Goal: Obtain resource: Download file/media

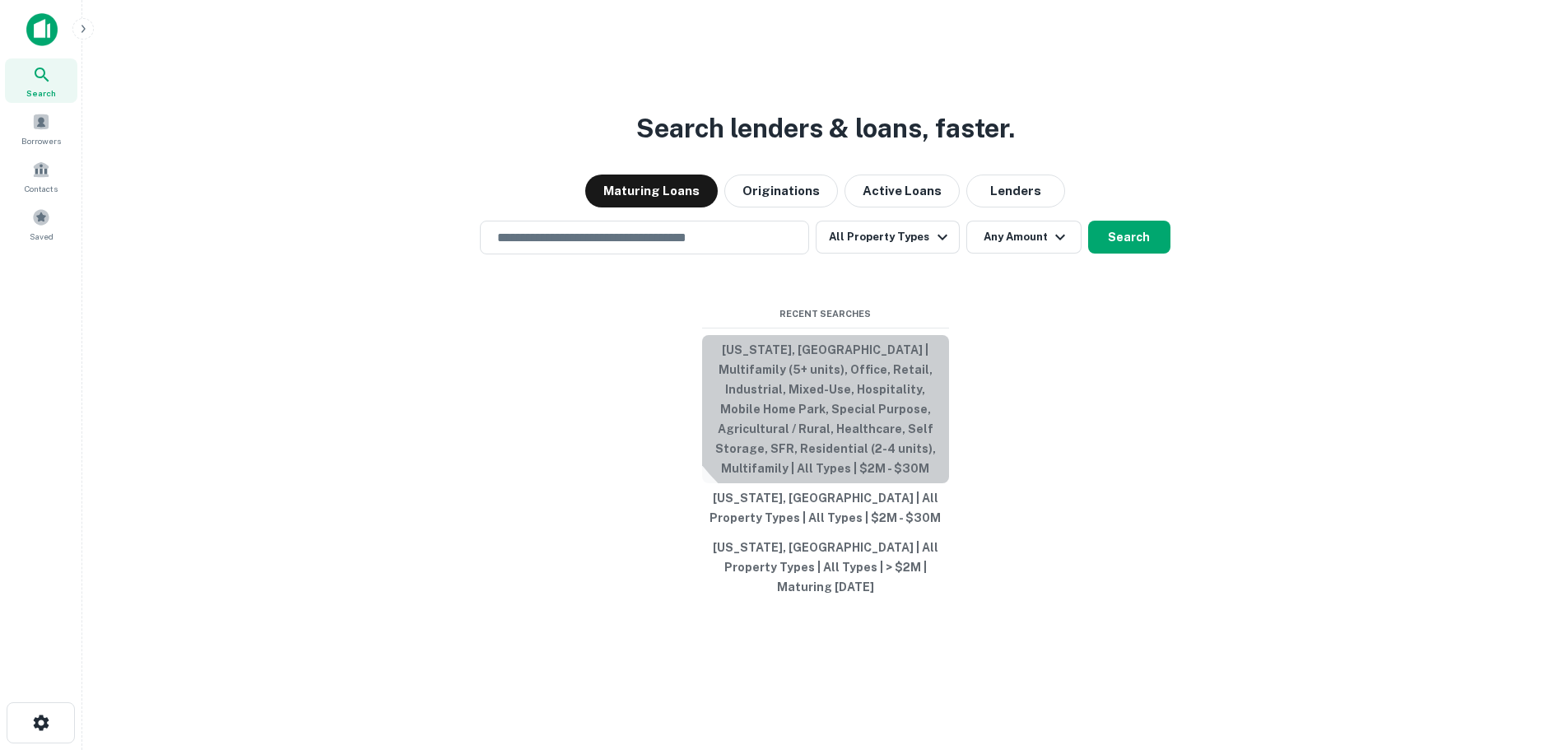
click at [847, 372] on button "[US_STATE], [GEOGRAPHIC_DATA] | Multifamily (5+ units), Office, Retail, Industr…" at bounding box center [826, 409] width 247 height 148
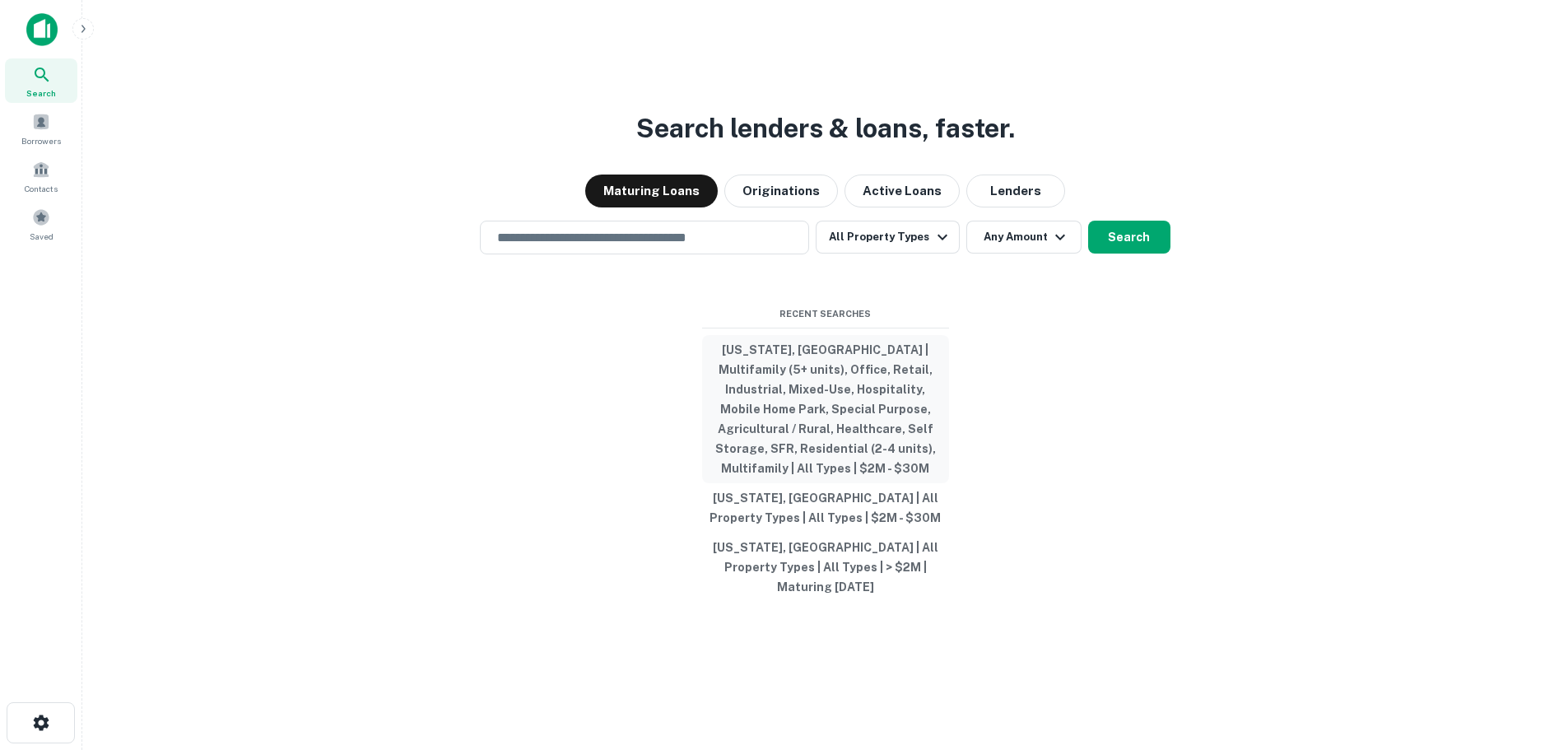
type input "**********"
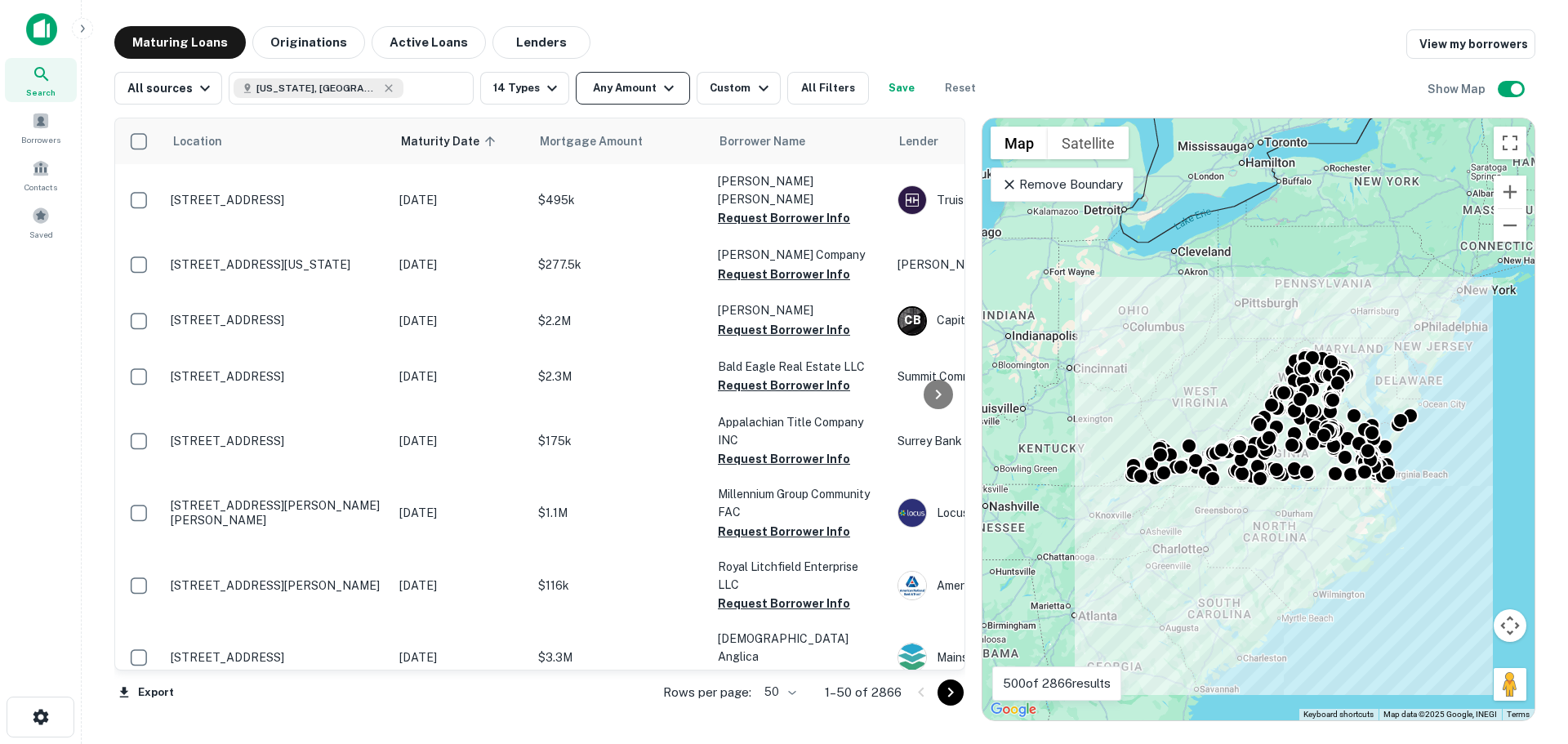
click at [629, 85] on button "Any Amount" at bounding box center [633, 88] width 114 height 33
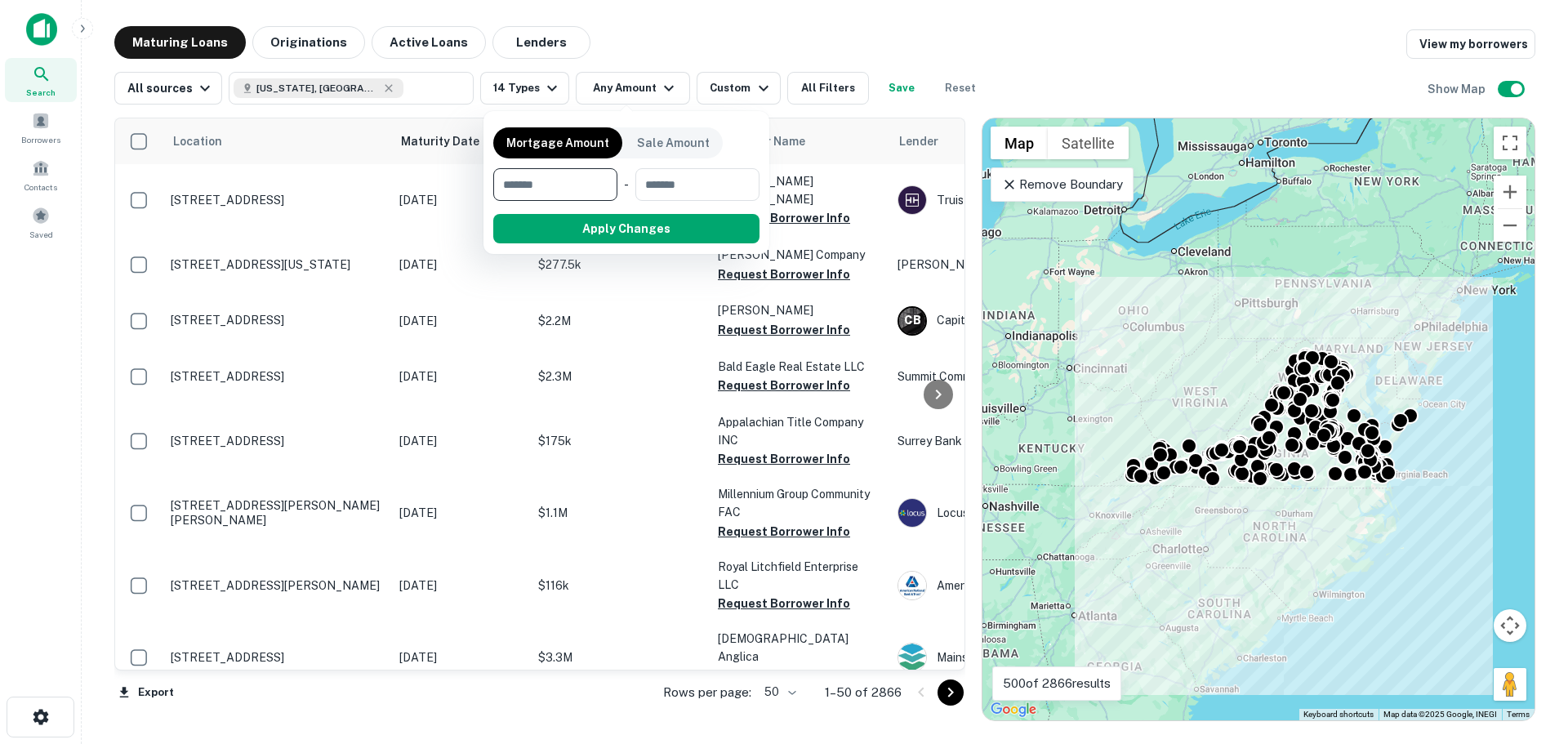
click at [559, 187] on input "number" at bounding box center [549, 185] width 113 height 33
type input "*******"
type input "********"
click at [589, 233] on button "Apply Changes" at bounding box center [656, 229] width 208 height 29
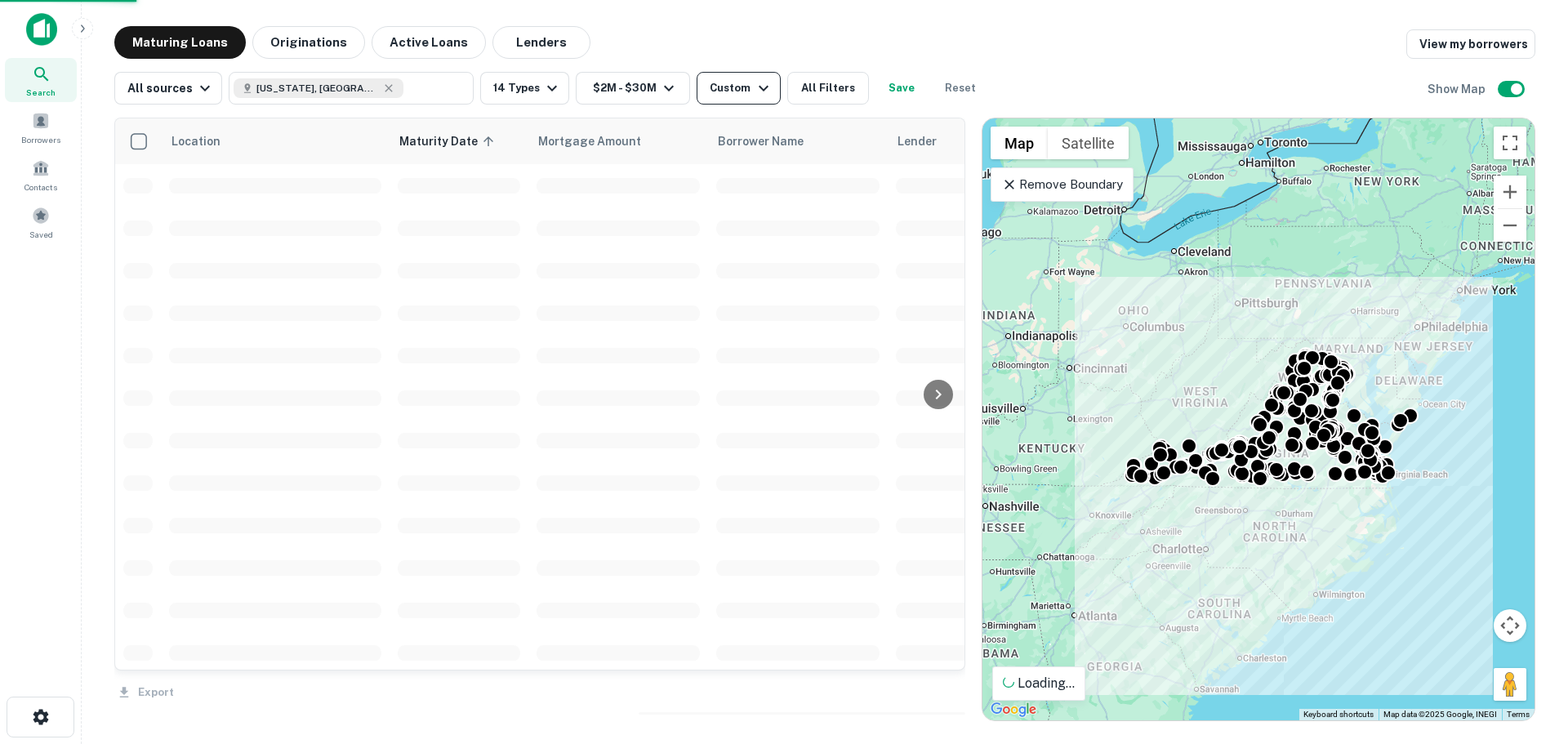
click at [727, 85] on div "Custom" at bounding box center [741, 87] width 63 height 19
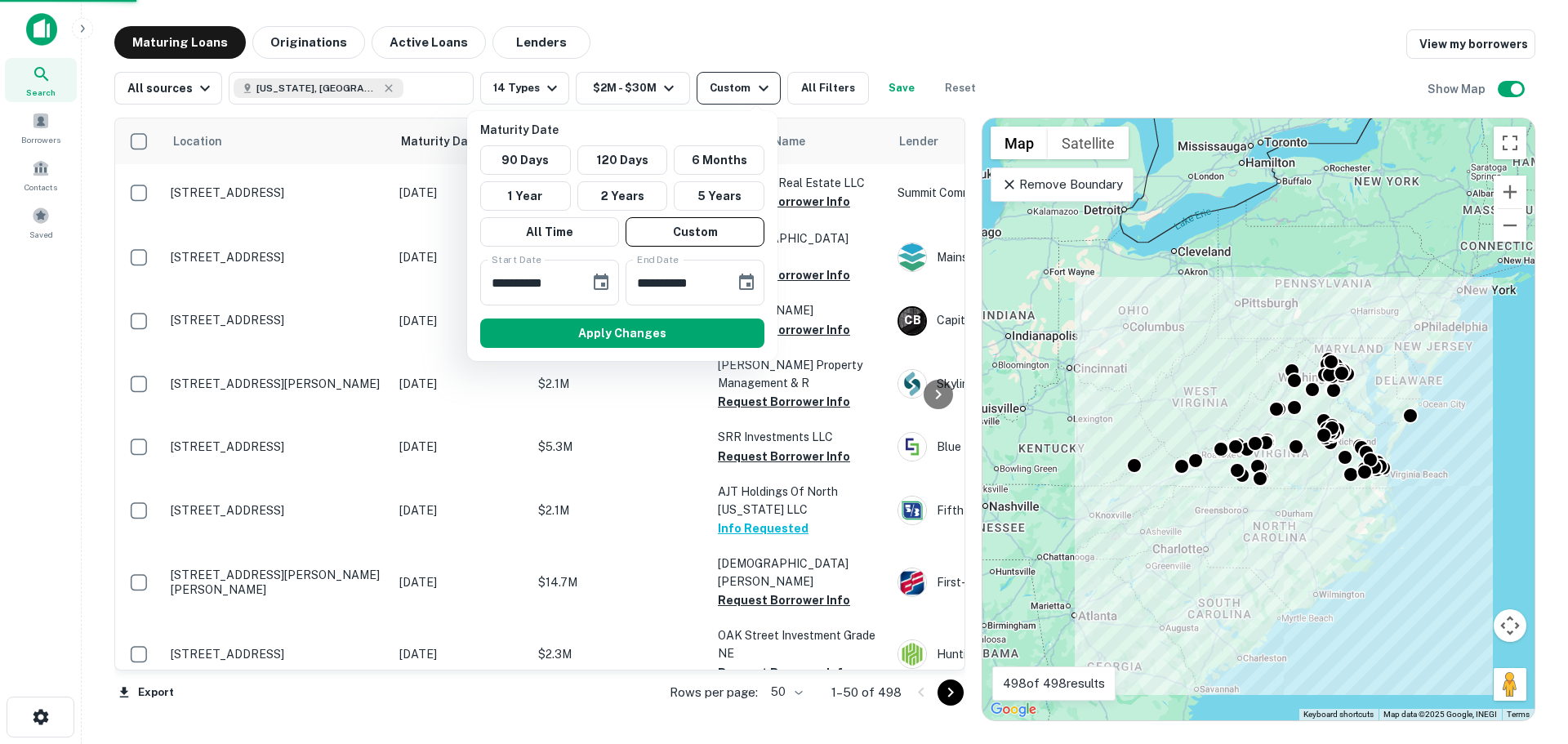
click at [727, 85] on div at bounding box center [784, 372] width 1568 height 744
click at [760, 48] on div at bounding box center [784, 372] width 1568 height 744
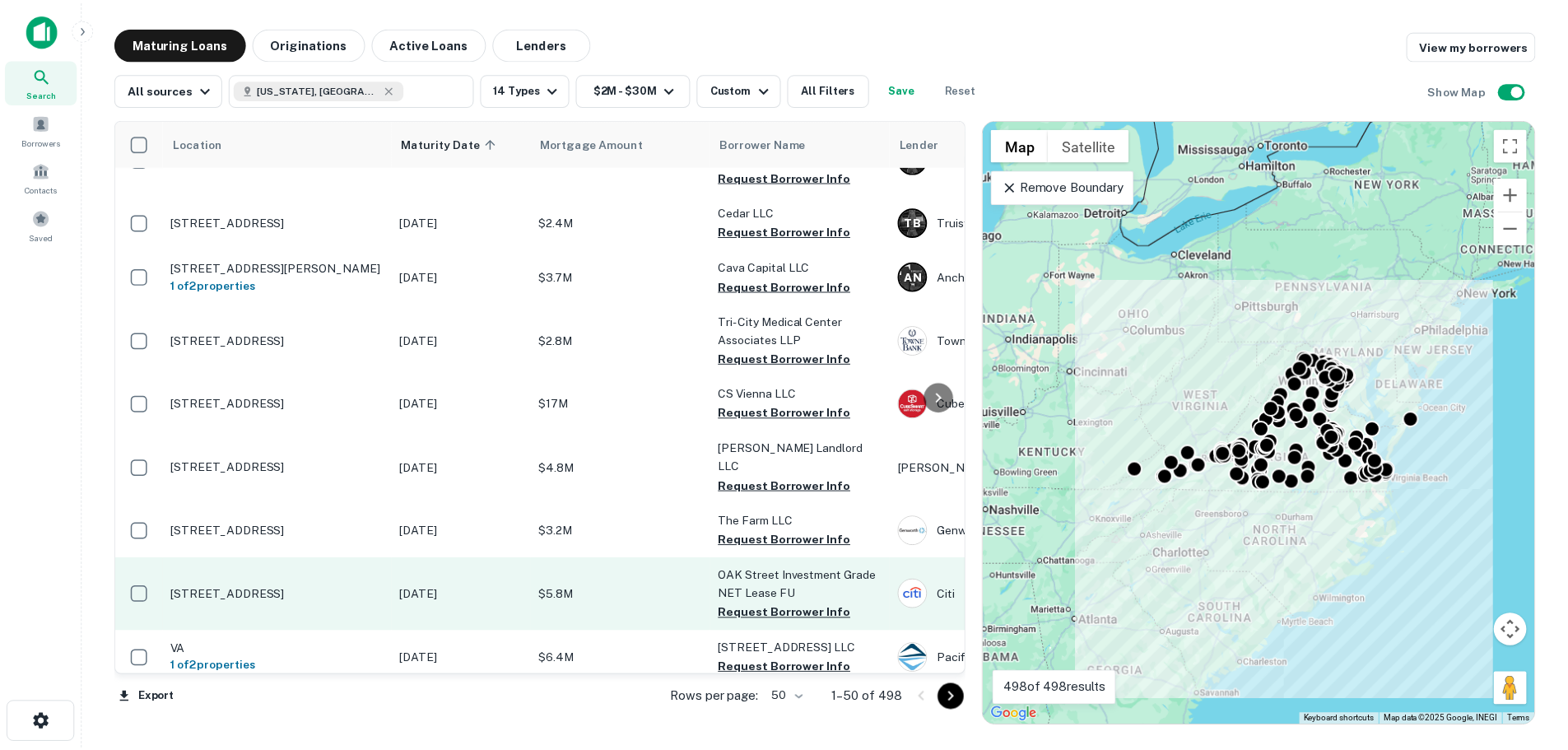
scroll to position [1330, 0]
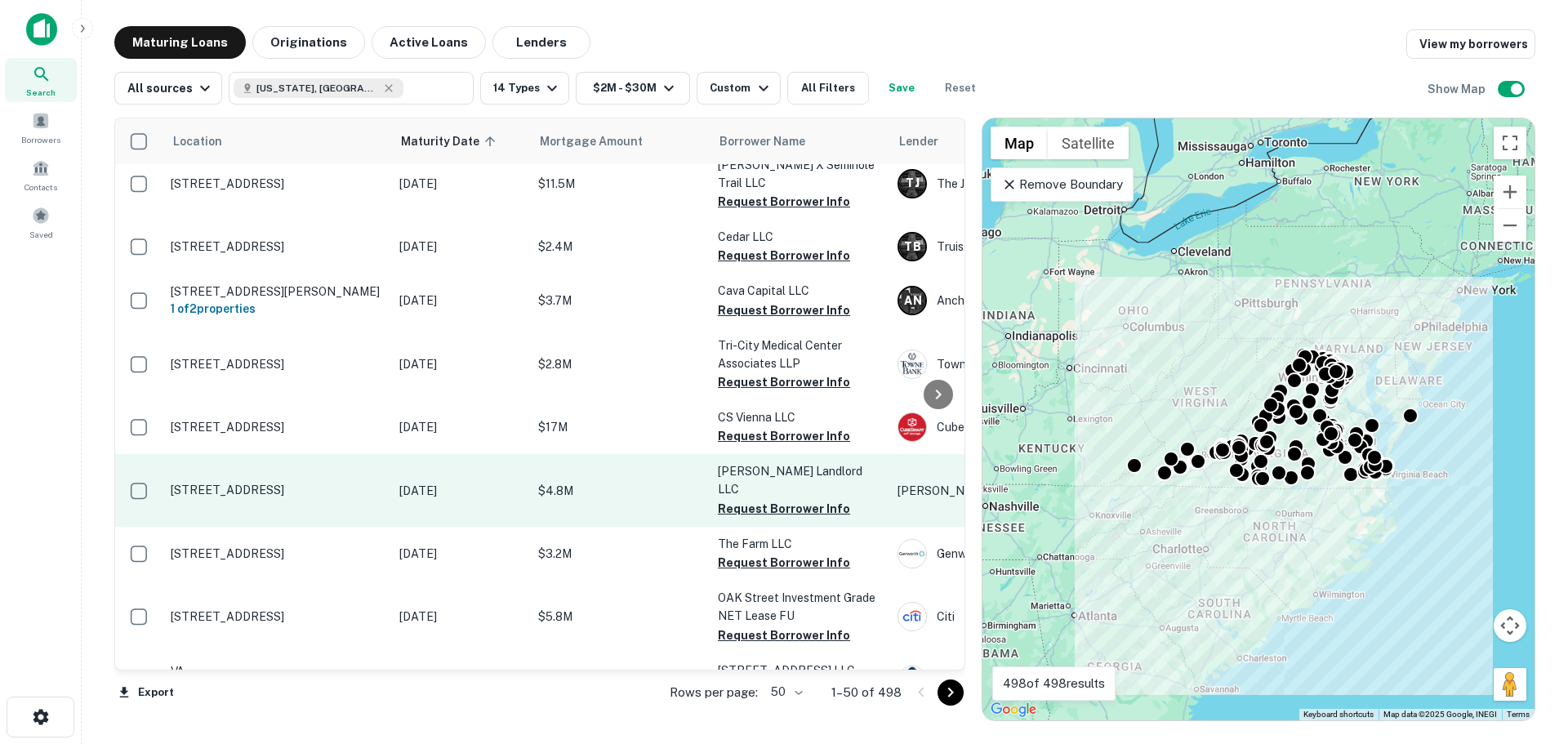
click at [297, 454] on td "[STREET_ADDRESS]" at bounding box center [277, 490] width 229 height 72
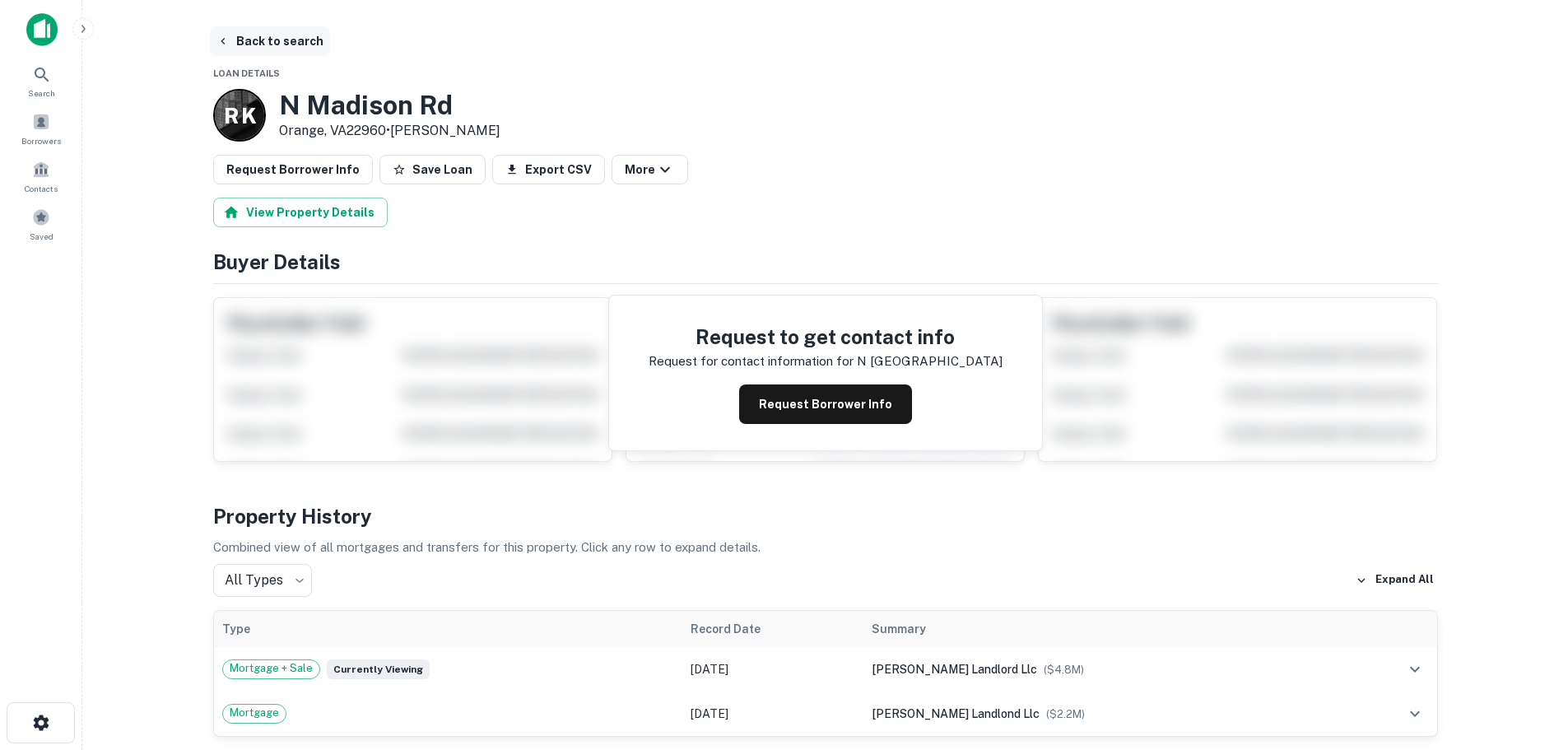
click at [259, 46] on button "Back to search" at bounding box center [270, 41] width 120 height 30
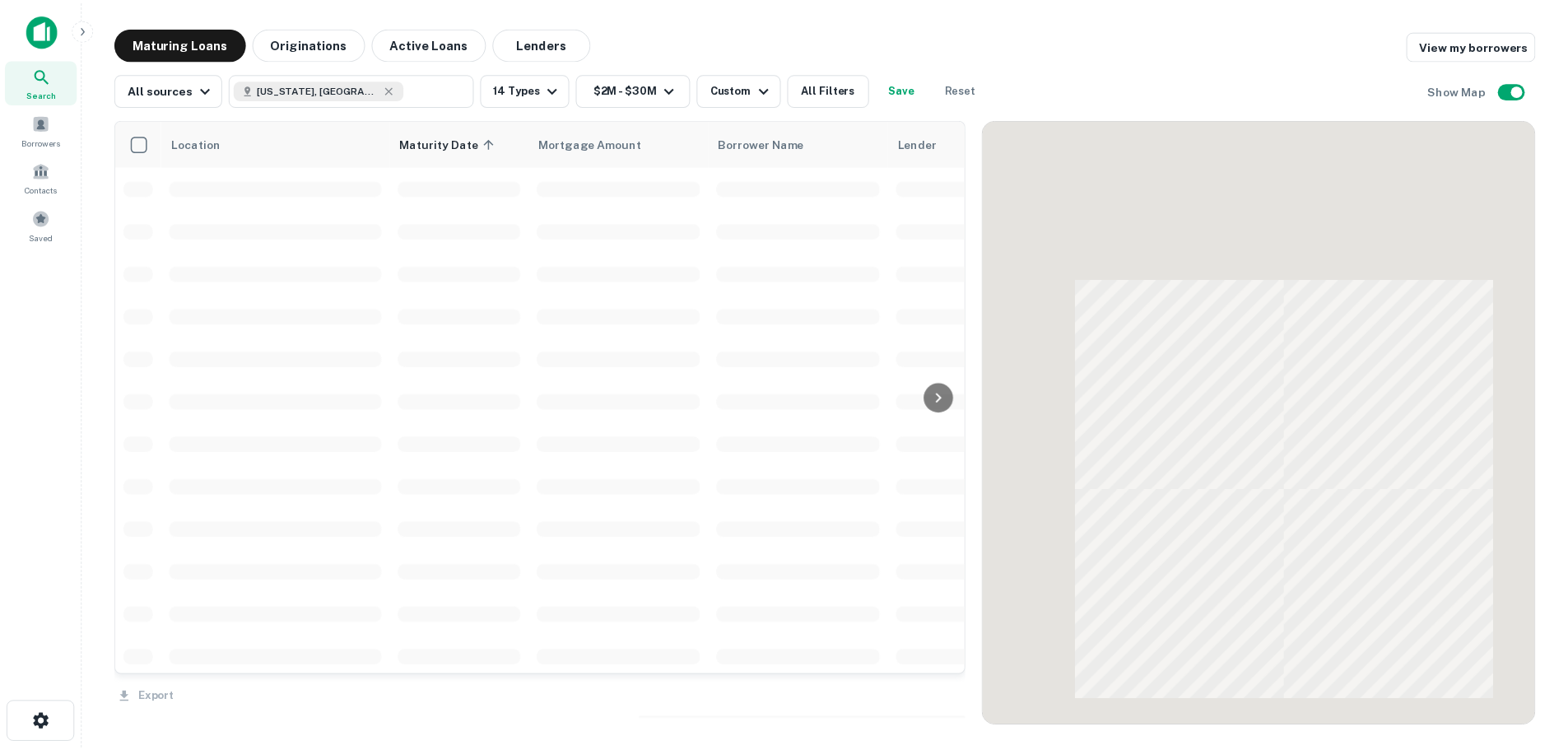
scroll to position [1330, 0]
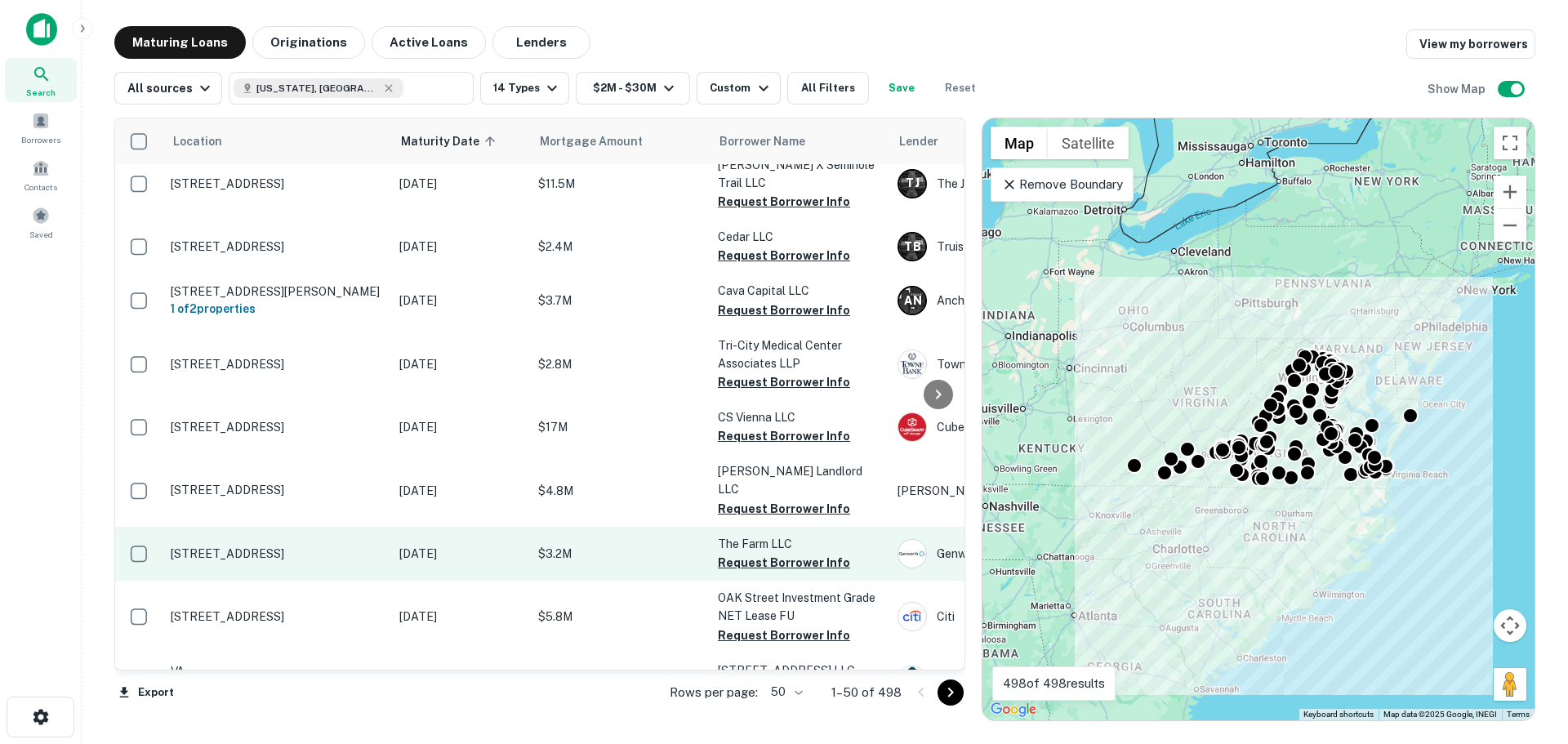
click at [292, 546] on p "[STREET_ADDRESS]" at bounding box center [277, 554] width 212 height 15
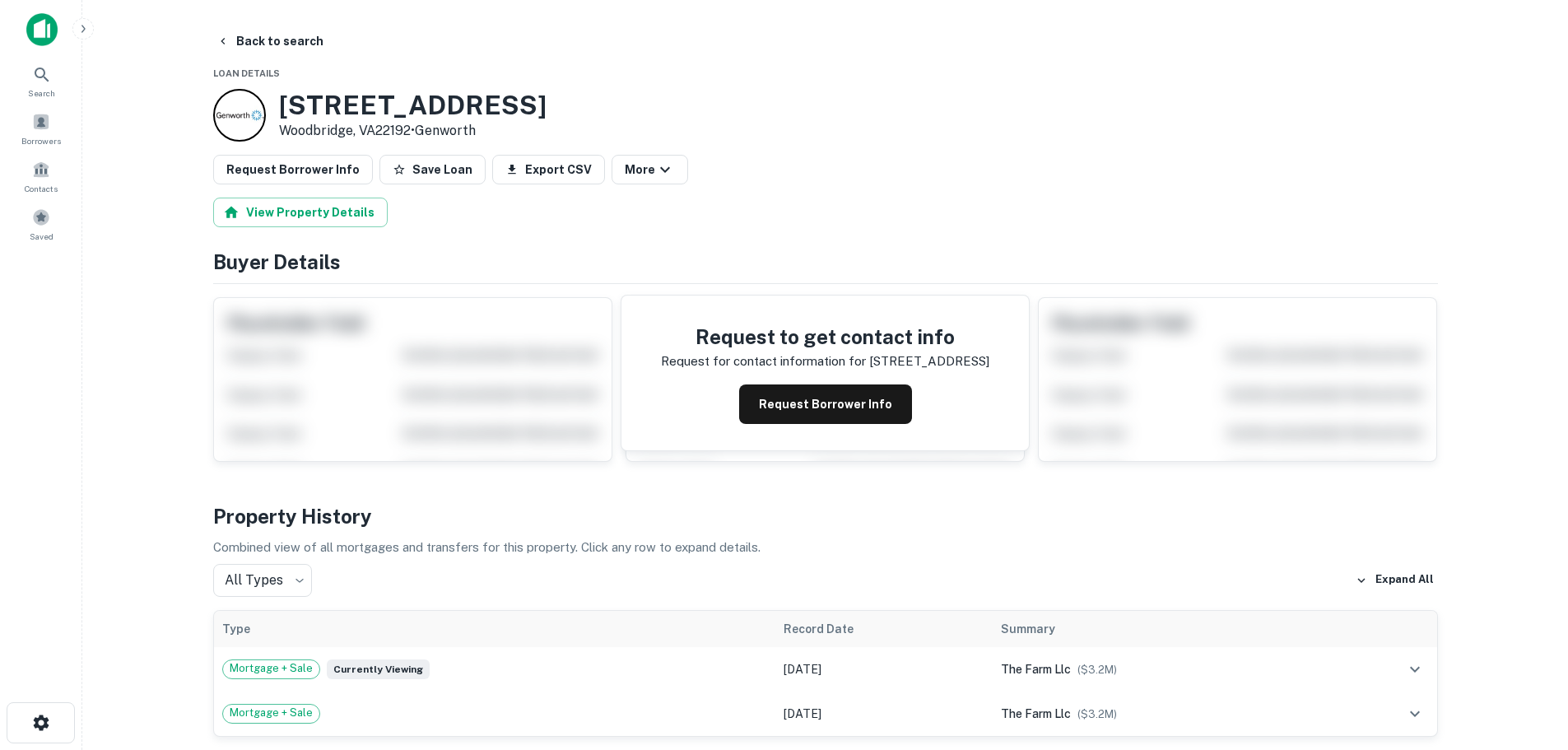
click at [936, 397] on div "Request Borrower Info" at bounding box center [825, 404] width 328 height 40
click at [869, 407] on button "Request Borrower Info" at bounding box center [826, 404] width 173 height 40
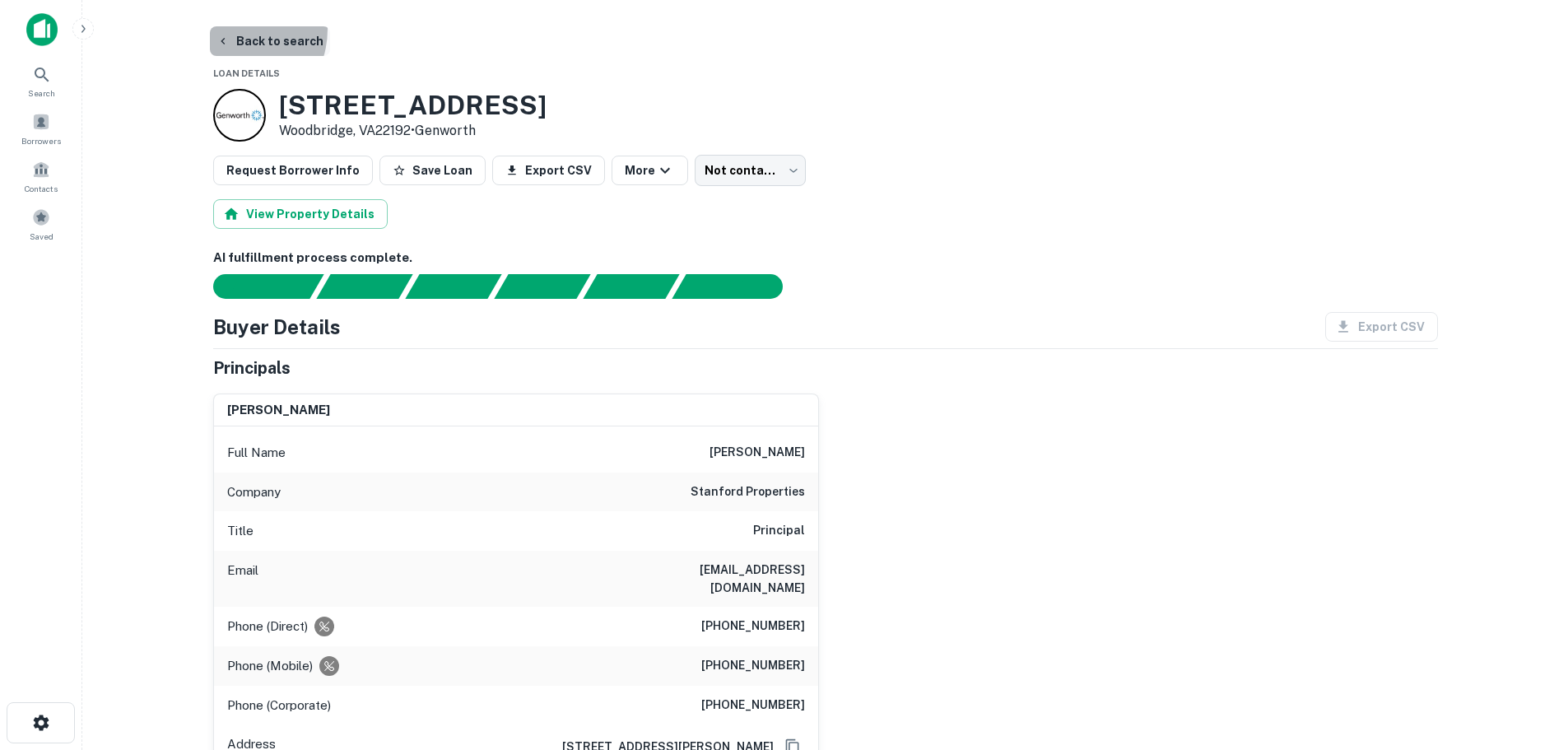
click at [230, 29] on button "Back to search" at bounding box center [270, 41] width 120 height 30
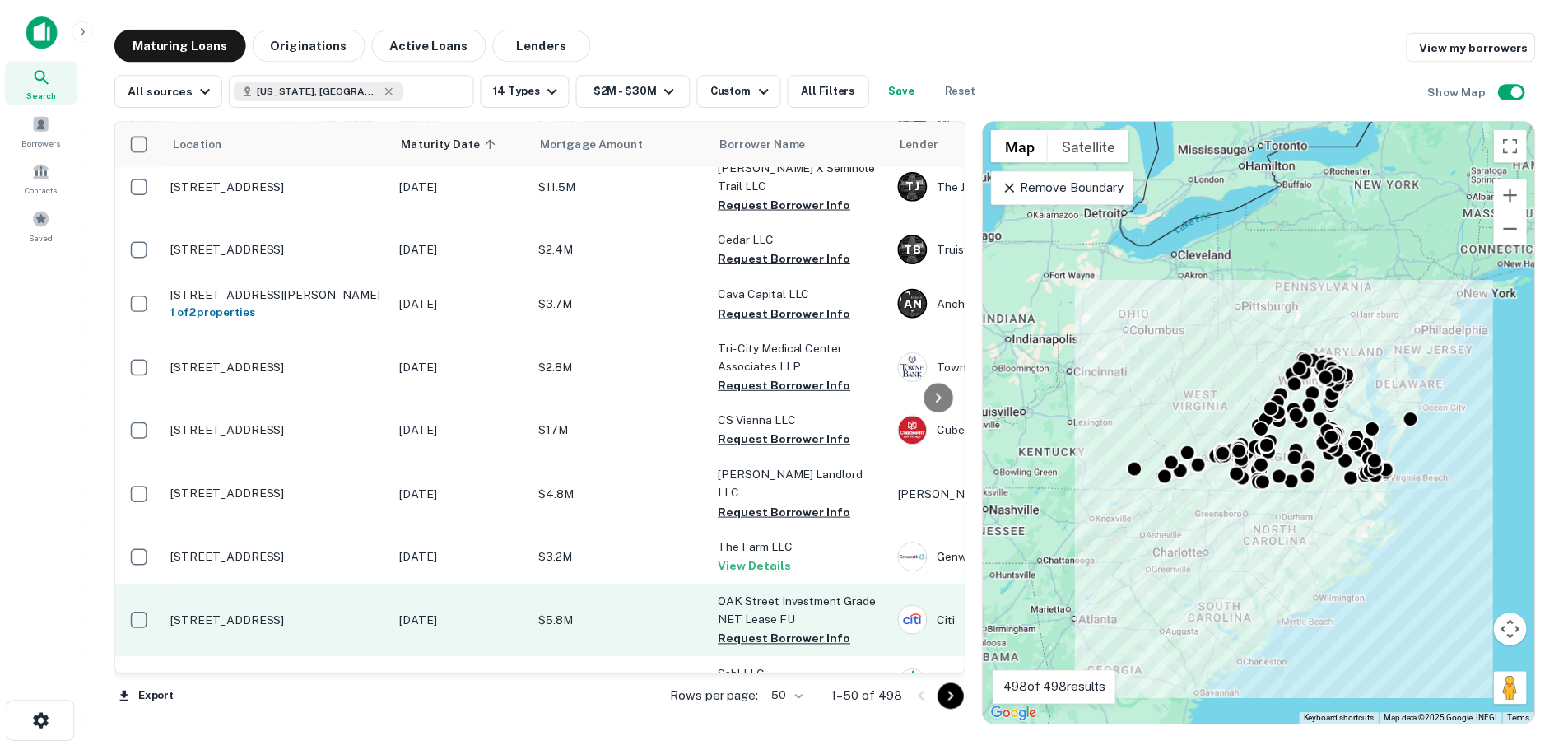
scroll to position [1495, 0]
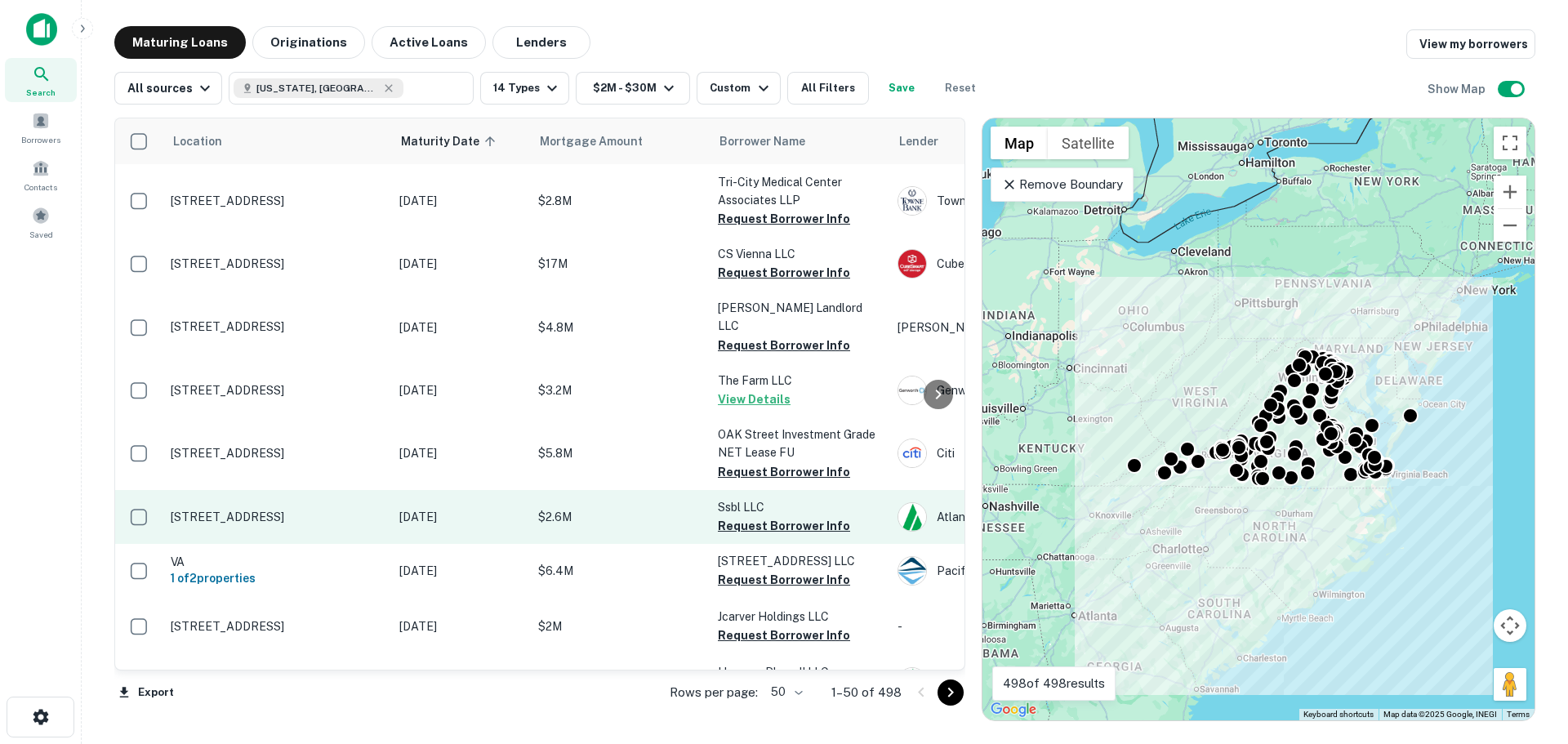
click at [258, 509] on p "[STREET_ADDRESS]" at bounding box center [277, 517] width 212 height 15
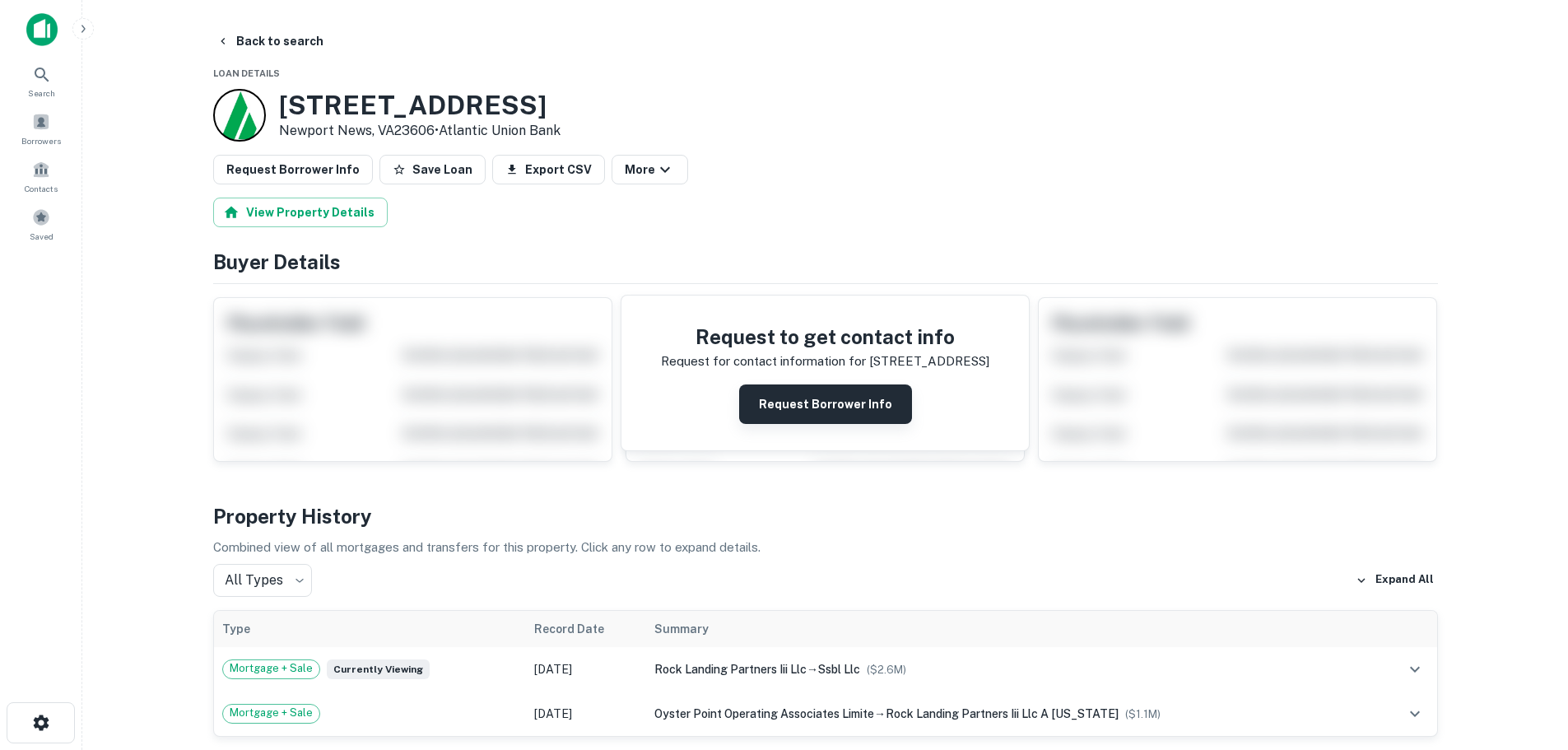
click at [802, 416] on button "Request Borrower Info" at bounding box center [826, 404] width 173 height 40
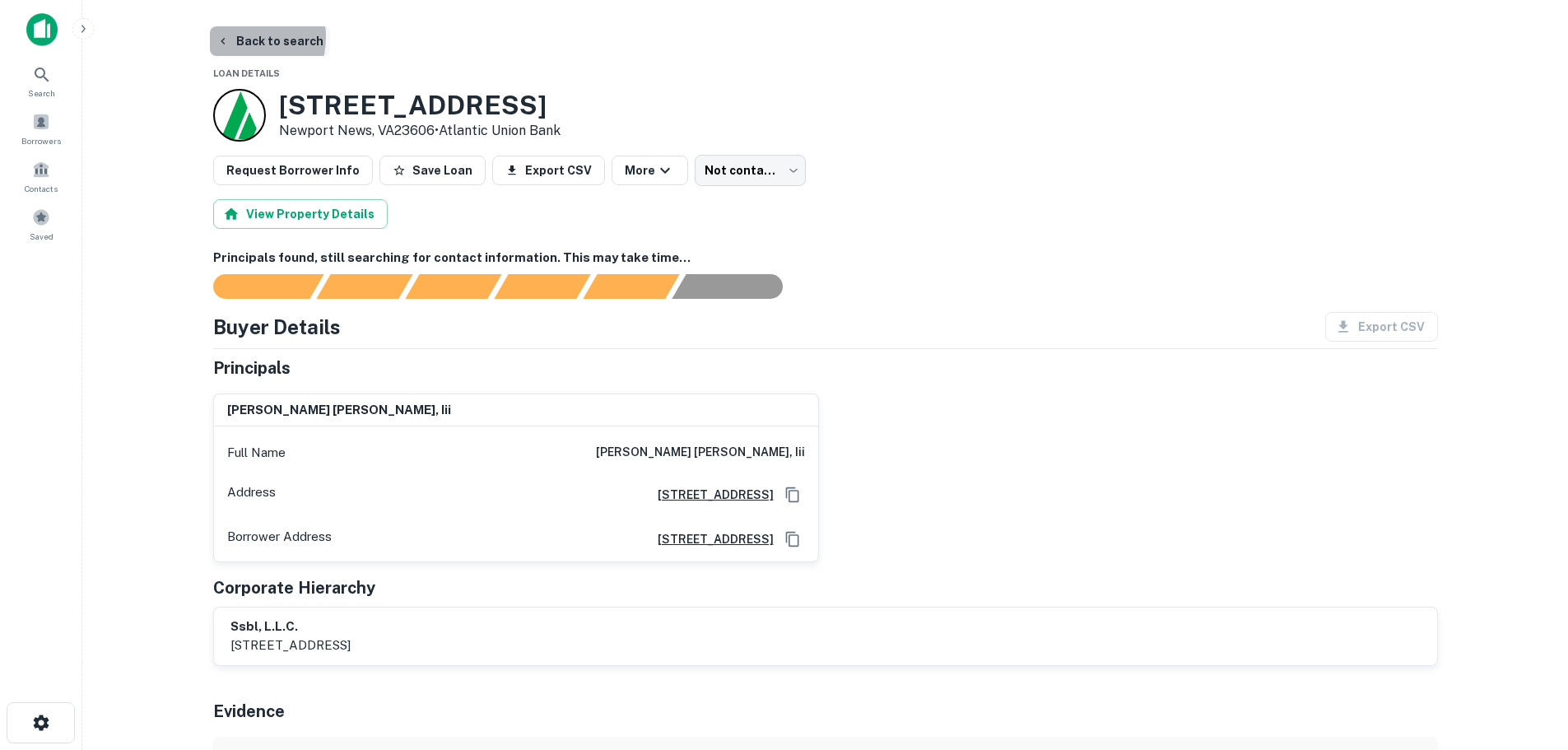
click at [238, 37] on button "Back to search" at bounding box center [270, 41] width 120 height 30
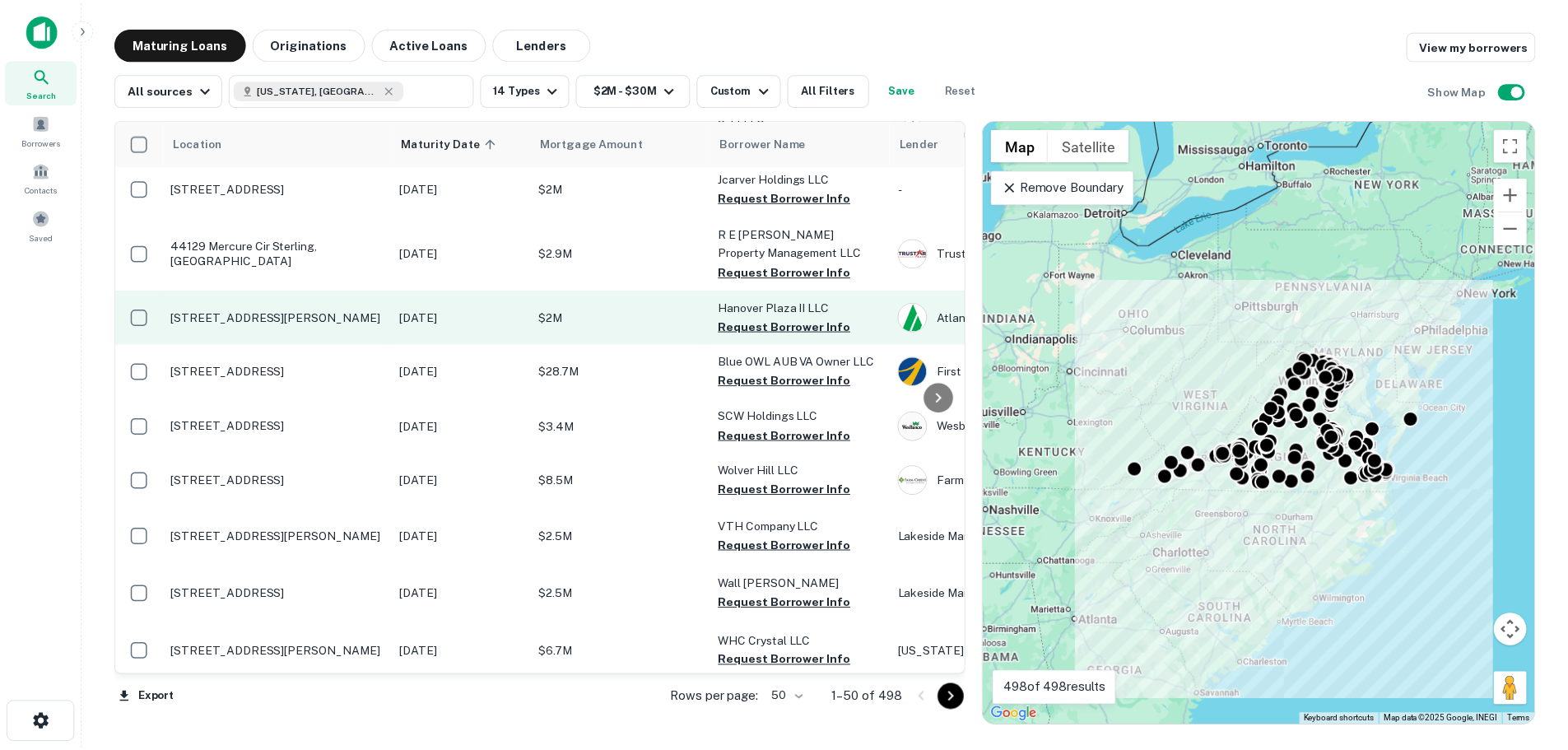
scroll to position [1989, 0]
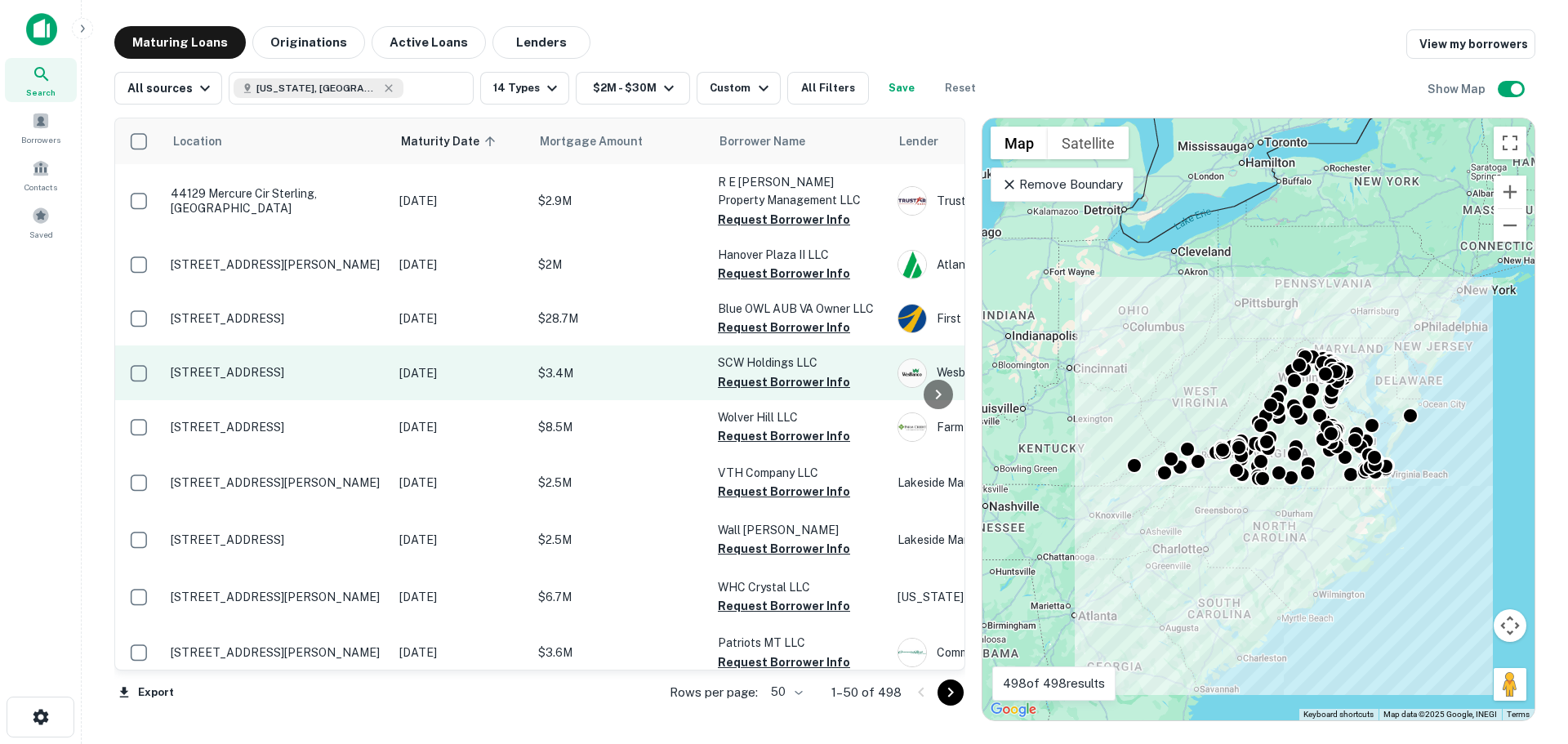
click at [293, 365] on p "[STREET_ADDRESS]" at bounding box center [277, 372] width 212 height 15
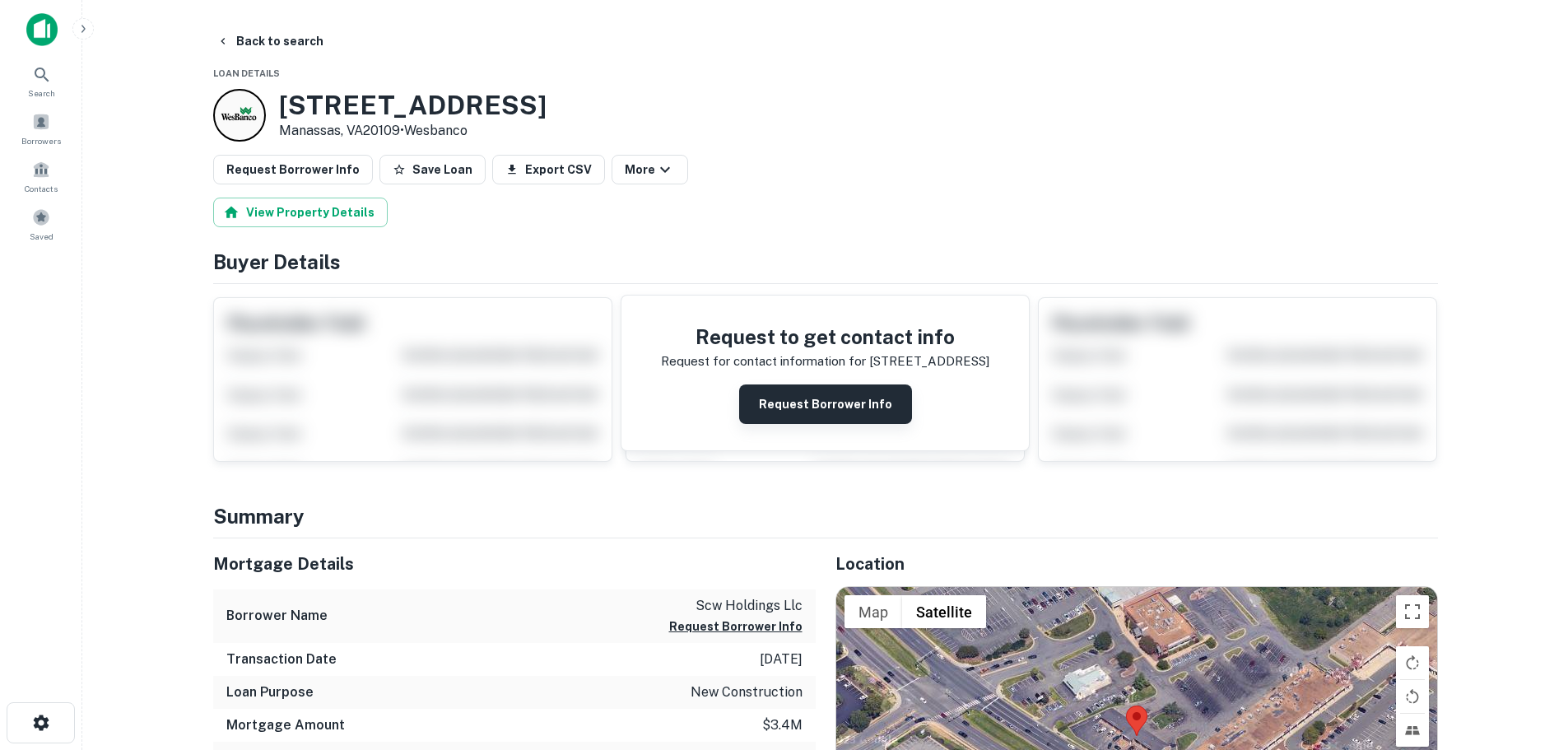
click at [821, 392] on button "Request Borrower Info" at bounding box center [826, 404] width 173 height 40
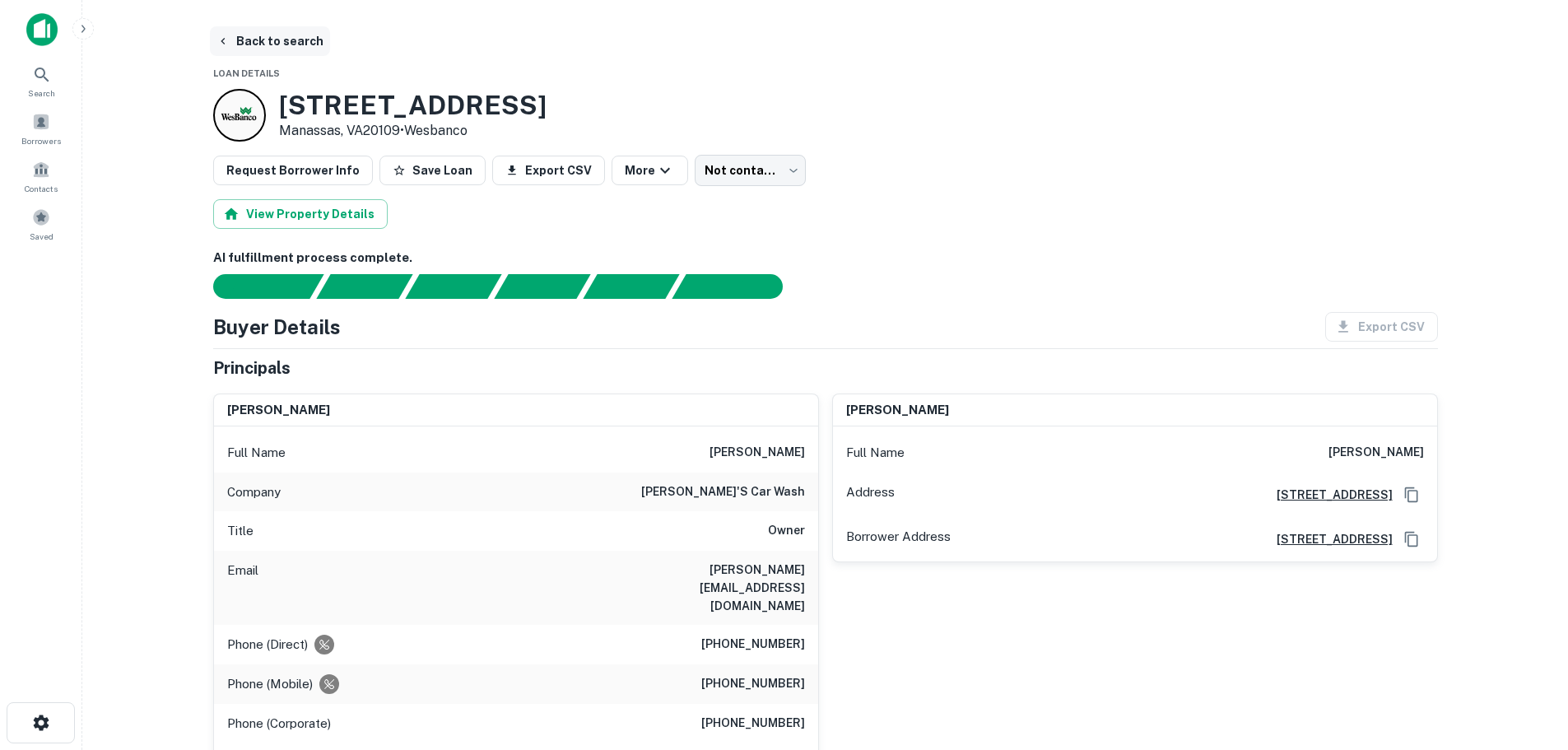
click at [230, 33] on button "Back to search" at bounding box center [270, 41] width 120 height 30
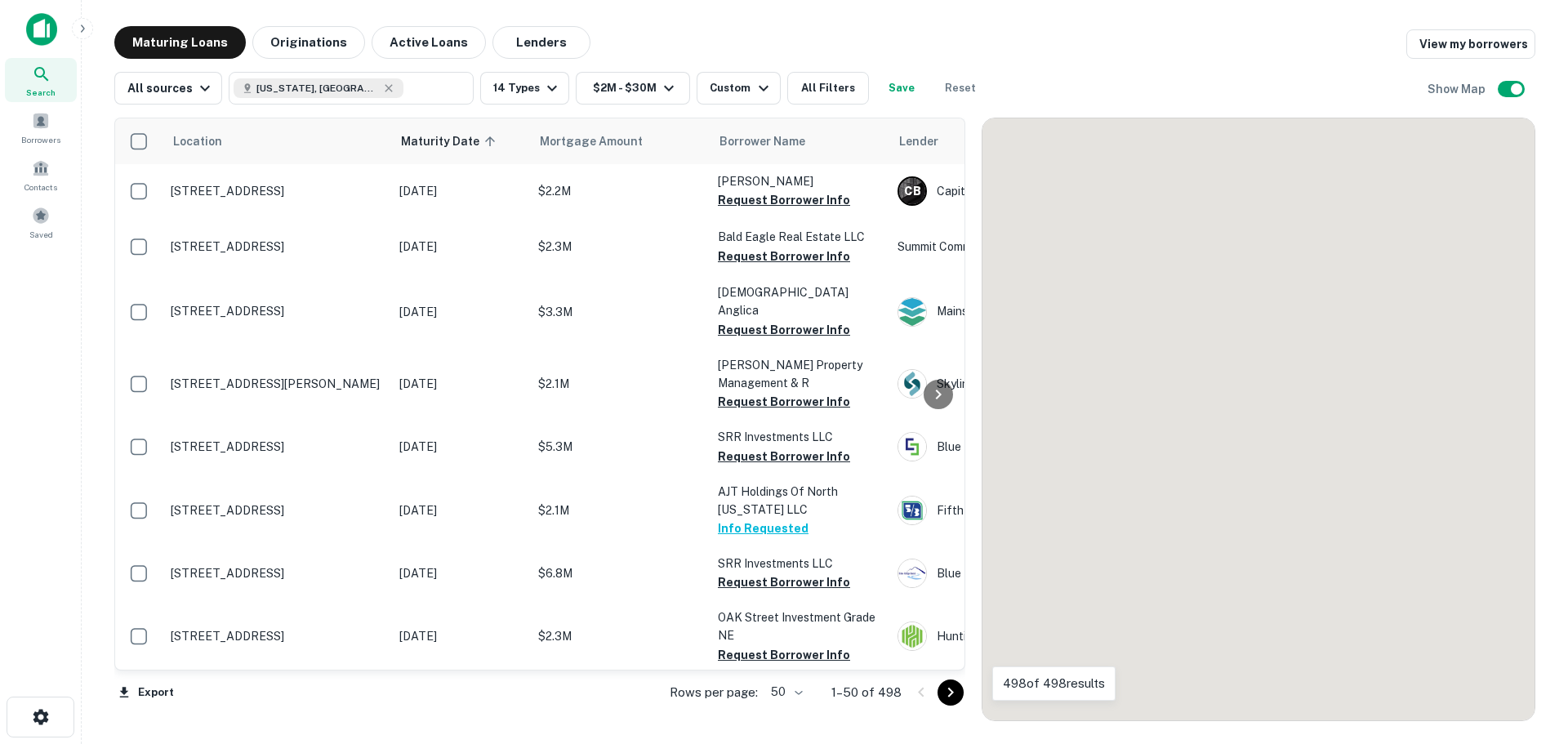
scroll to position [1974, 0]
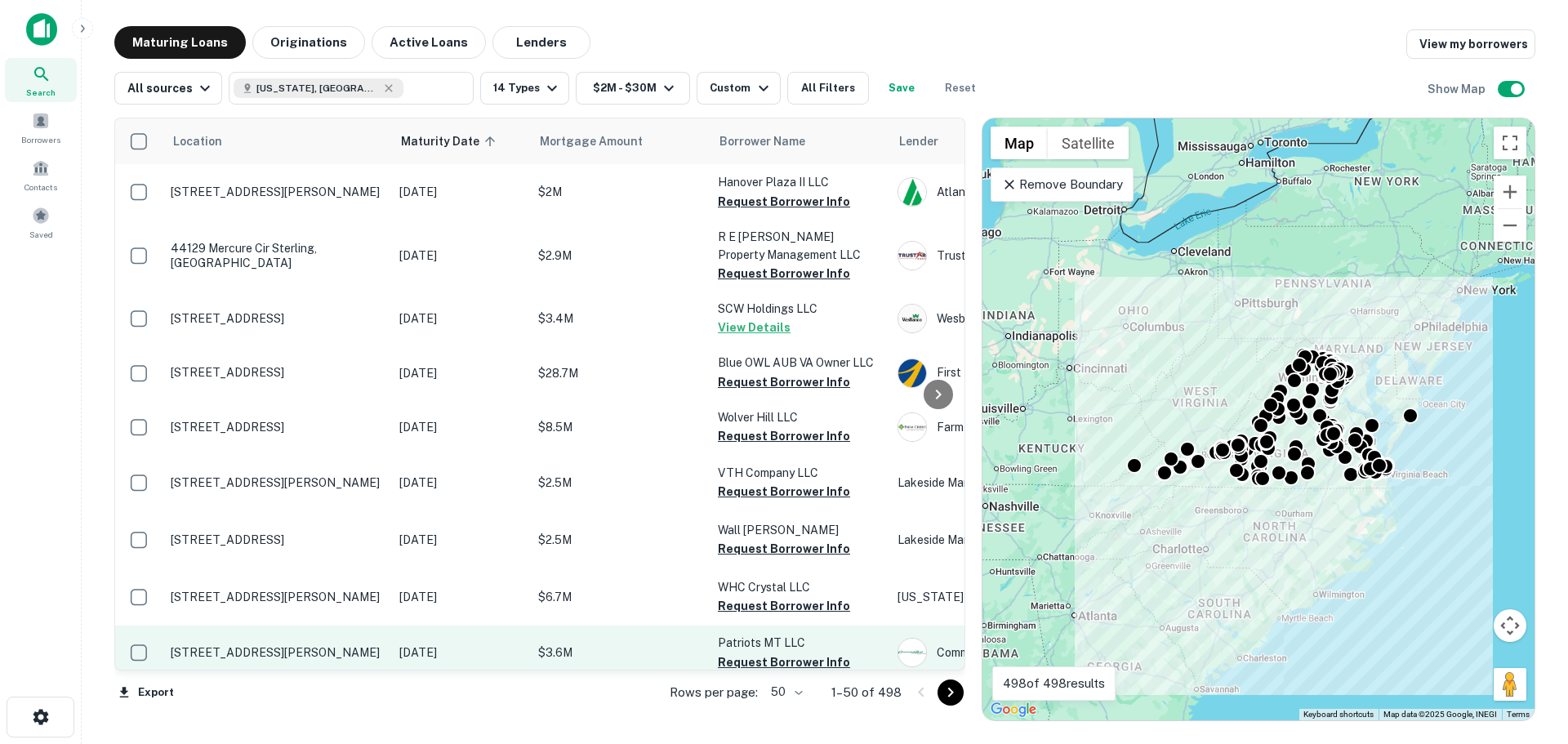
click at [327, 646] on p "[STREET_ADDRESS][PERSON_NAME]" at bounding box center [277, 653] width 212 height 15
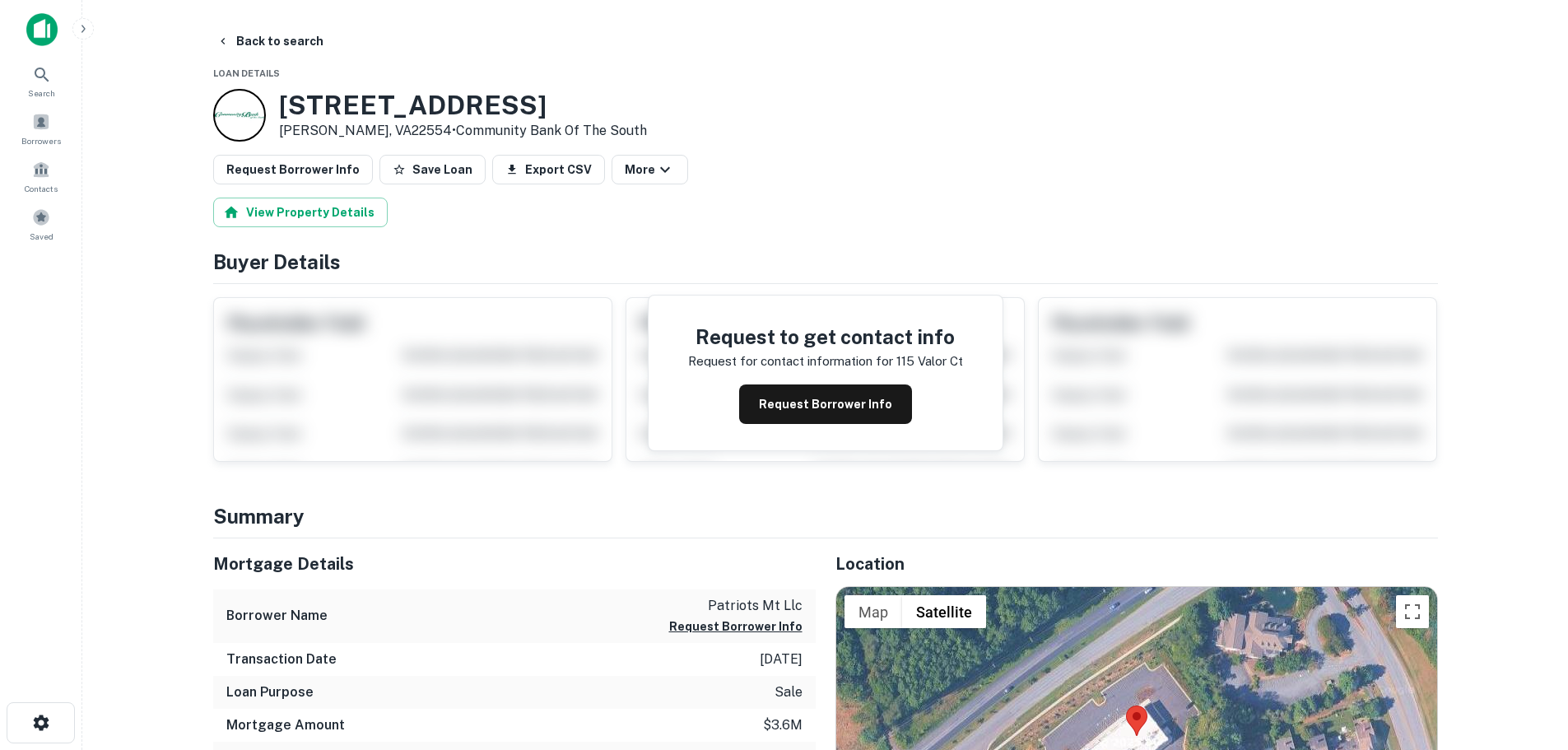
click at [239, 121] on div at bounding box center [239, 115] width 53 height 53
click at [784, 404] on button "Request Borrower Info" at bounding box center [826, 404] width 173 height 40
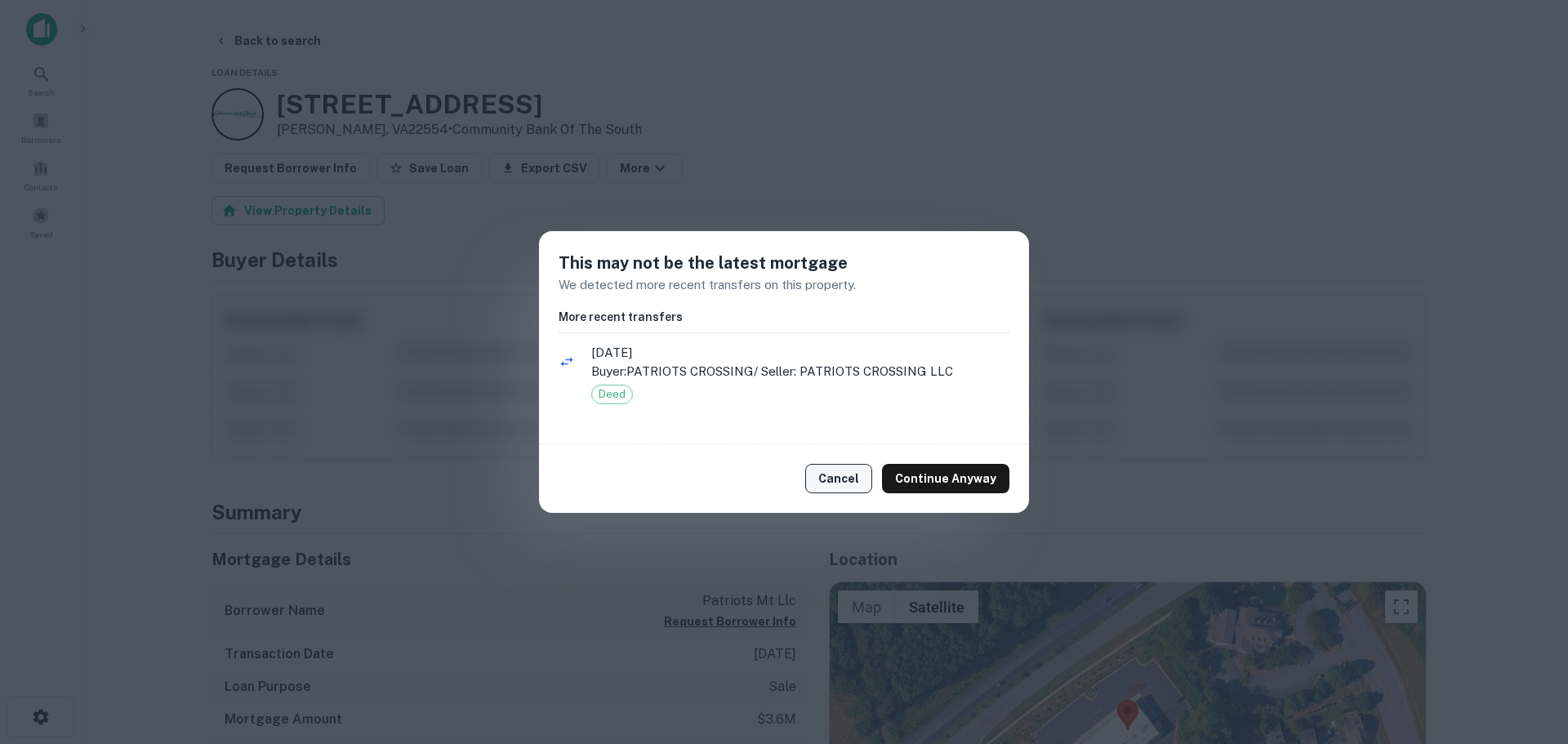
click at [825, 475] on button "Cancel" at bounding box center [839, 478] width 67 height 29
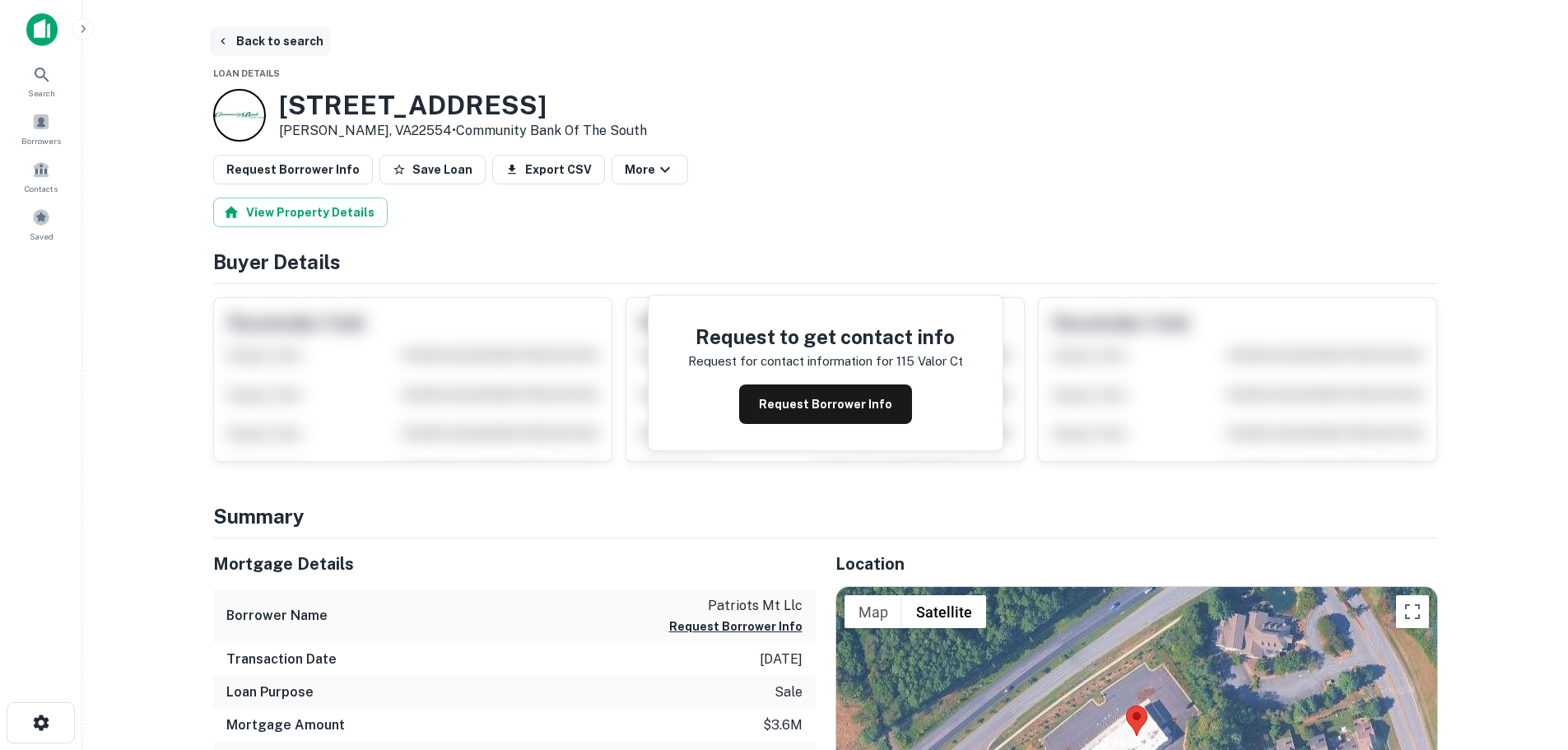
click at [245, 34] on button "Back to search" at bounding box center [270, 41] width 120 height 30
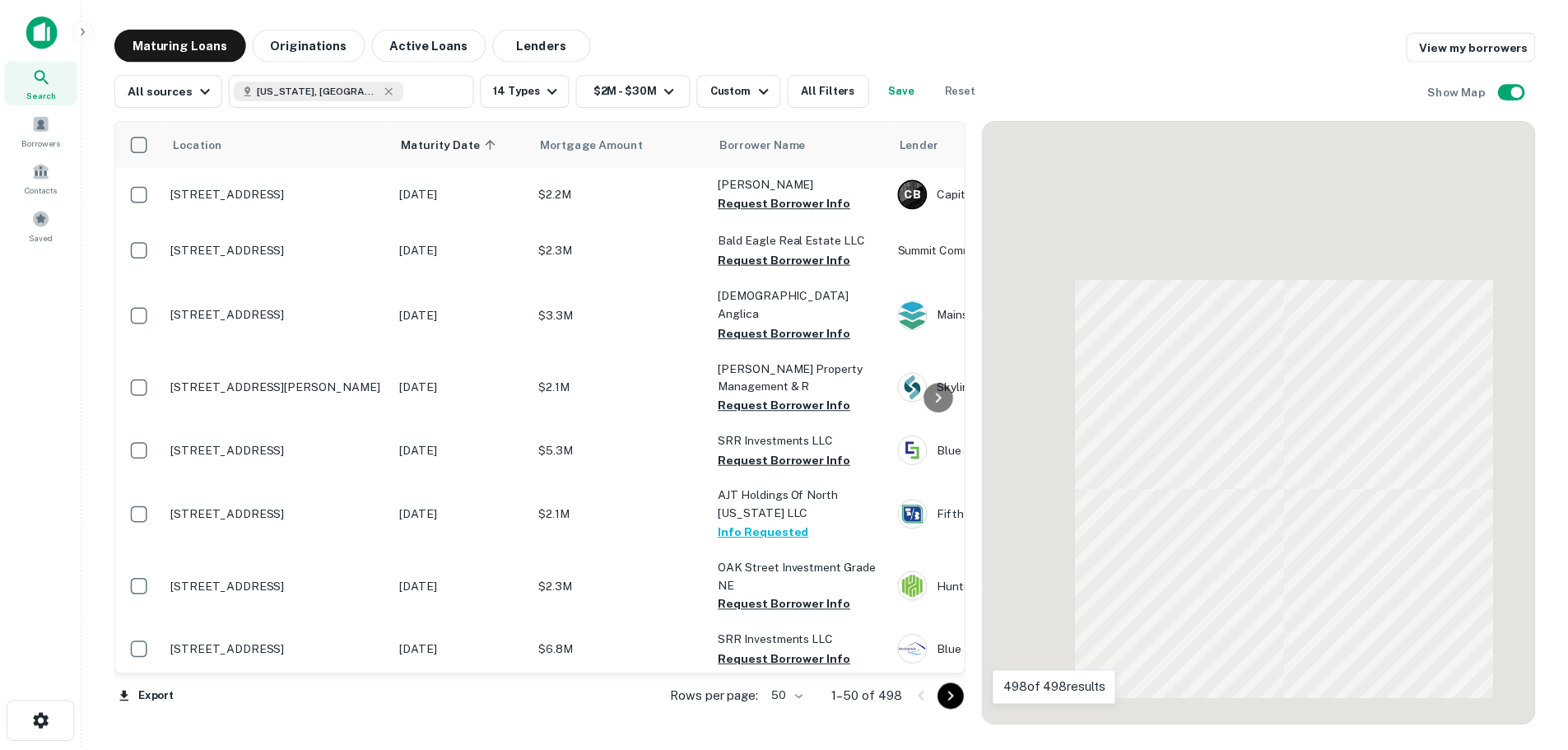
scroll to position [2484, 0]
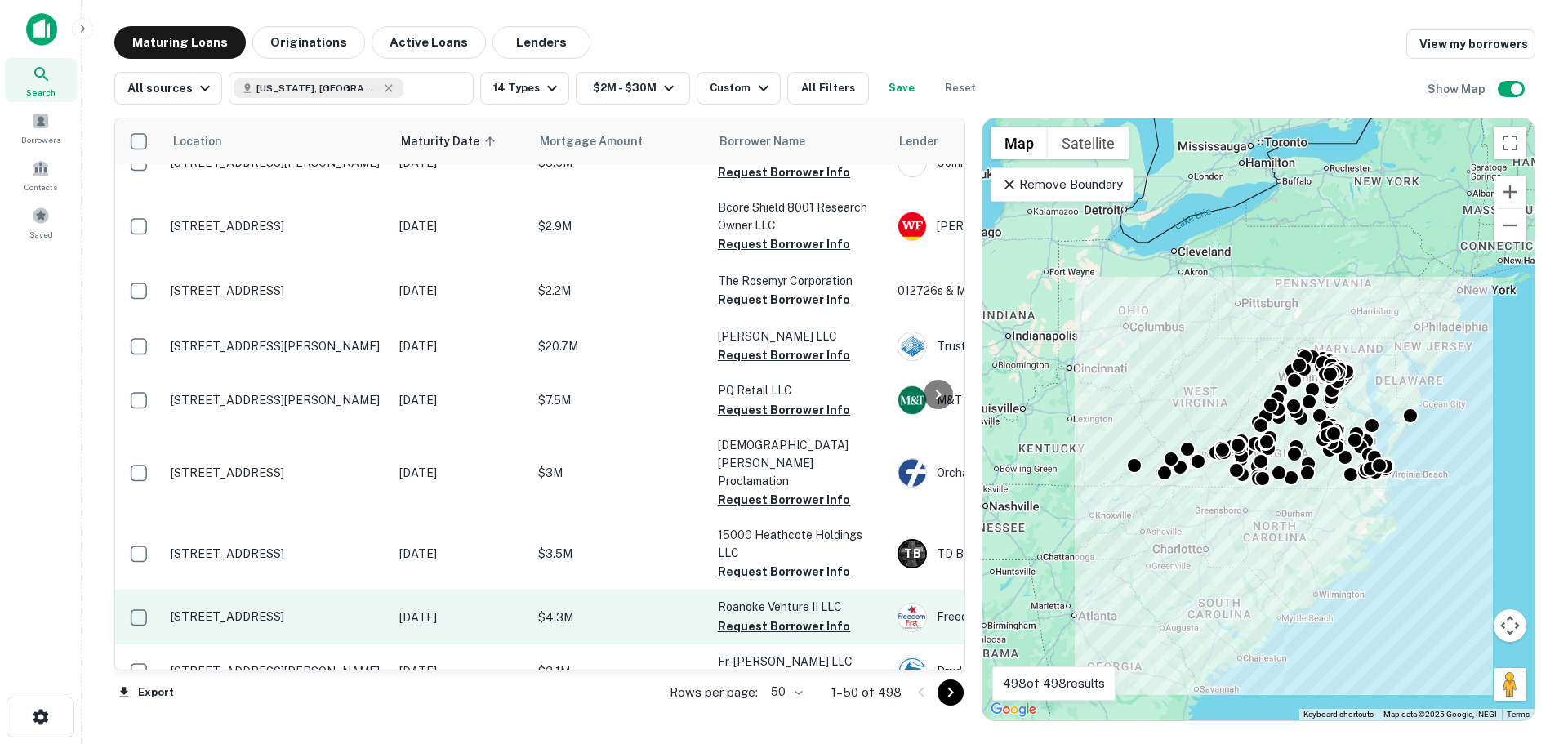
click at [267, 610] on p "[STREET_ADDRESS]" at bounding box center [277, 617] width 212 height 15
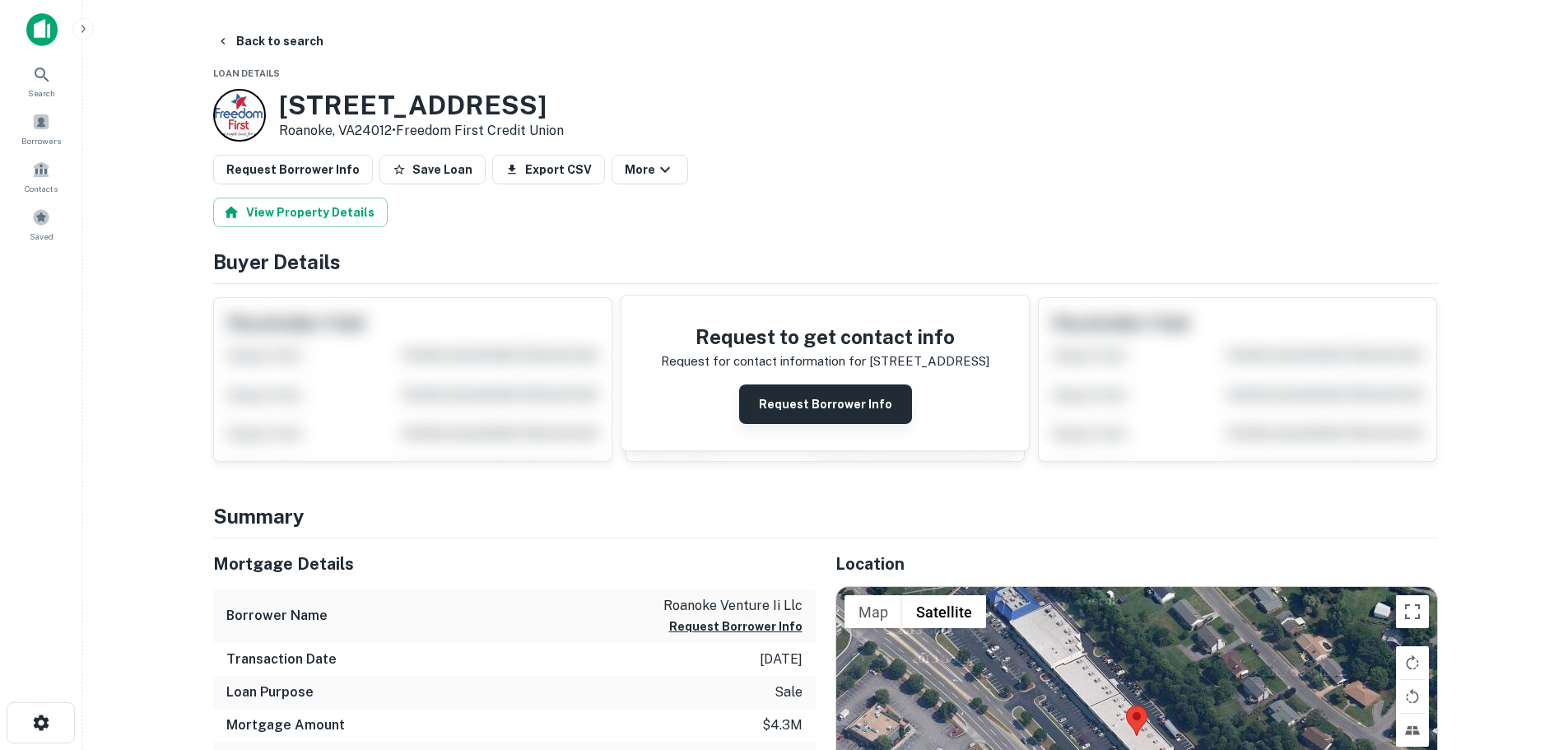
click at [812, 400] on button "Request Borrower Info" at bounding box center [826, 404] width 173 height 40
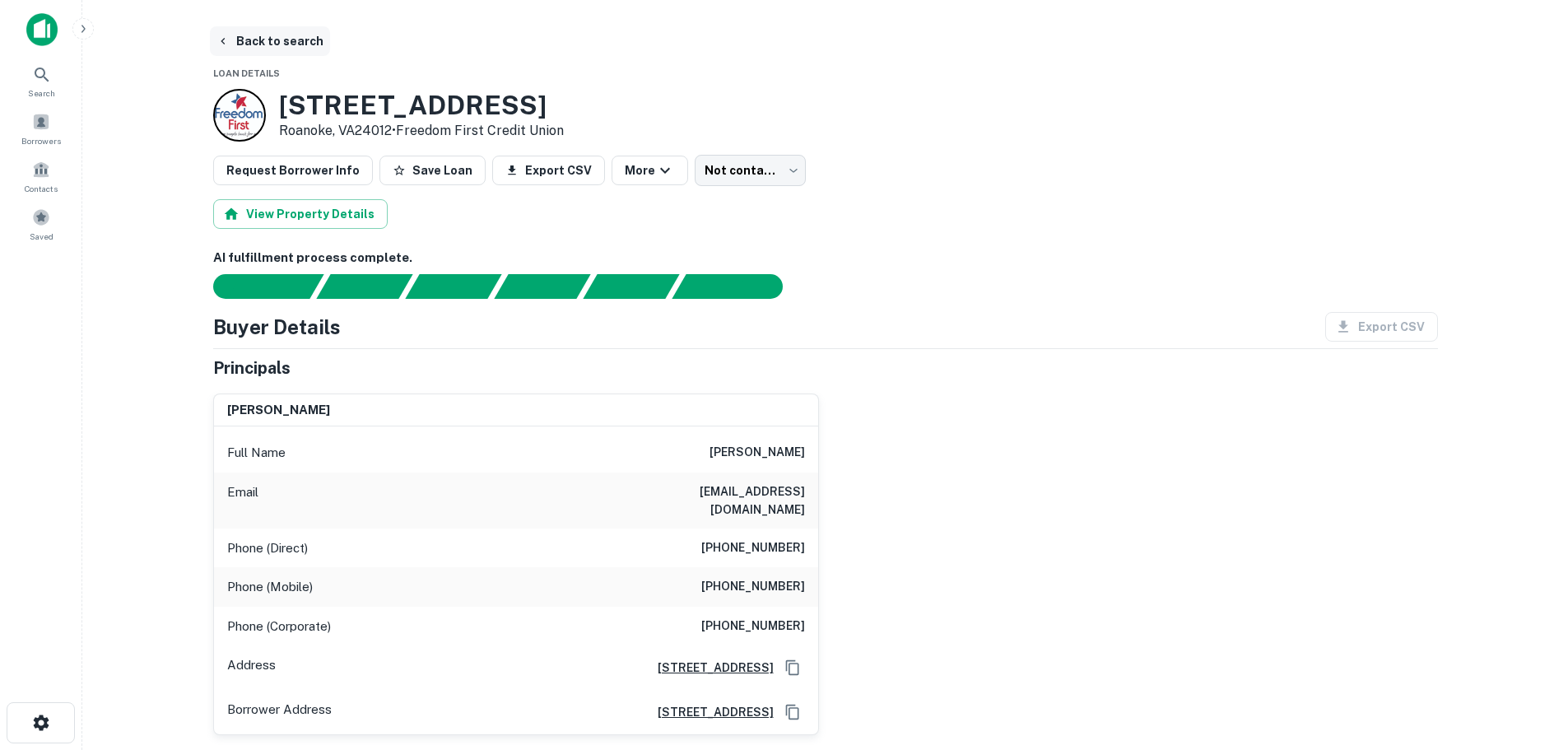
click at [276, 44] on button "Back to search" at bounding box center [270, 41] width 120 height 30
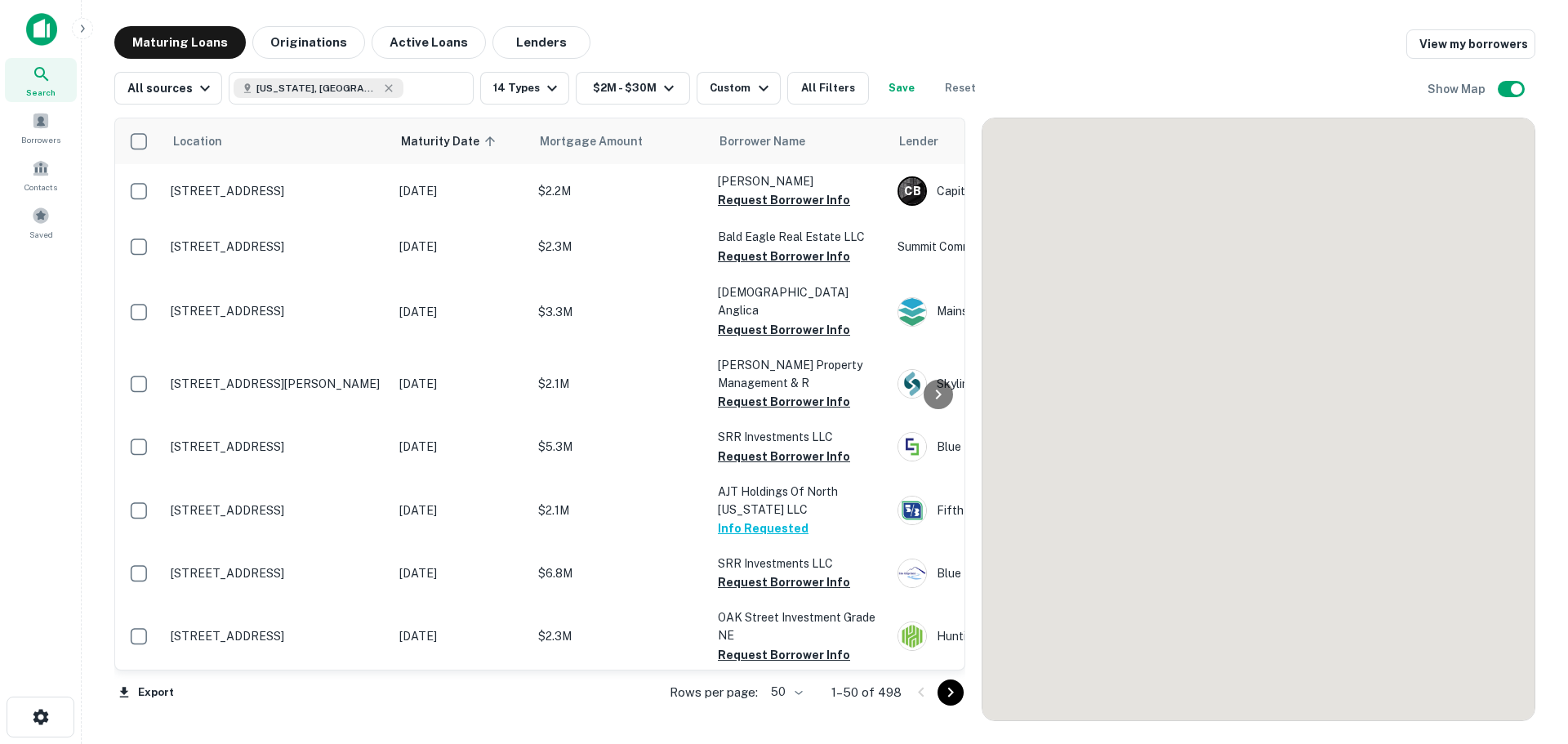
scroll to position [2464, 0]
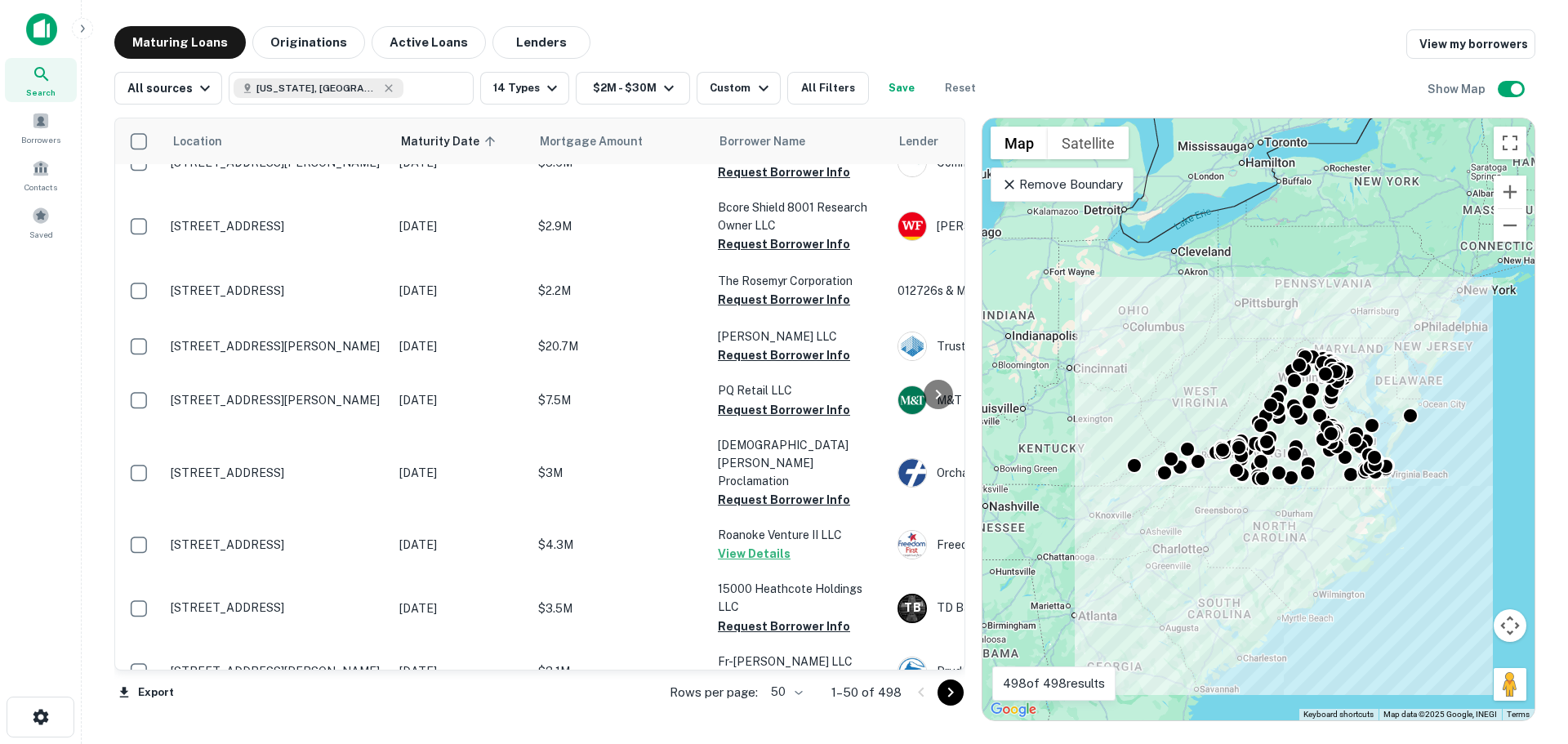
click at [952, 684] on icon "Go to next page" at bounding box center [950, 692] width 19 height 19
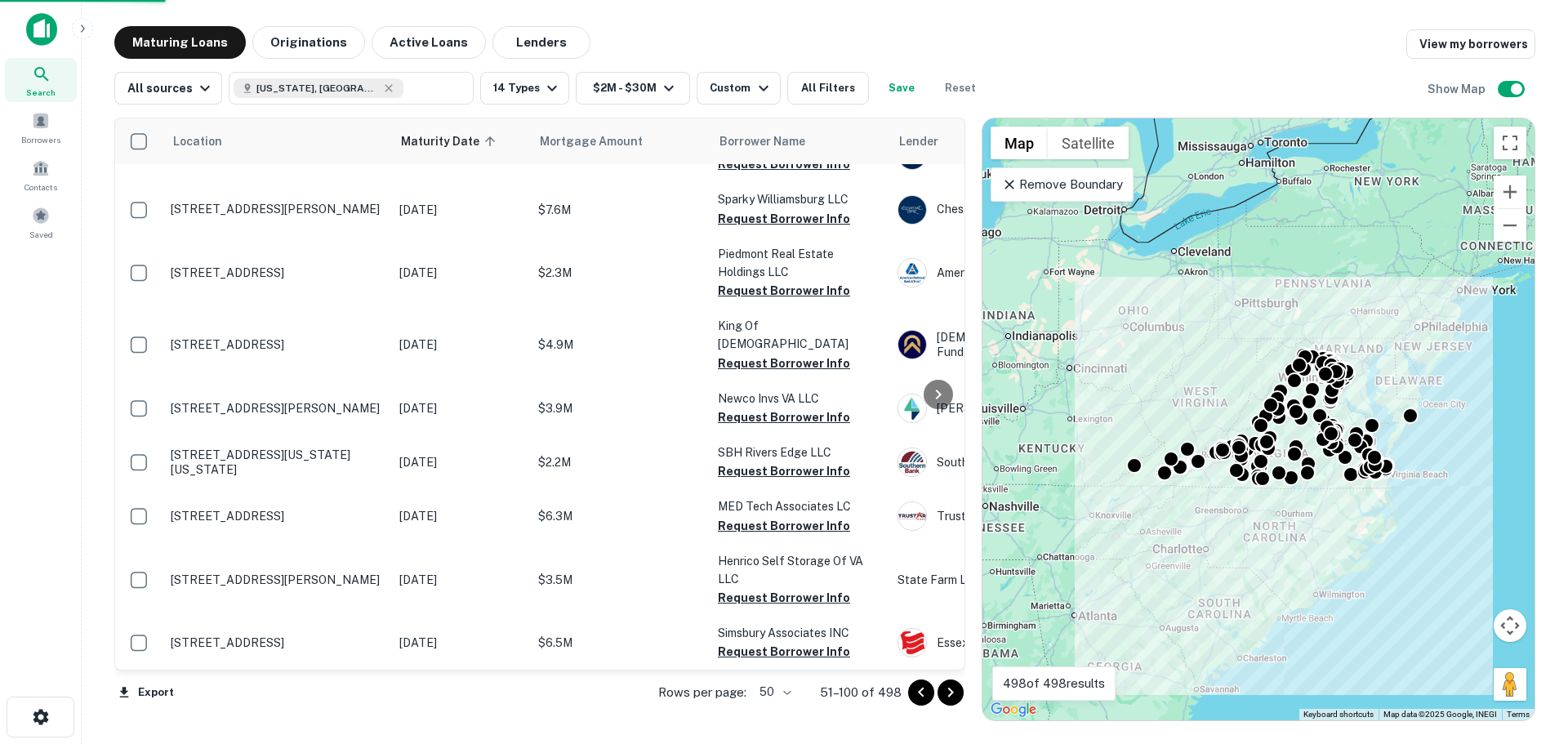
scroll to position [2393, 0]
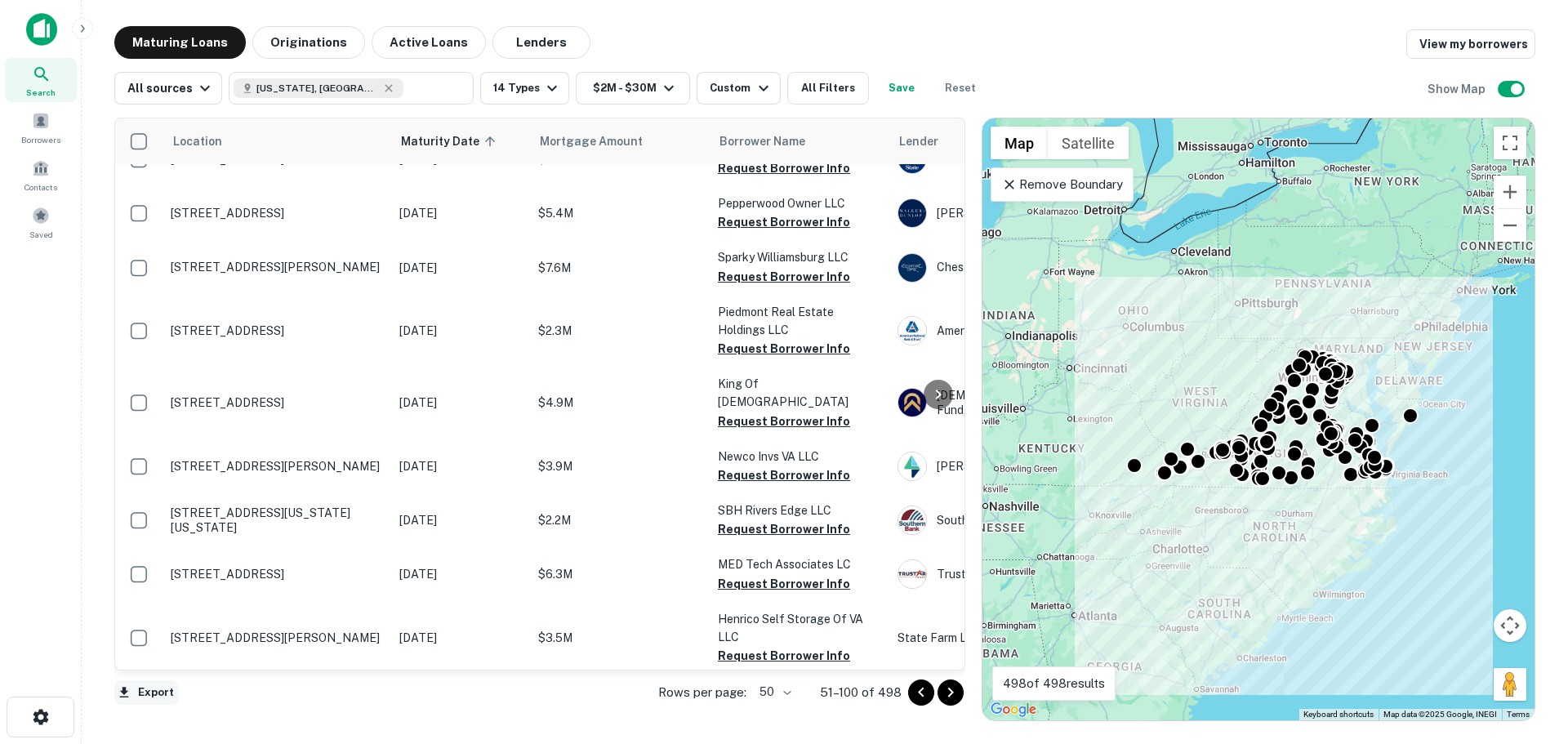
click at [150, 702] on button "Export" at bounding box center [145, 692] width 63 height 25
click at [263, 704] on li "Export as Excel (.xlsx)" at bounding box center [206, 710] width 185 height 29
click at [958, 699] on icon "Go to next page" at bounding box center [950, 692] width 19 height 19
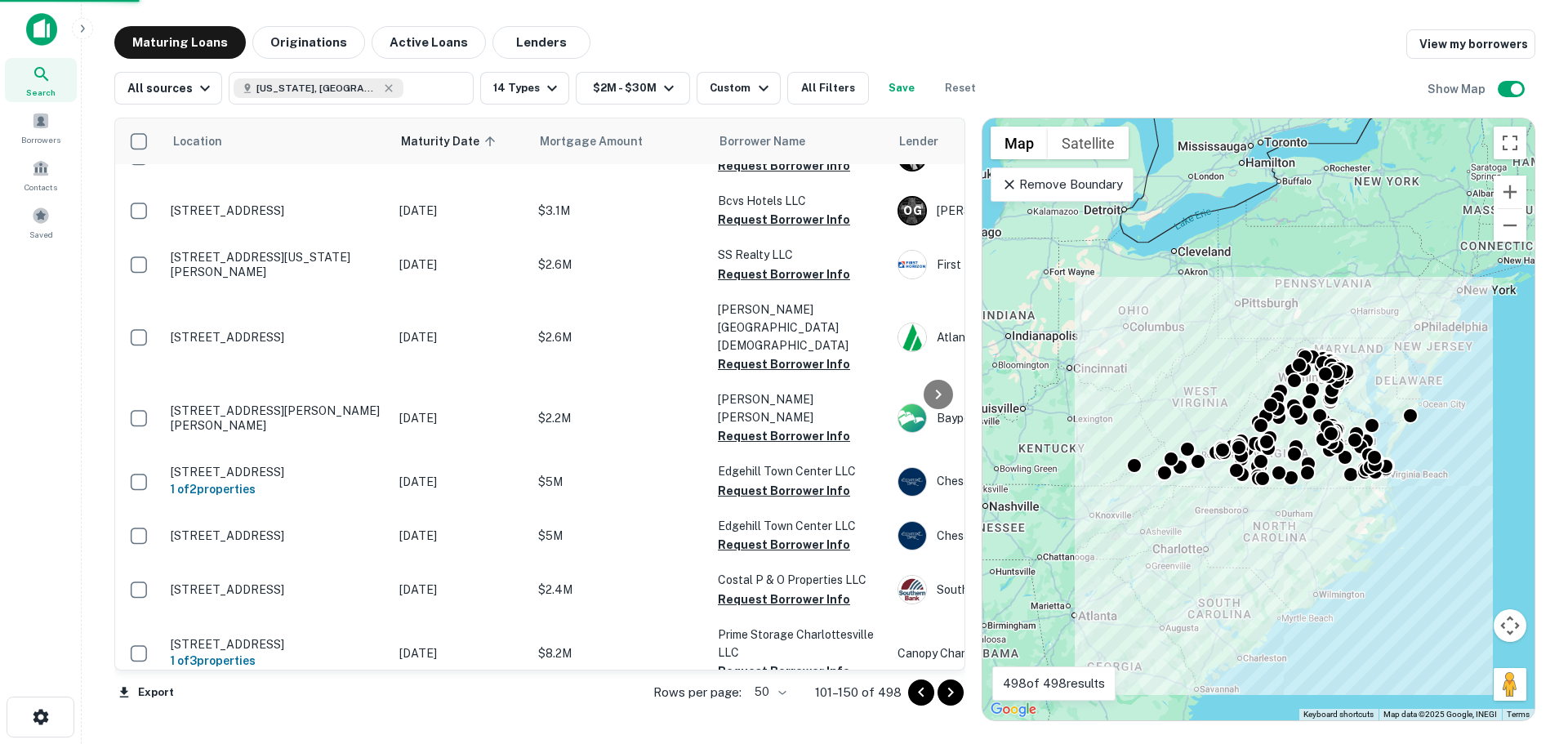
scroll to position [2363, 0]
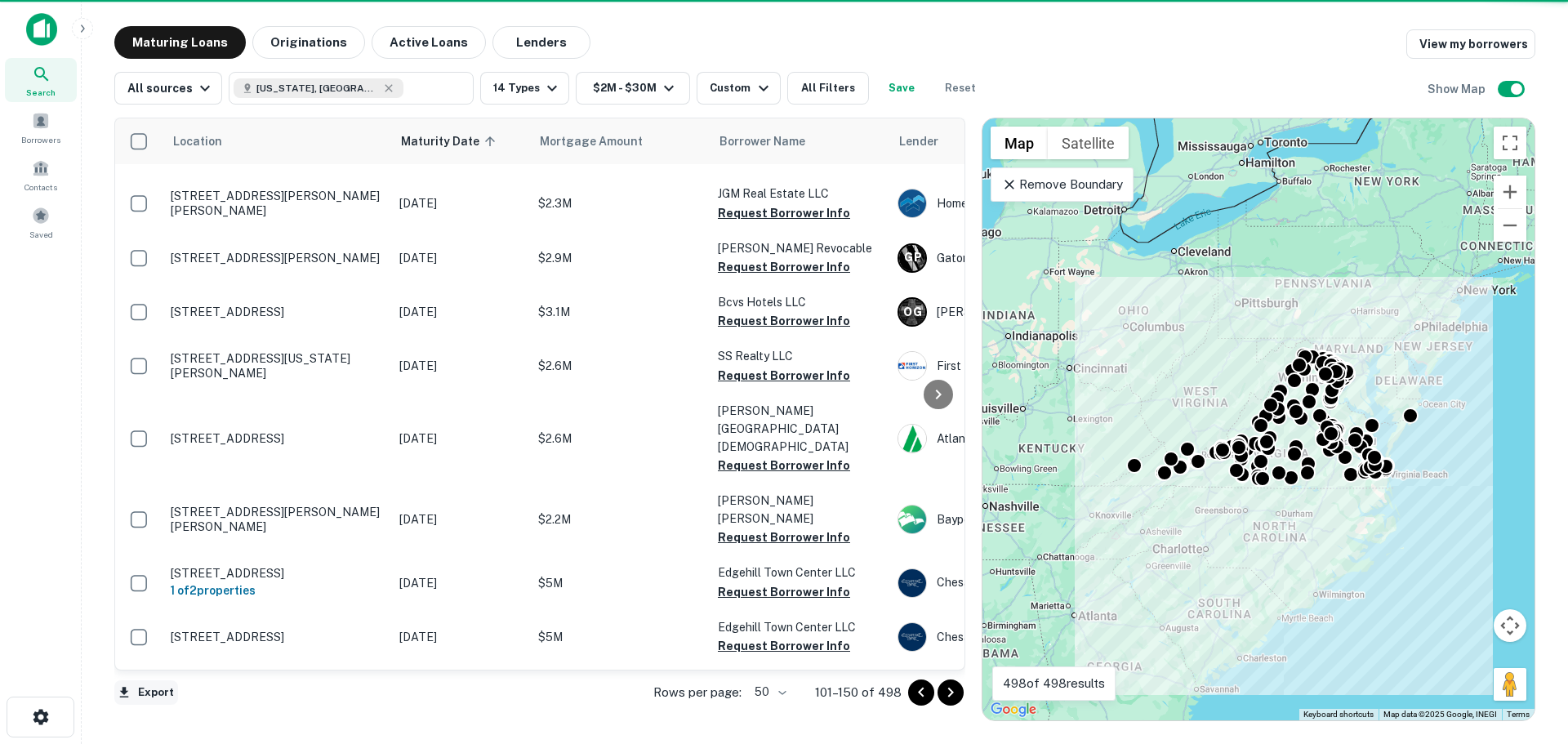
click at [155, 690] on button "Export" at bounding box center [145, 692] width 63 height 25
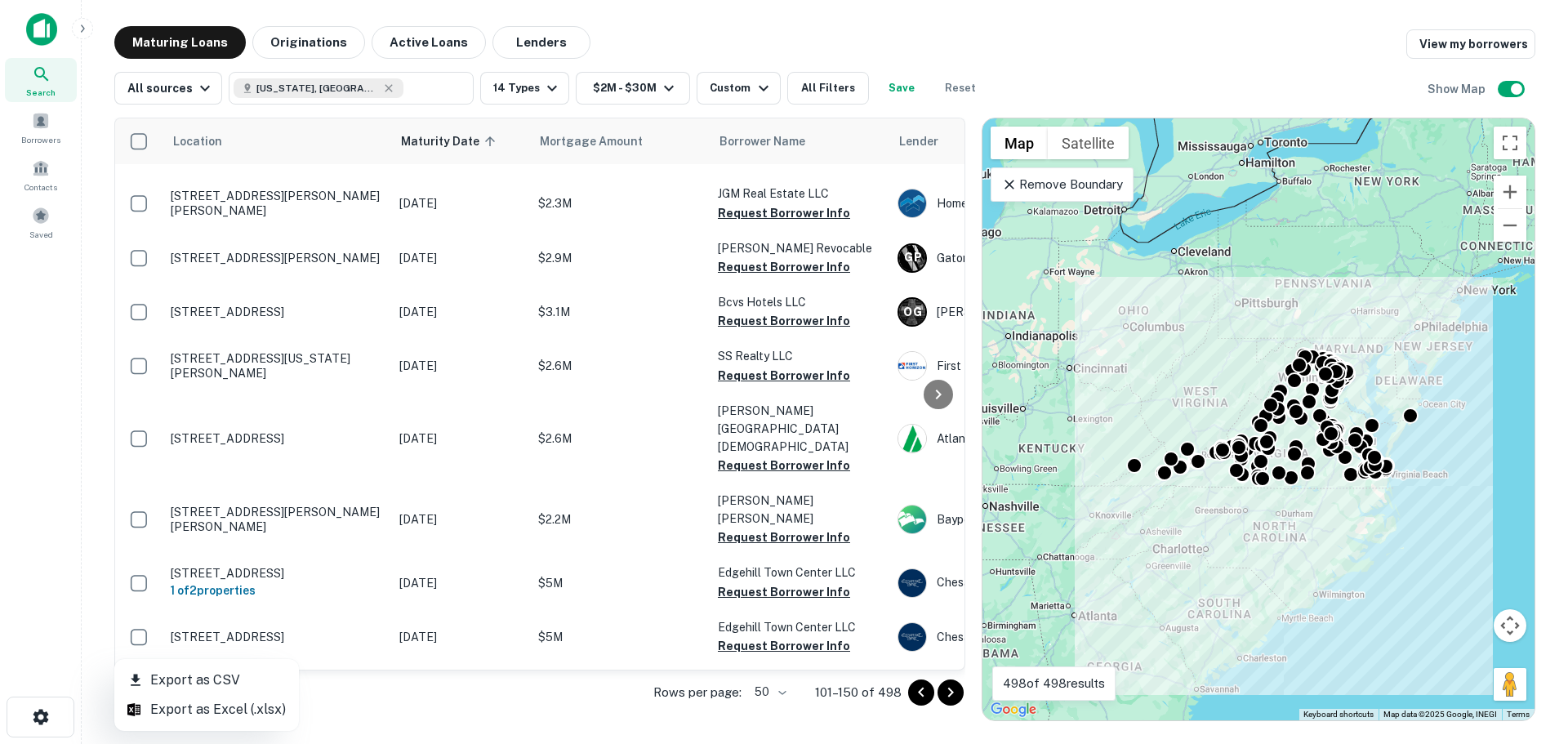
click at [186, 698] on li "Export as Excel (.xlsx)" at bounding box center [206, 710] width 185 height 29
drag, startPoint x: 946, startPoint y: 692, endPoint x: 921, endPoint y: 740, distance: 54.1
click at [946, 692] on icon "Go to next page" at bounding box center [950, 692] width 19 height 19
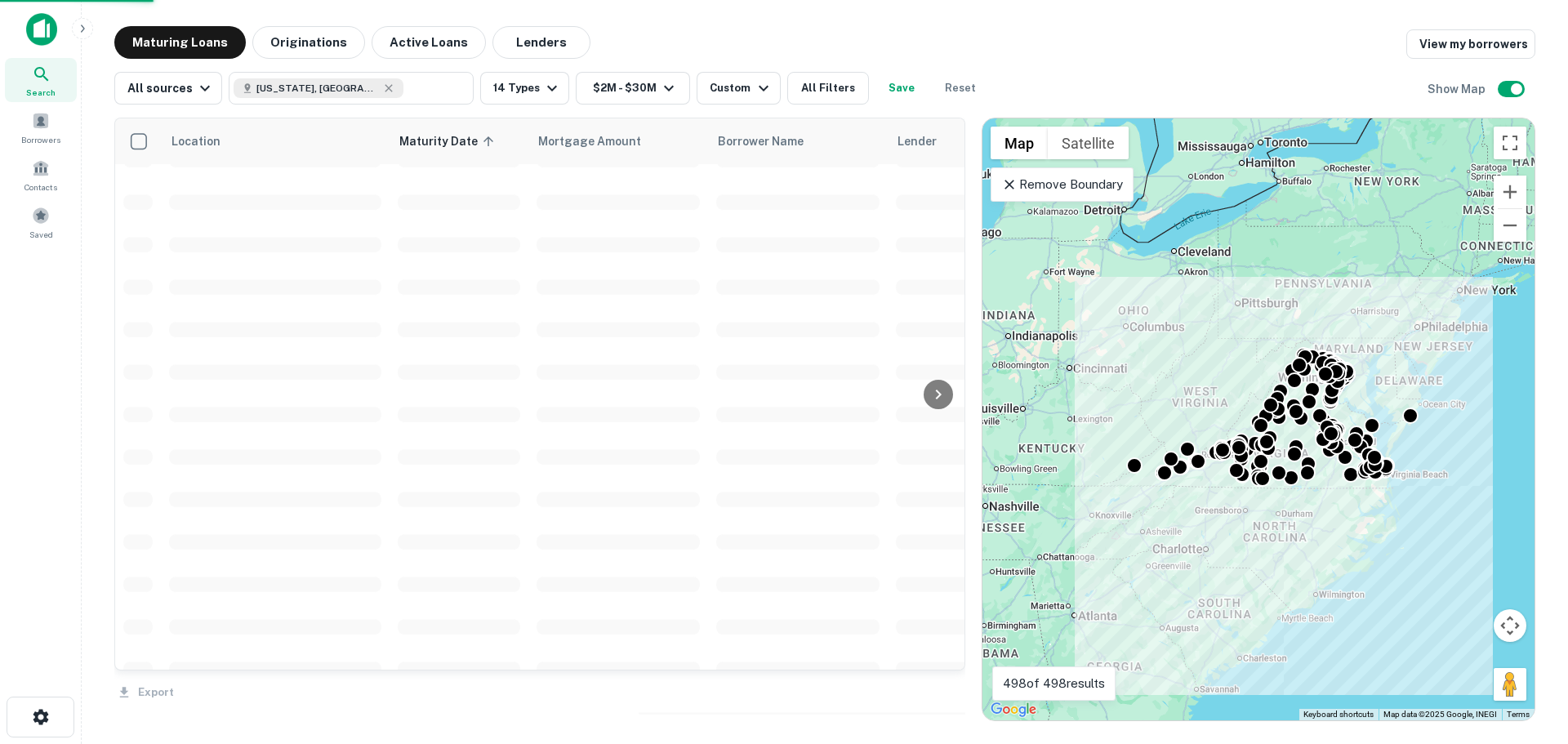
scroll to position [2464, 0]
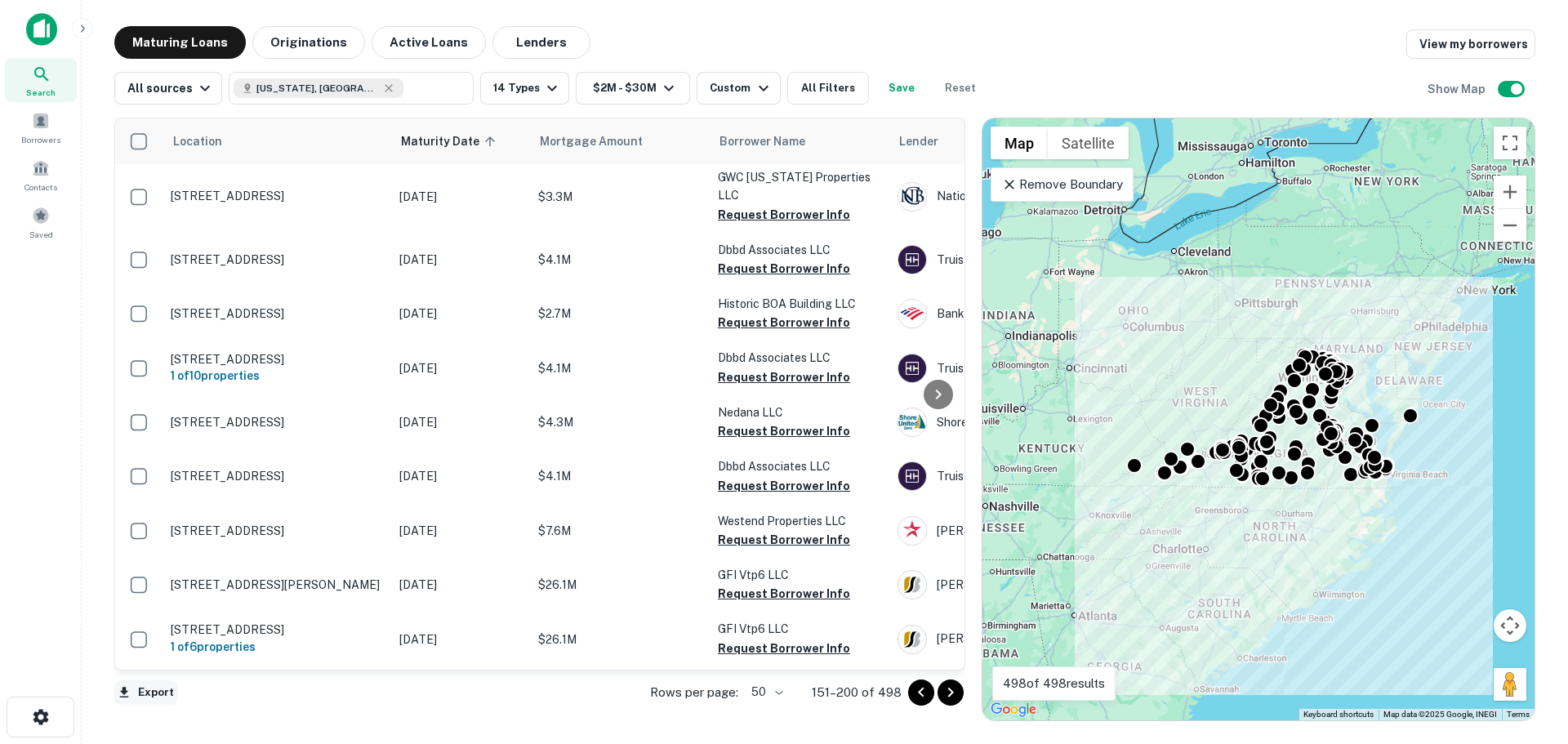
click at [140, 692] on button "Export" at bounding box center [145, 692] width 63 height 25
click at [245, 701] on li "Export as Excel (.xlsx)" at bounding box center [206, 710] width 185 height 29
click at [949, 697] on icon "Go to next page" at bounding box center [950, 692] width 19 height 19
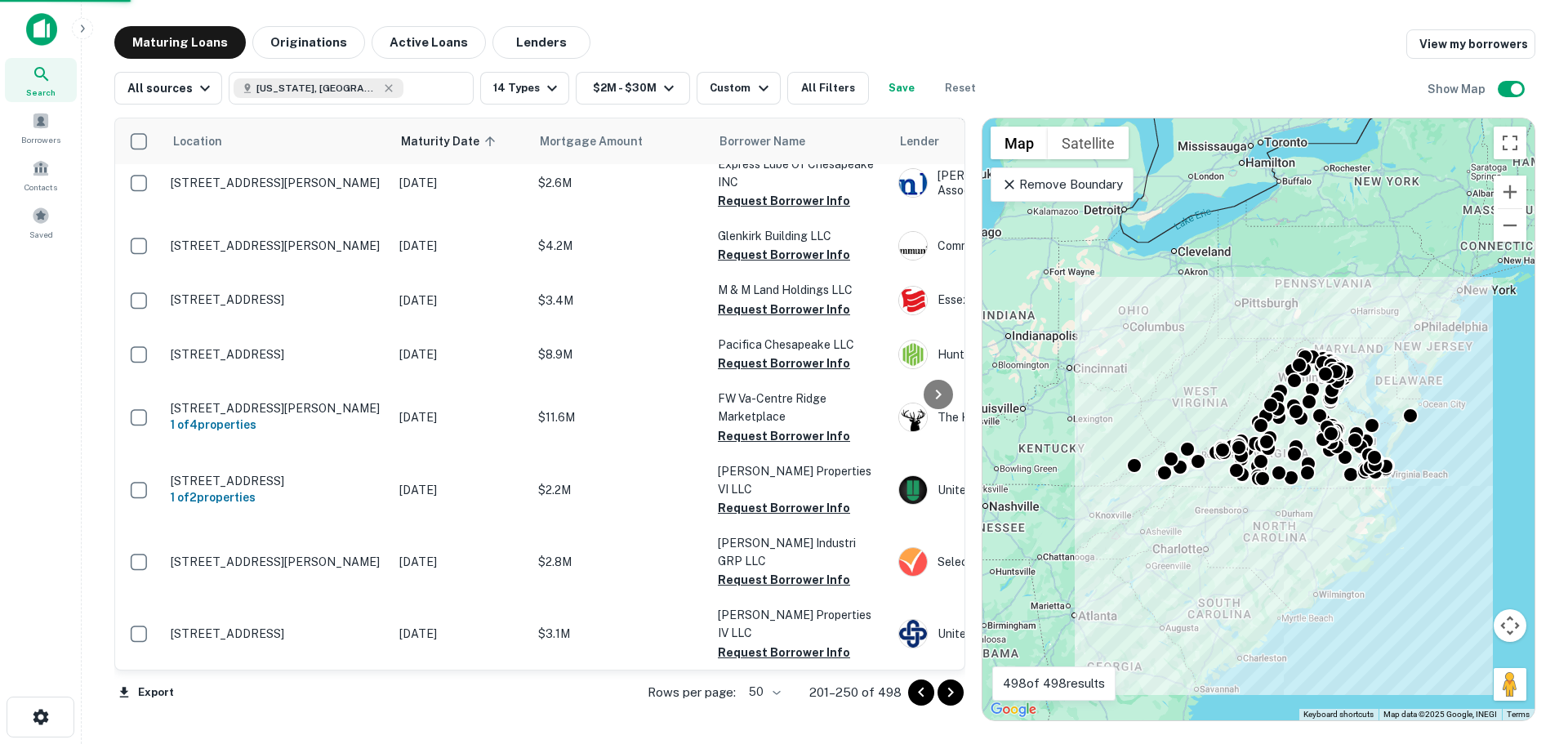
scroll to position [2414, 0]
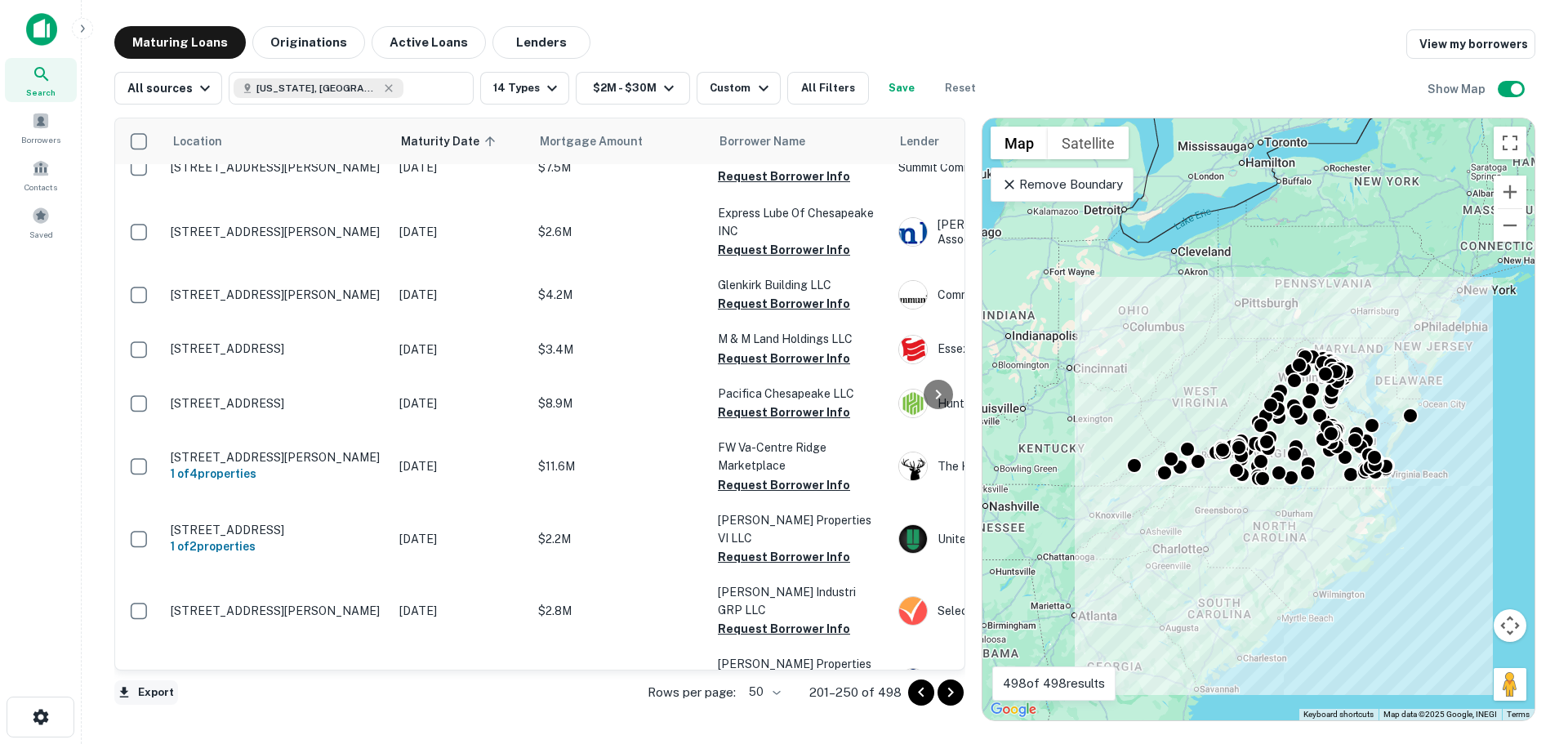
click at [128, 690] on icon "button" at bounding box center [124, 692] width 15 height 15
click at [259, 703] on li "Export as Excel (.xlsx)" at bounding box center [206, 710] width 185 height 29
drag, startPoint x: 957, startPoint y: 697, endPoint x: 593, endPoint y: 740, distance: 366.5
click at [957, 697] on icon "Go to next page" at bounding box center [950, 692] width 19 height 19
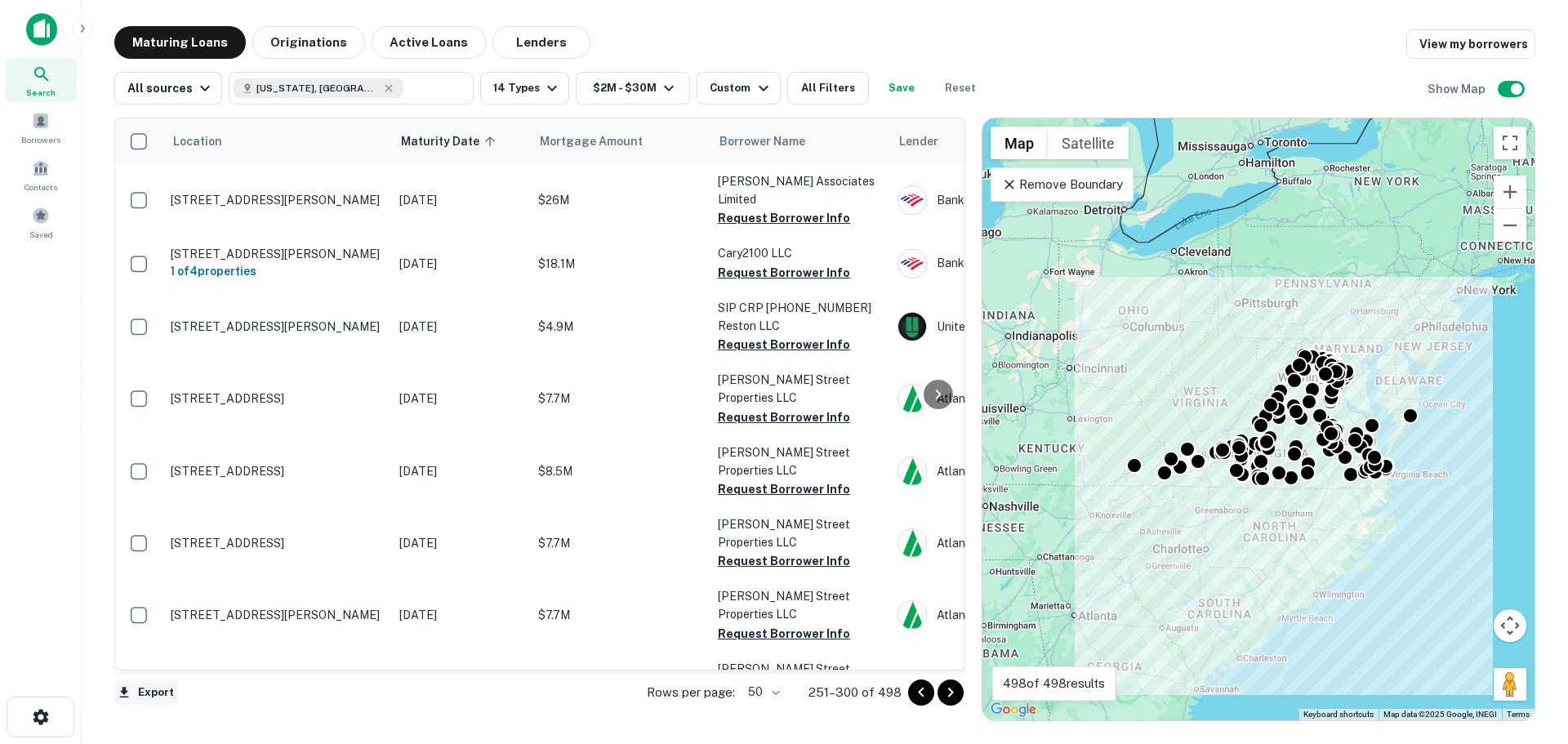
click at [160, 692] on button "Export" at bounding box center [145, 692] width 63 height 25
click at [272, 710] on li "Export as Excel (.xlsx)" at bounding box center [206, 710] width 185 height 29
click at [951, 700] on icon "Go to next page" at bounding box center [950, 692] width 19 height 19
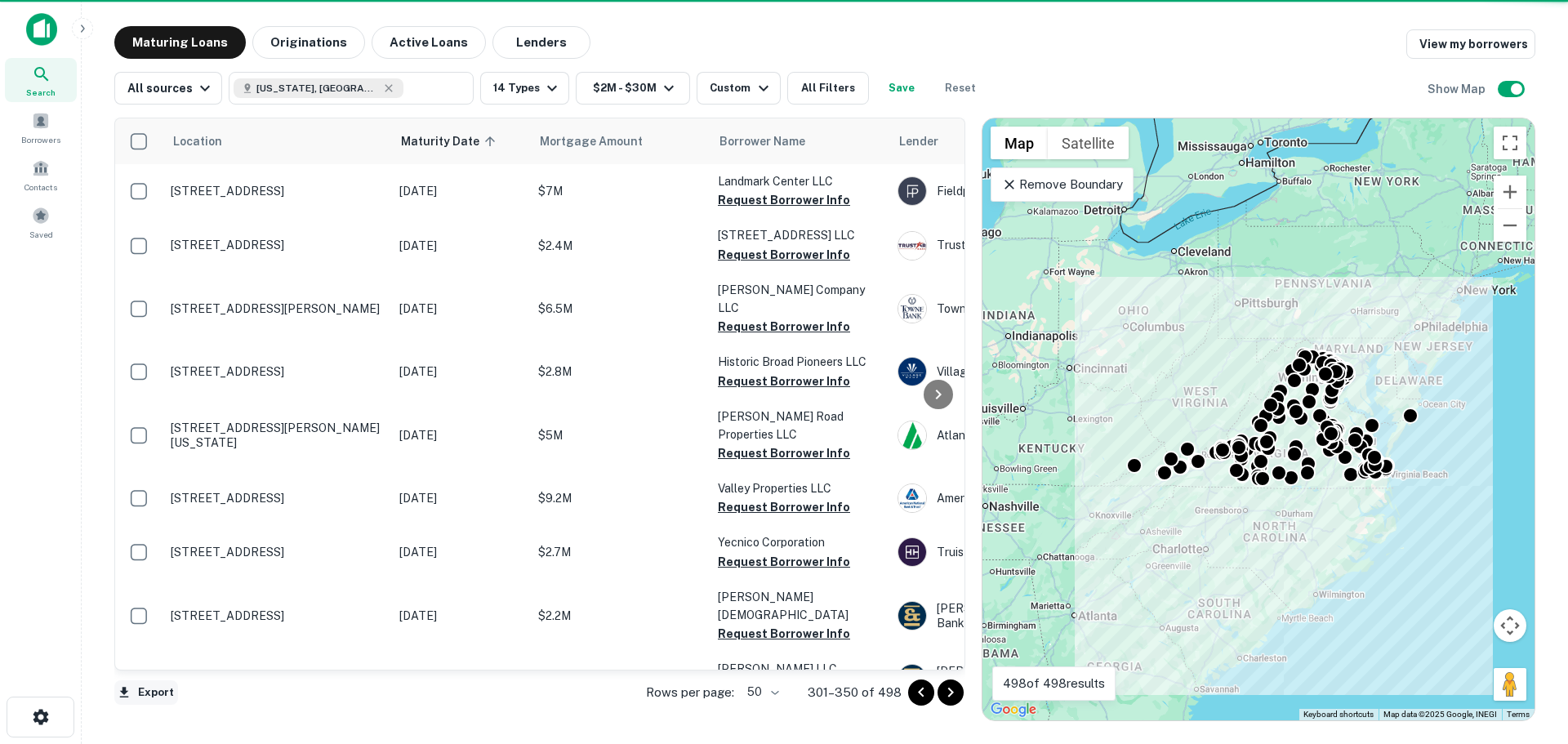
click at [170, 693] on button "Export" at bounding box center [145, 692] width 63 height 25
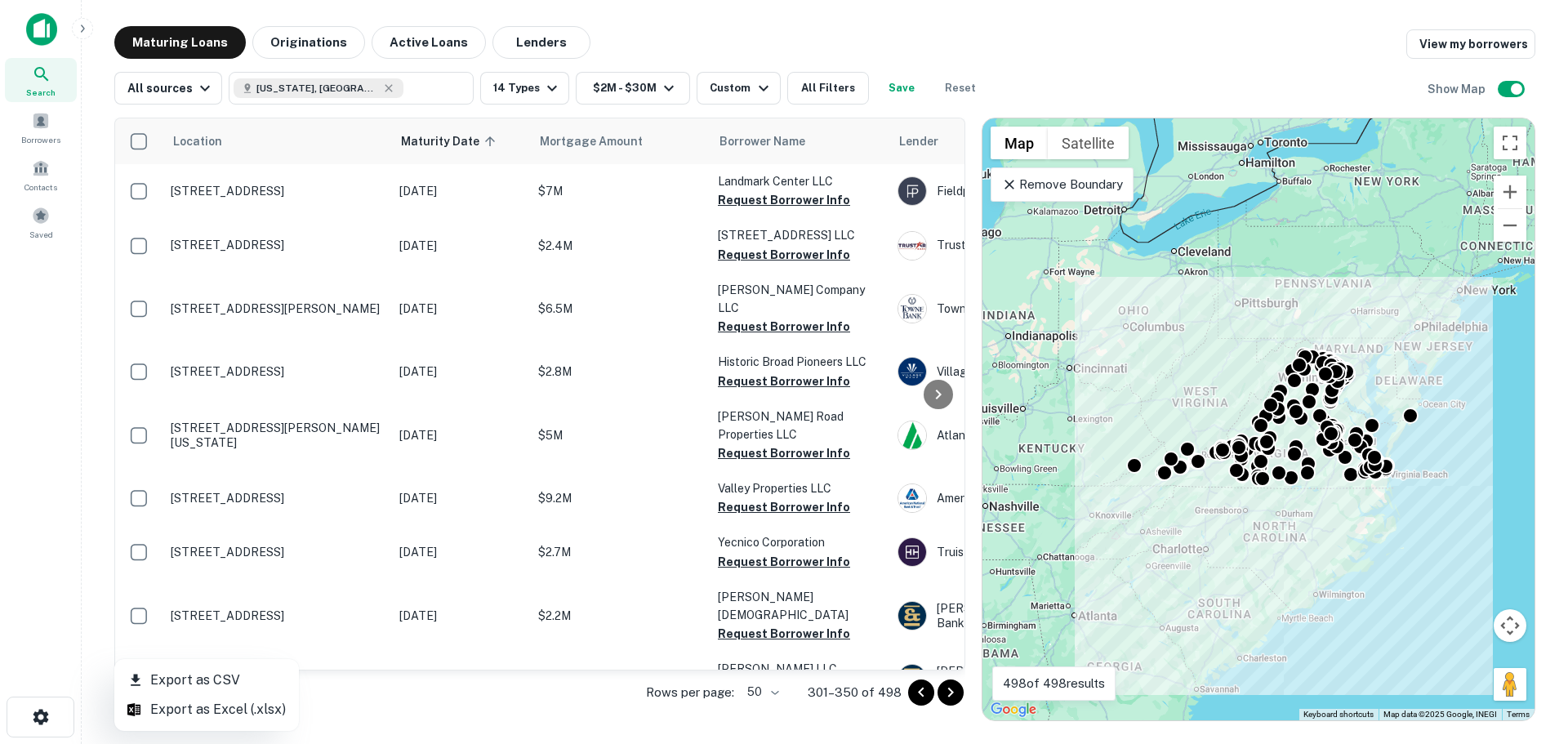
click at [191, 714] on li "Export as Excel (.xlsx)" at bounding box center [206, 710] width 185 height 29
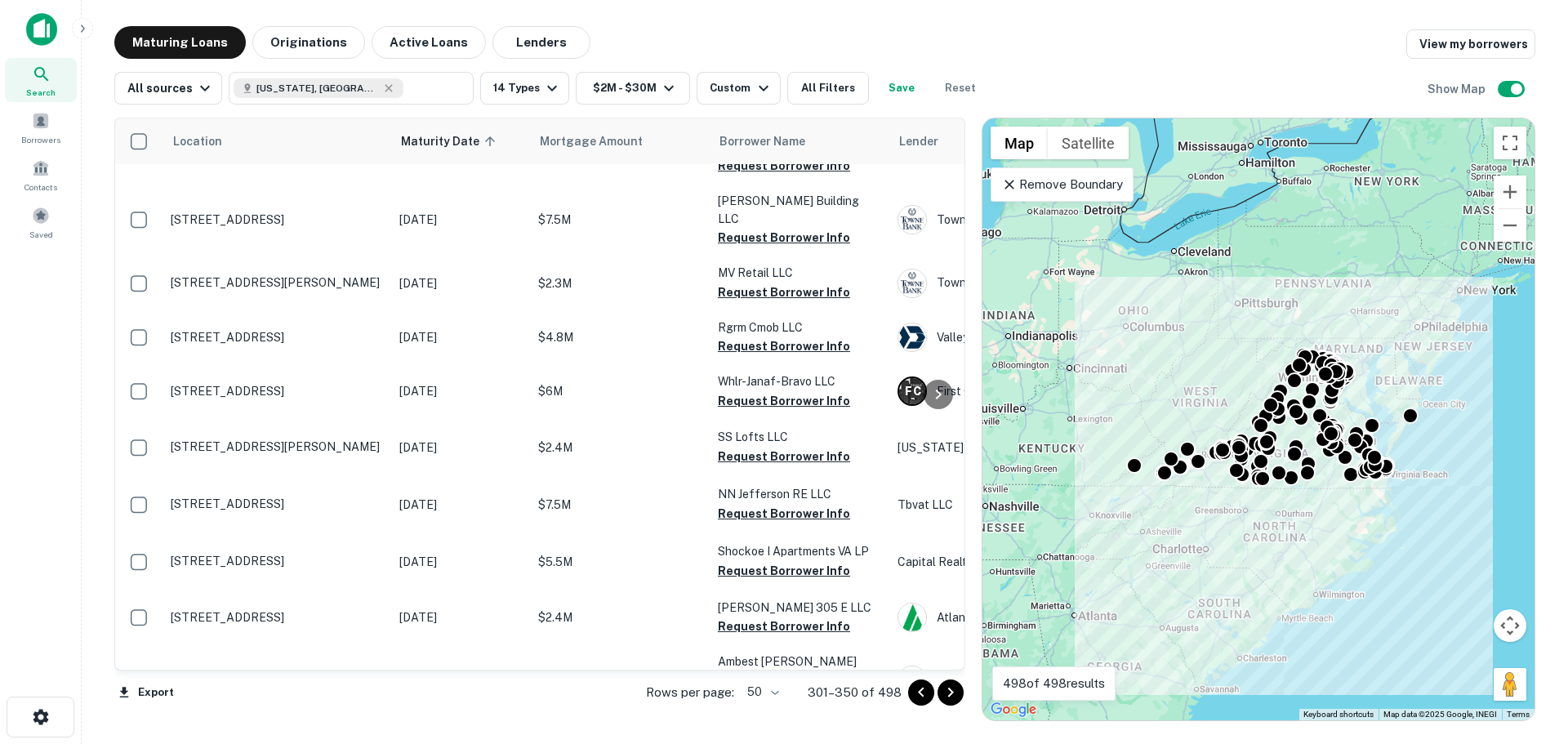
scroll to position [2296, 0]
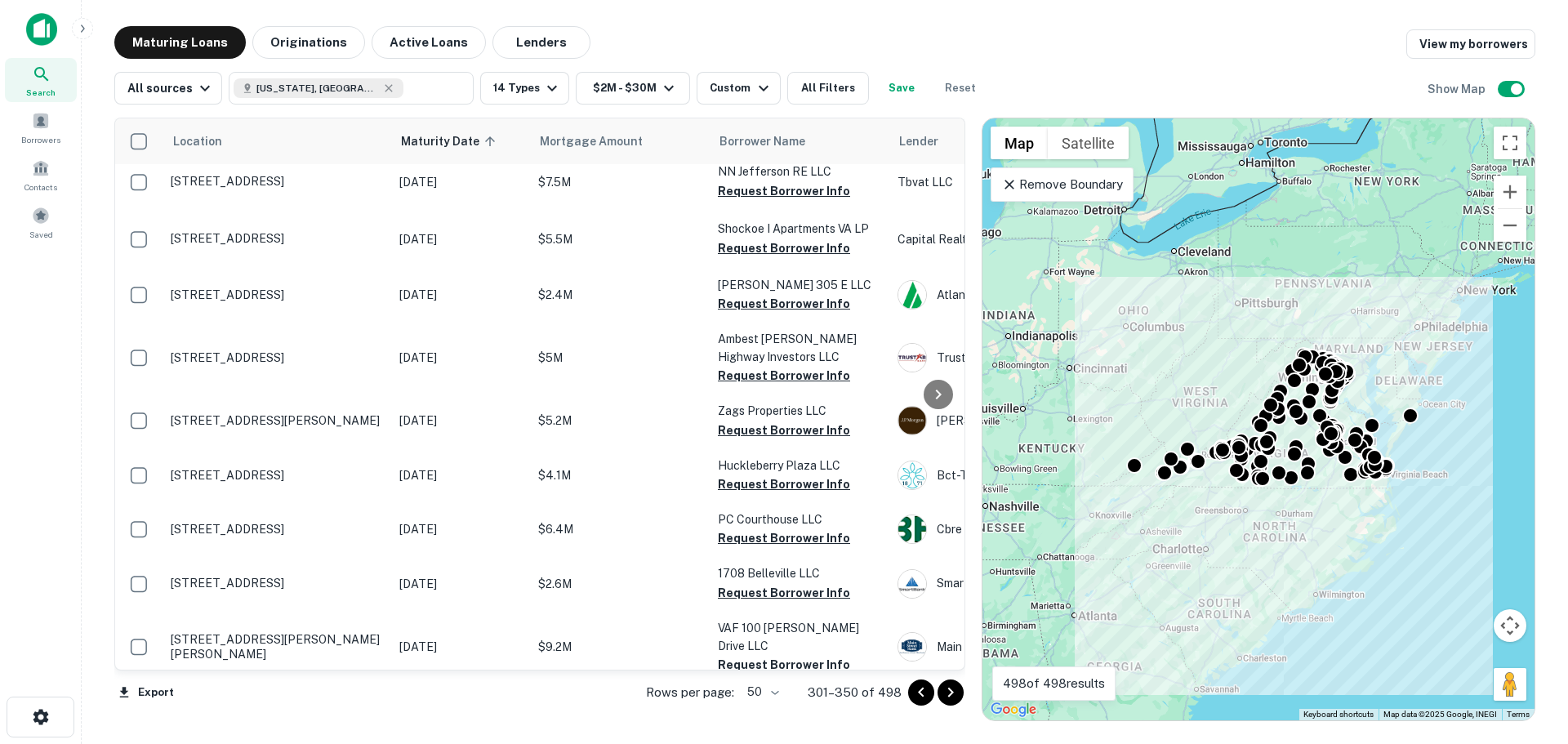
click at [953, 688] on icon "Go to next page" at bounding box center [950, 692] width 19 height 19
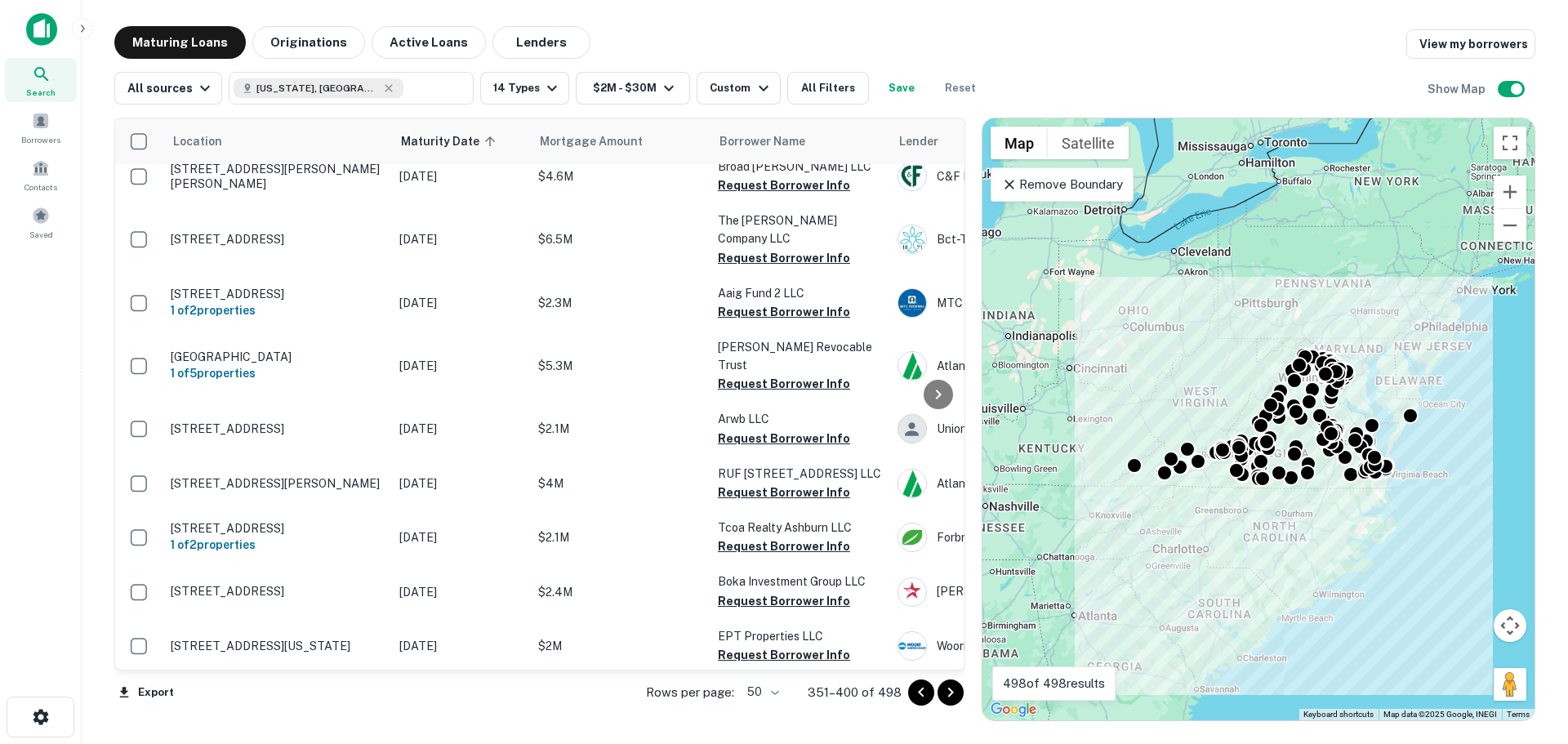
scroll to position [2490, 0]
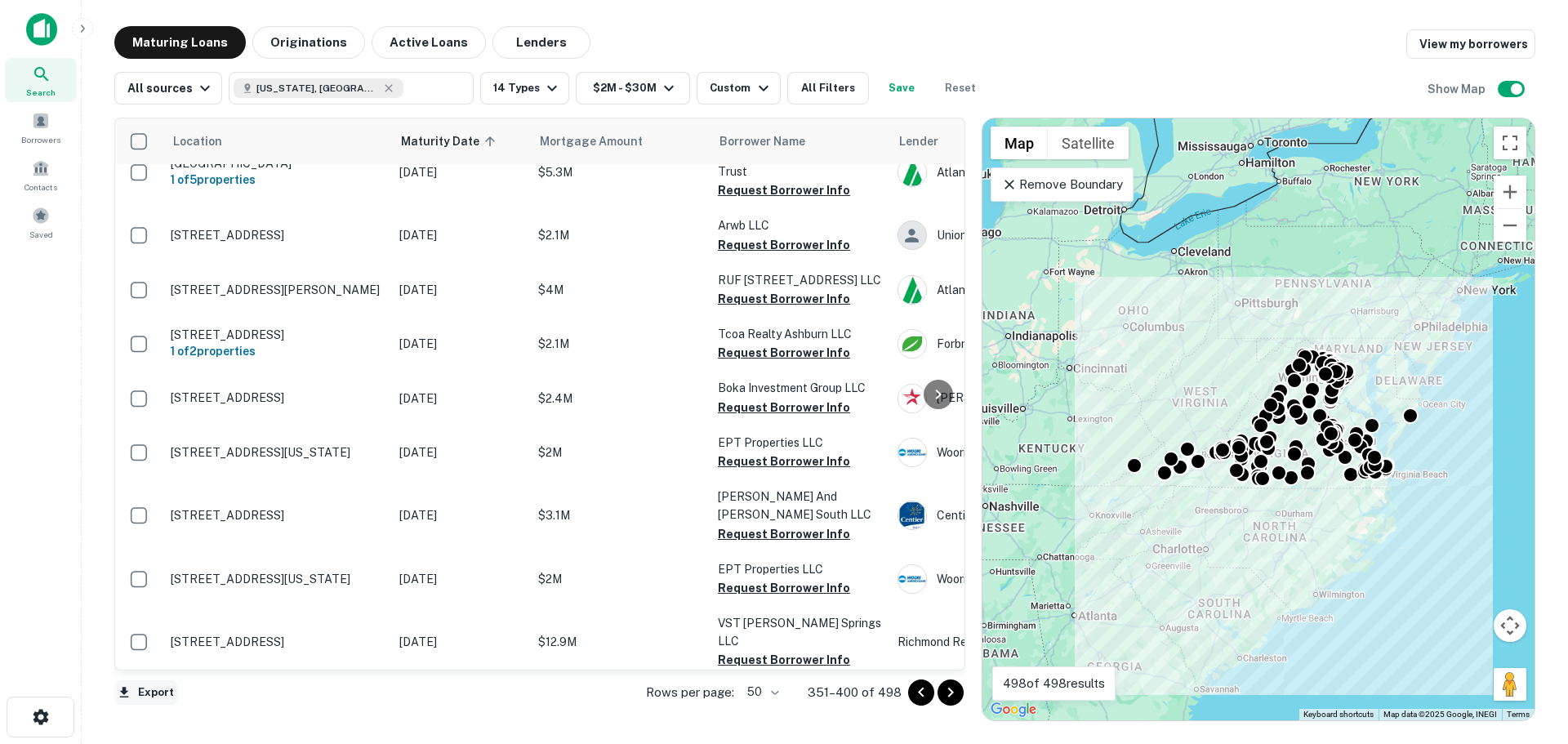
click at [139, 688] on button "Export" at bounding box center [145, 692] width 63 height 25
click at [189, 719] on li "Export as Excel (.xlsx)" at bounding box center [206, 710] width 185 height 29
drag, startPoint x: 945, startPoint y: 701, endPoint x: 958, endPoint y: 738, distance: 39.2
click at [945, 701] on icon "Go to next page" at bounding box center [950, 692] width 19 height 19
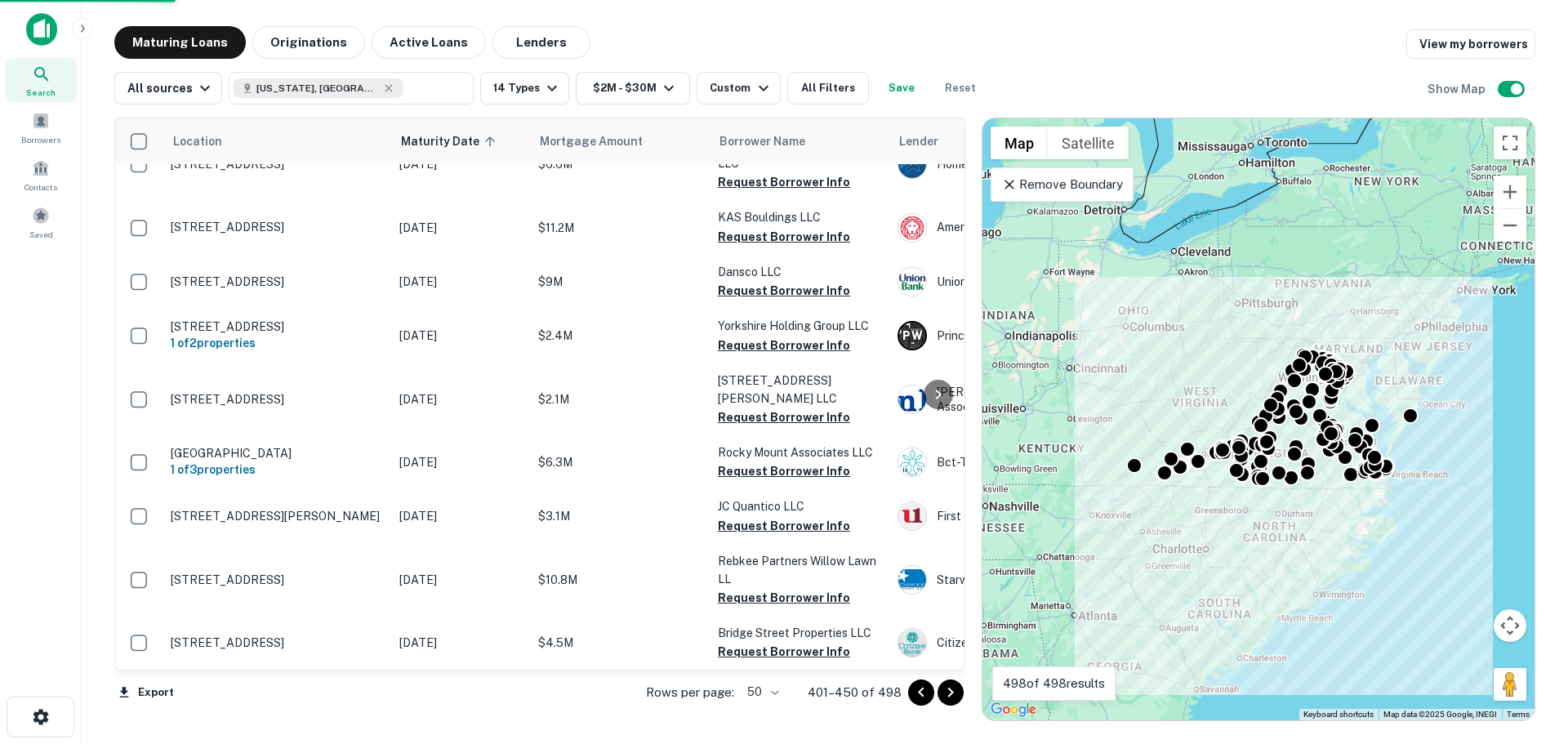
scroll to position [2431, 0]
click at [771, 695] on body "Search Borrowers Contacts Saved Maturing Loans Originations Active Loans Lender…" at bounding box center [784, 372] width 1568 height 744
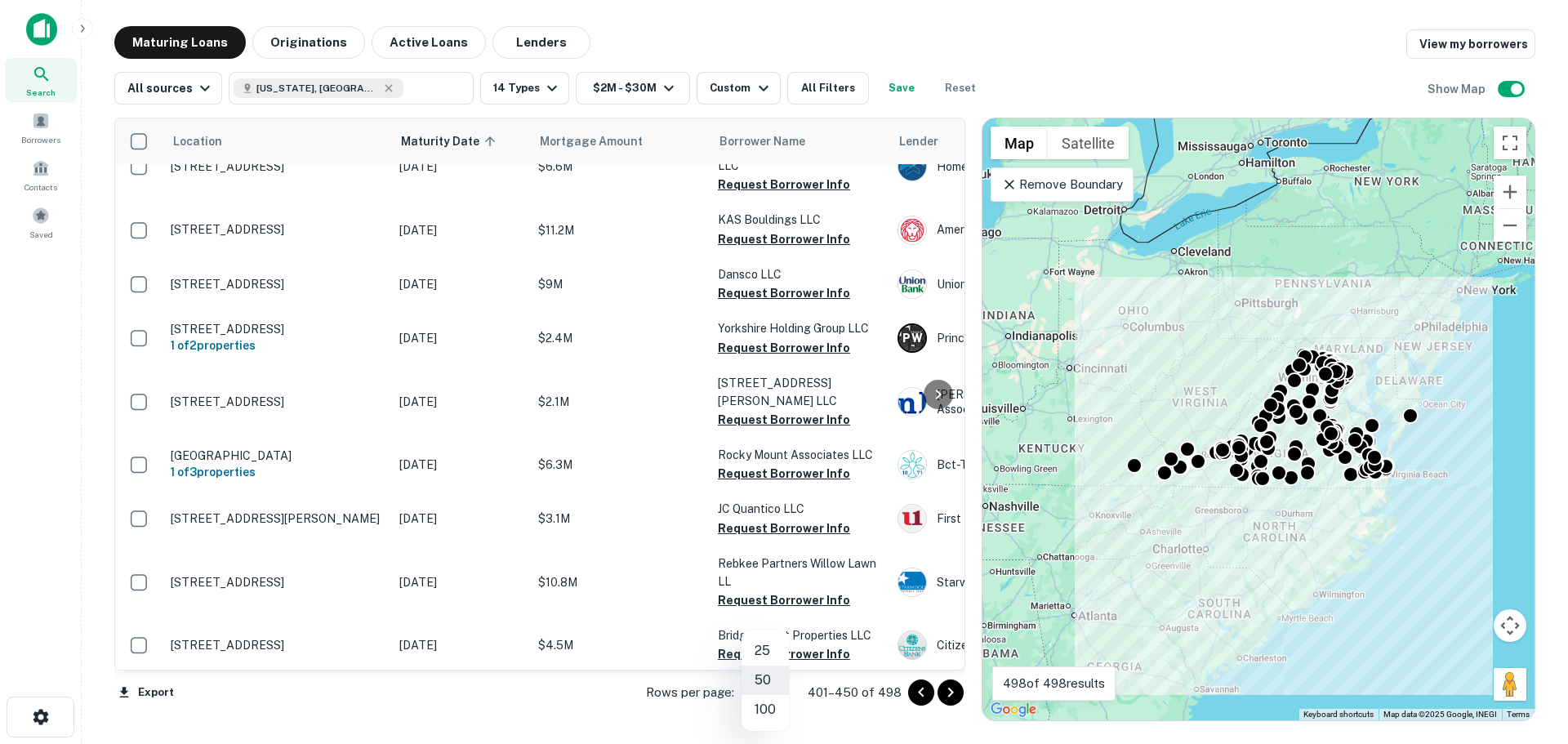
click at [831, 727] on div at bounding box center [784, 372] width 1568 height 744
click at [778, 687] on body "Search Borrowers Contacts Saved Maturing Loans Originations Active Loans Lender…" at bounding box center [784, 372] width 1568 height 744
click at [780, 722] on li "100" at bounding box center [765, 710] width 48 height 29
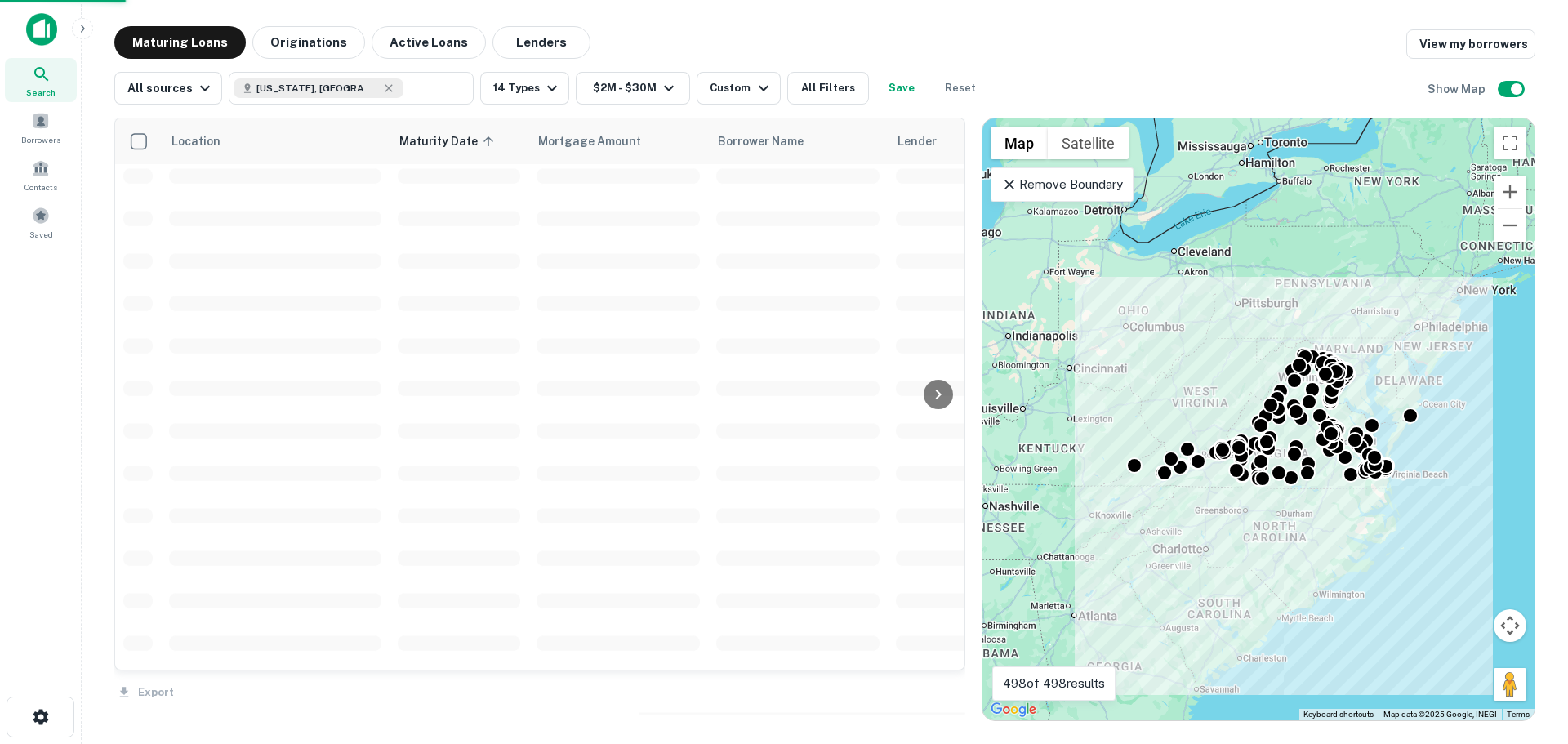
scroll to position [2490, 0]
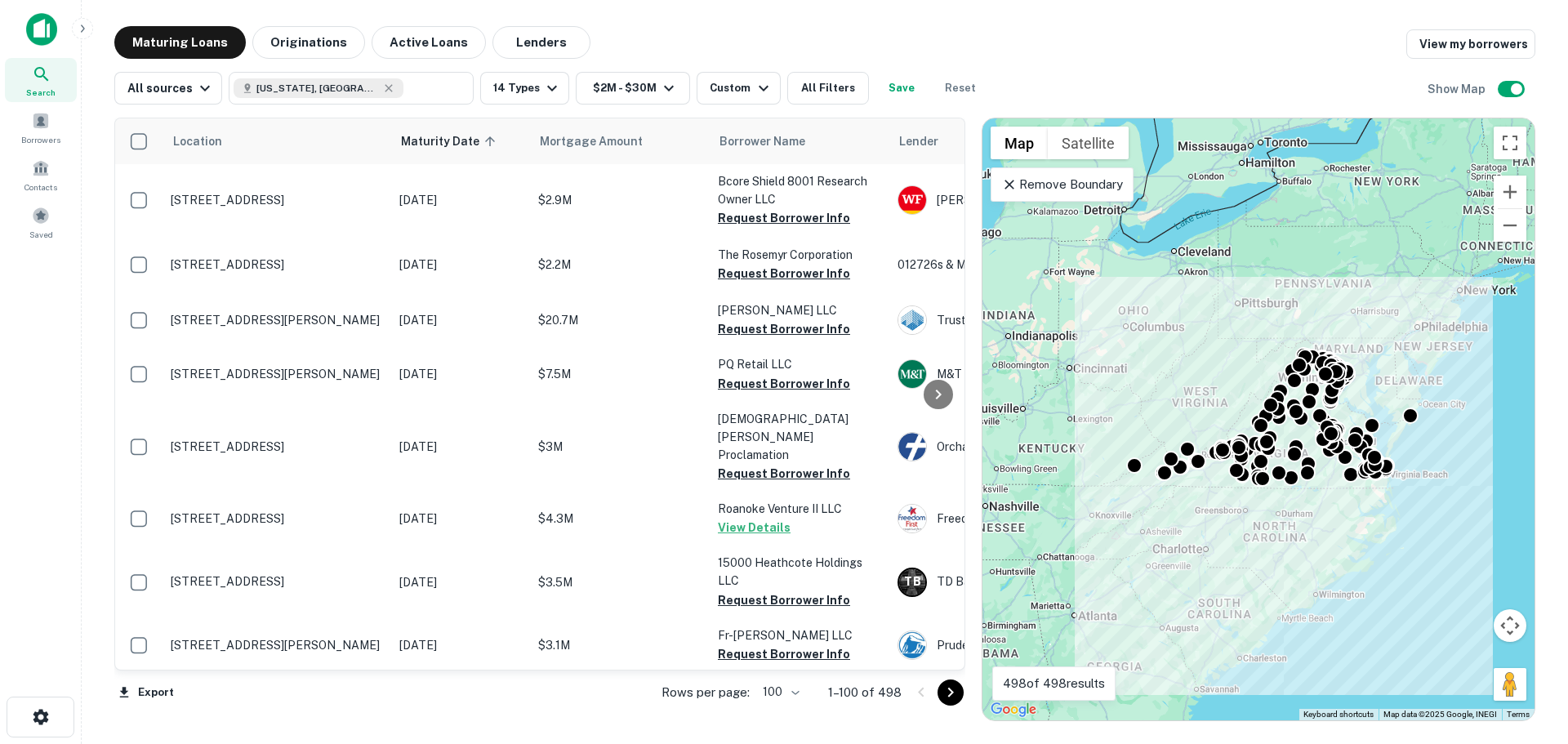
drag, startPoint x: 961, startPoint y: 697, endPoint x: 952, endPoint y: 695, distance: 9.2
click at [961, 697] on button "Go to next page" at bounding box center [951, 692] width 26 height 26
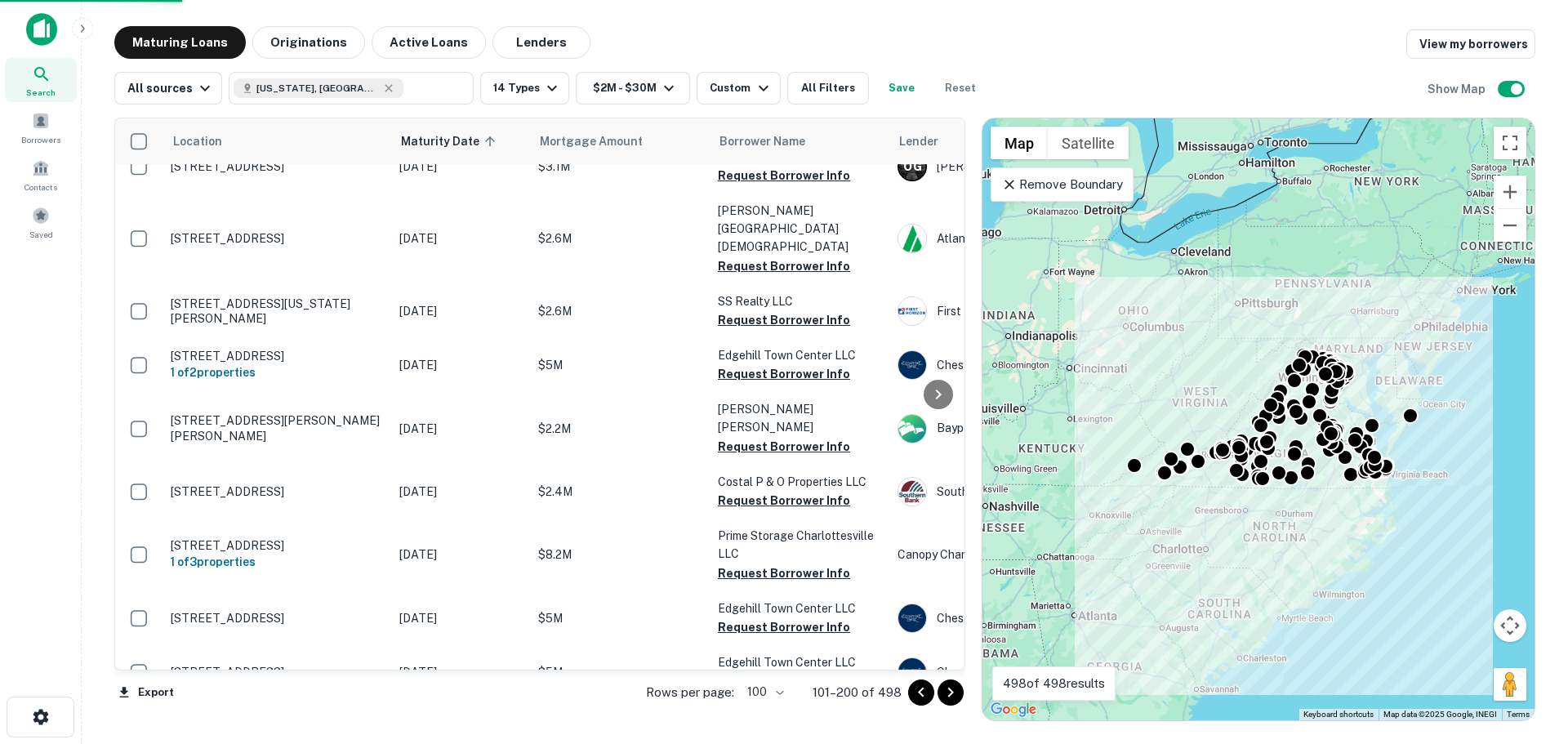
click at [956, 696] on icon "Go to next page" at bounding box center [950, 692] width 19 height 19
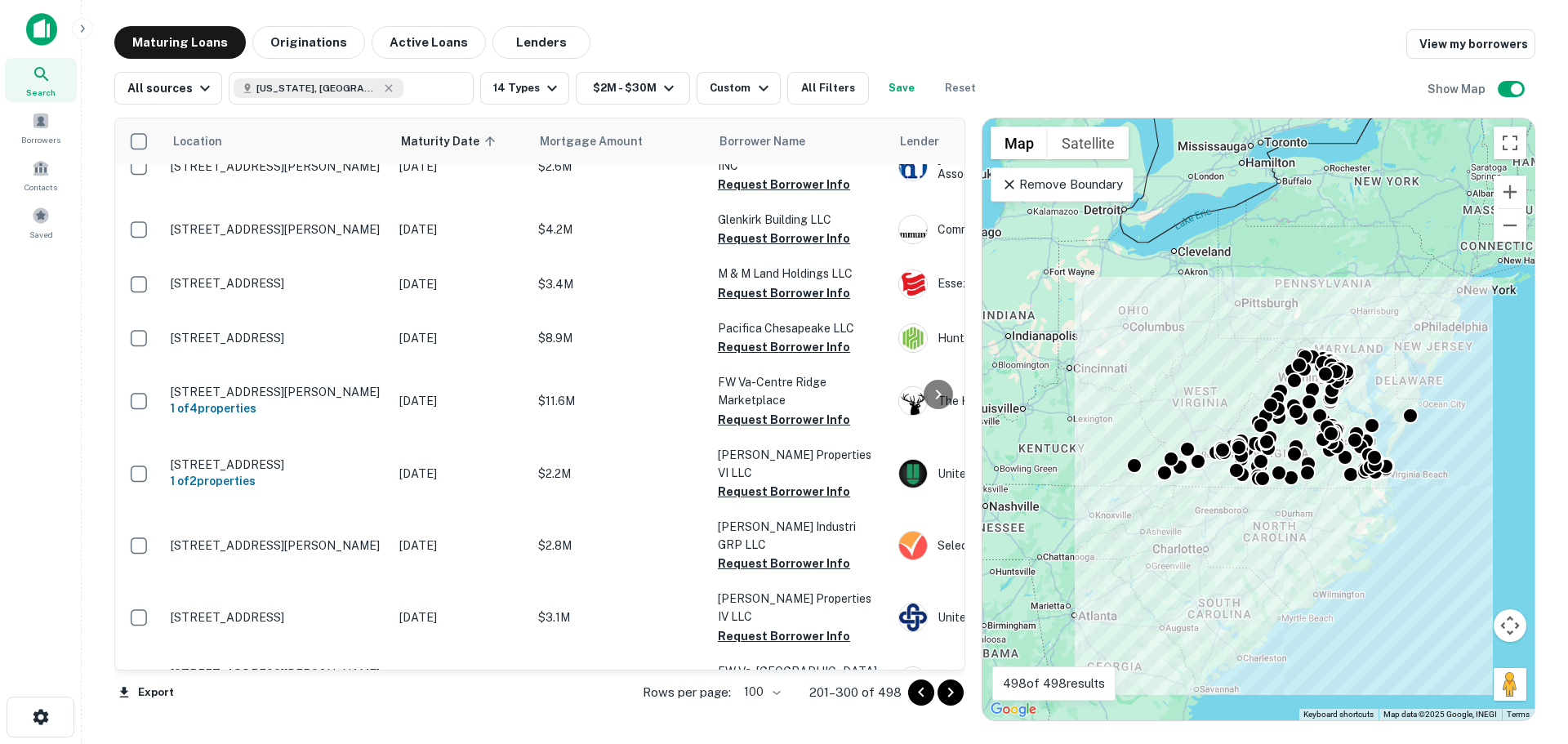
click at [956, 696] on icon "Go to next page" at bounding box center [950, 692] width 19 height 19
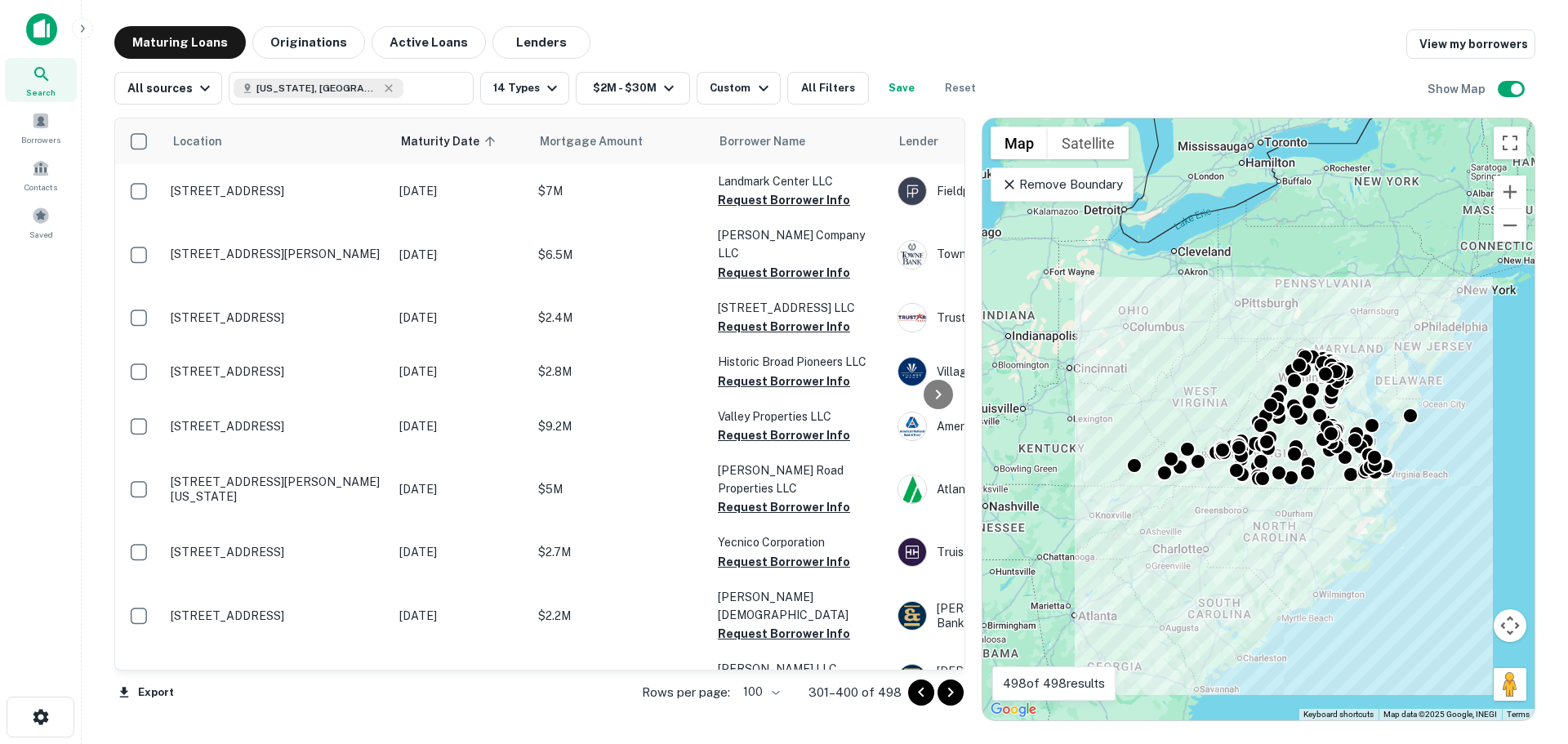
click at [913, 690] on icon "Go to previous page" at bounding box center [921, 692] width 19 height 19
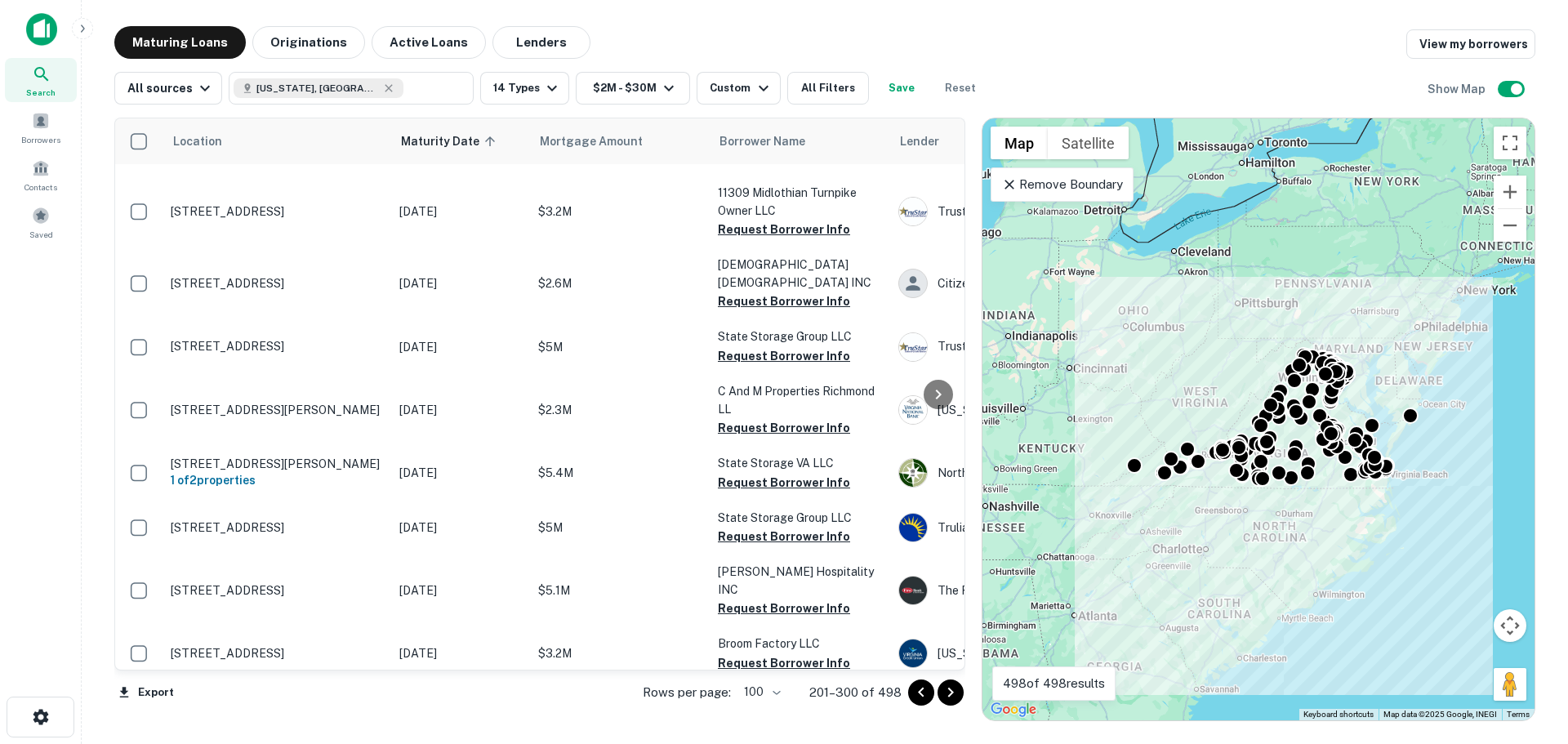
scroll to position [5386, 0]
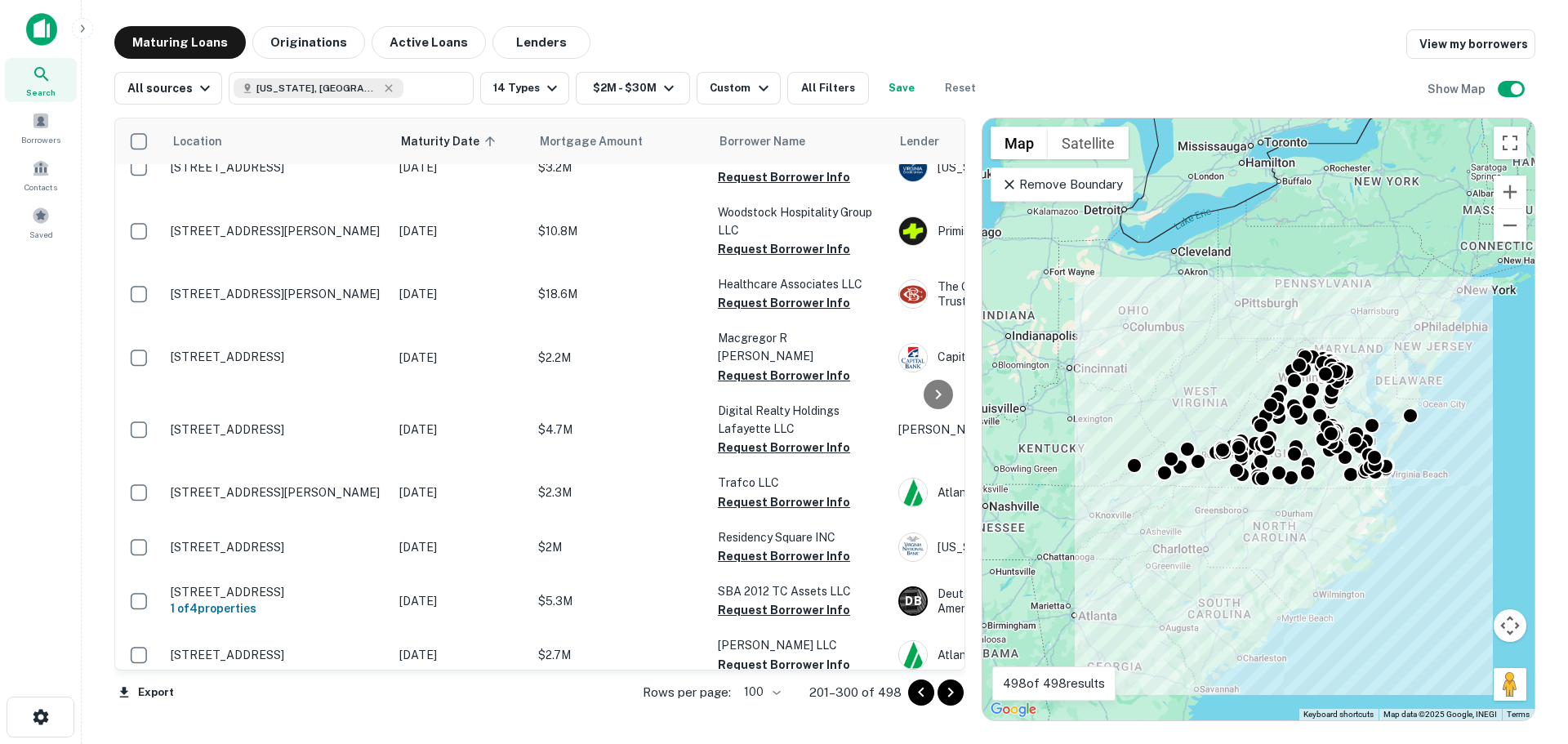
click at [952, 701] on icon "Go to next page" at bounding box center [950, 692] width 19 height 19
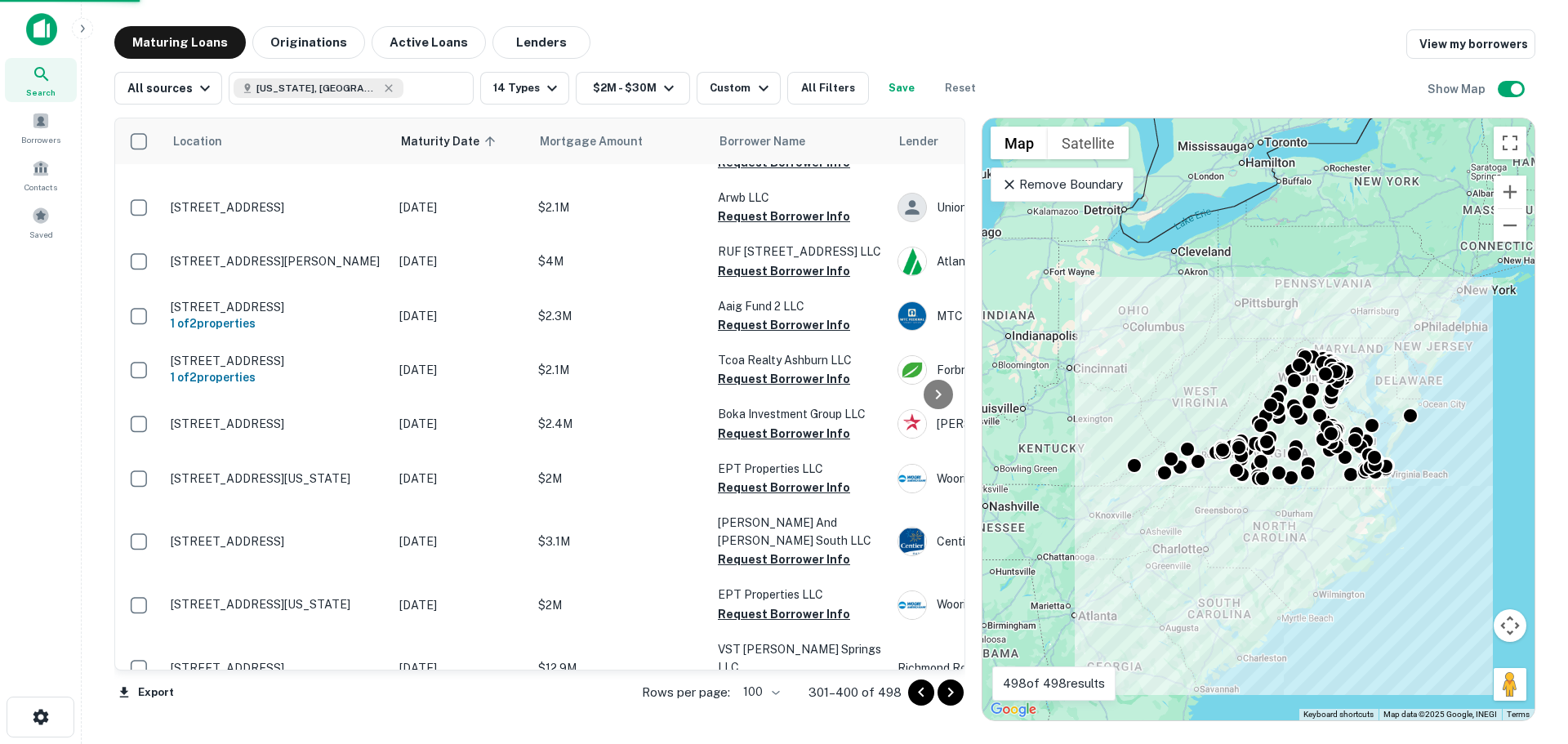
scroll to position [5261, 0]
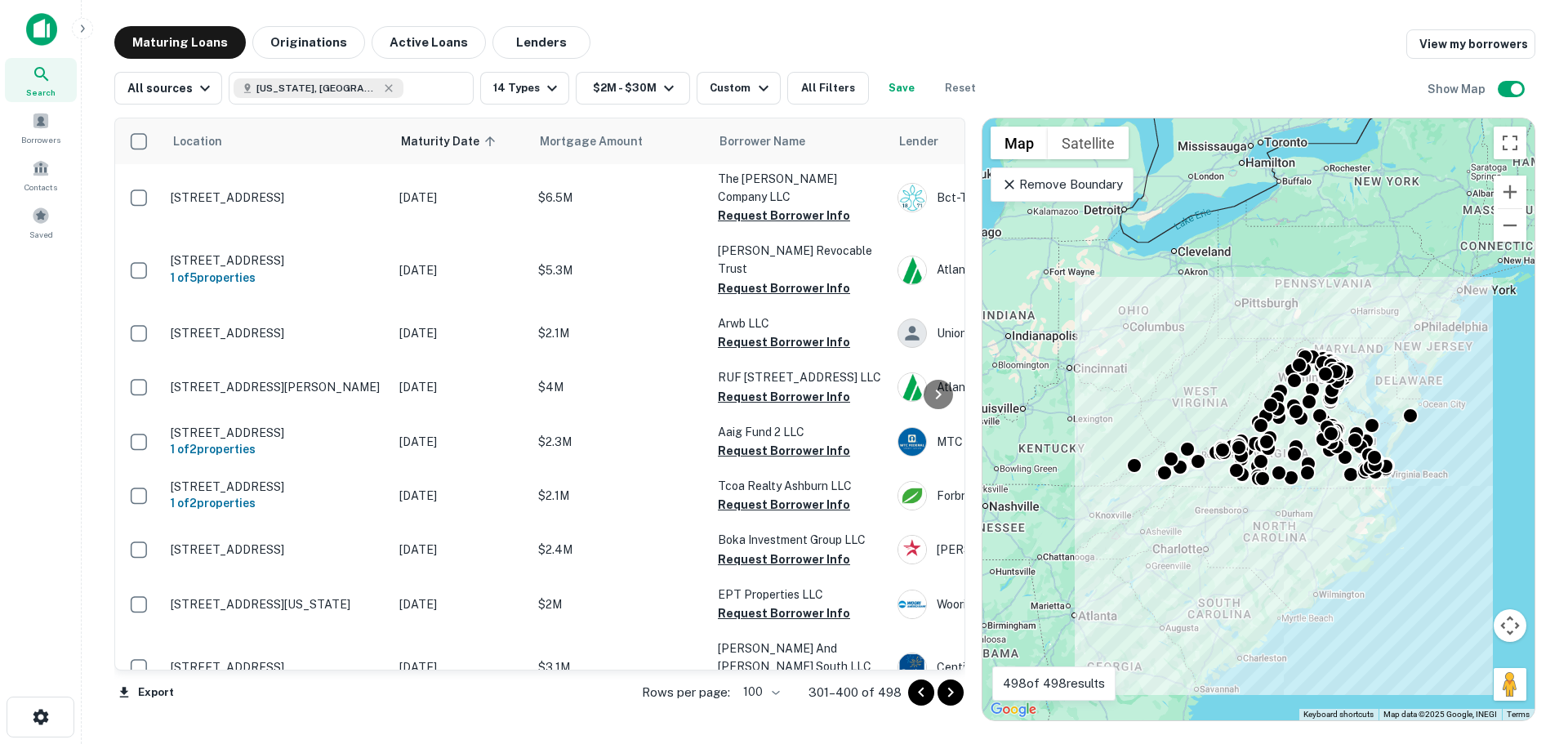
click at [952, 702] on icon "Go to next page" at bounding box center [950, 692] width 19 height 19
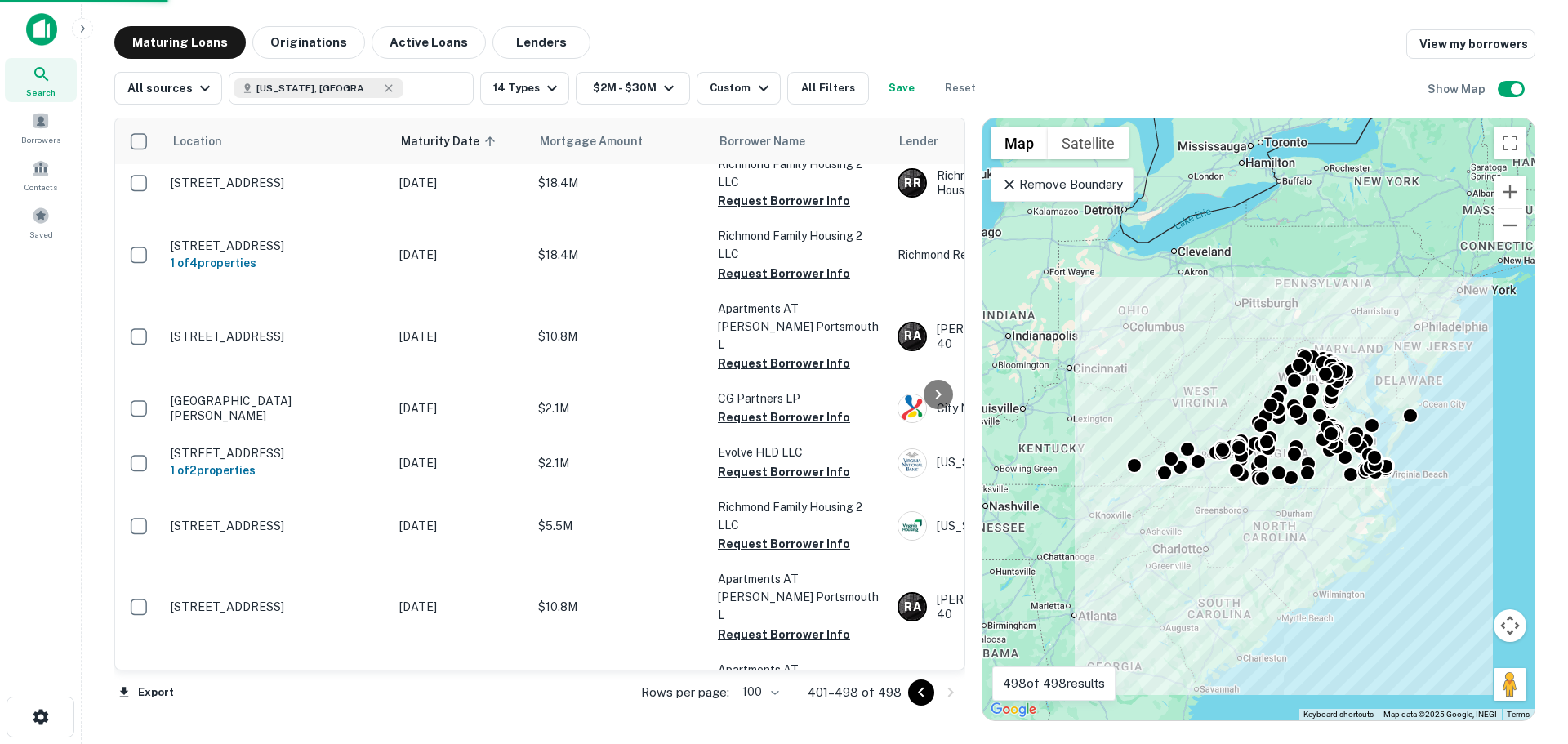
scroll to position [5261, 0]
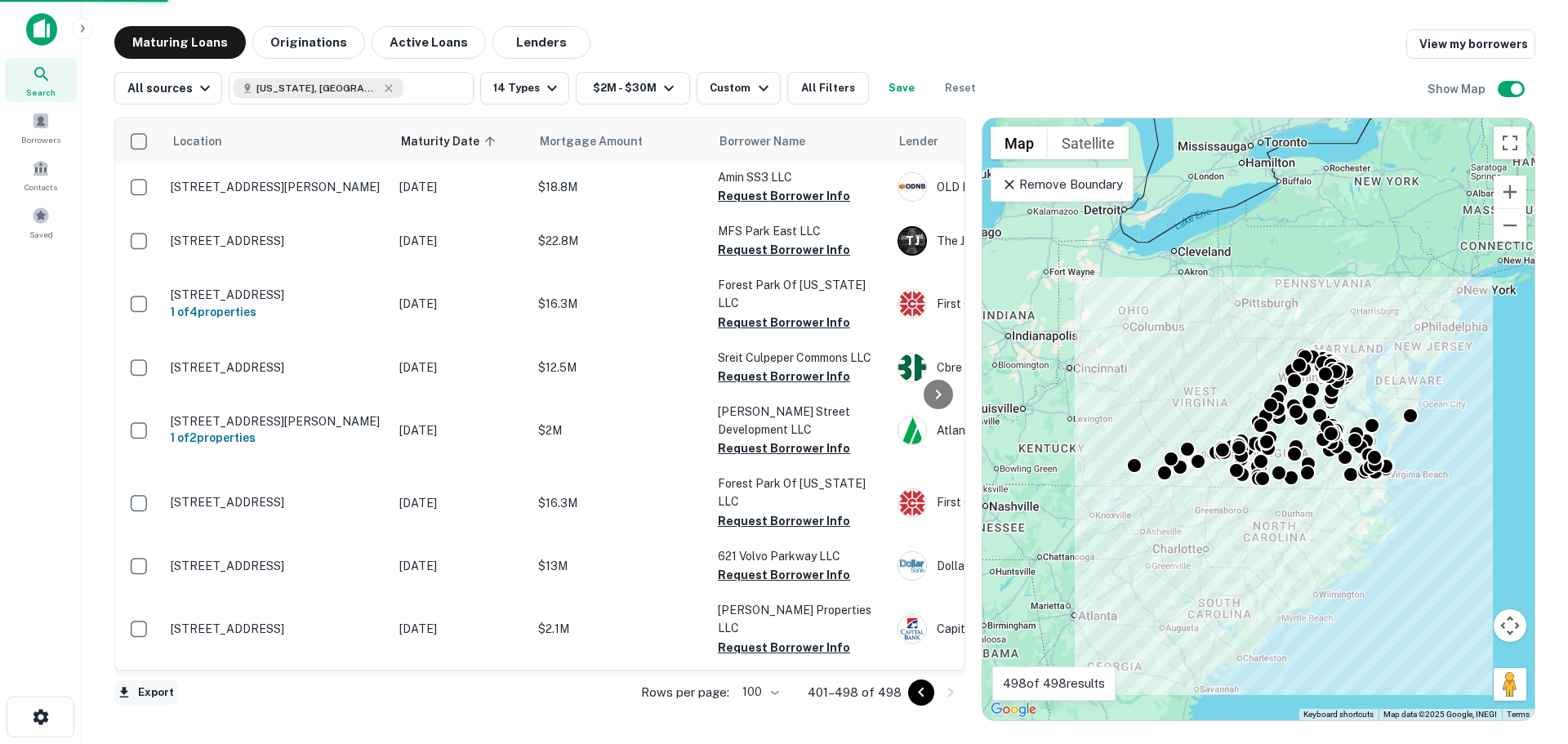
click at [166, 701] on button "Export" at bounding box center [145, 692] width 63 height 25
click at [176, 704] on li "Export as Excel (.xlsx)" at bounding box center [206, 710] width 185 height 29
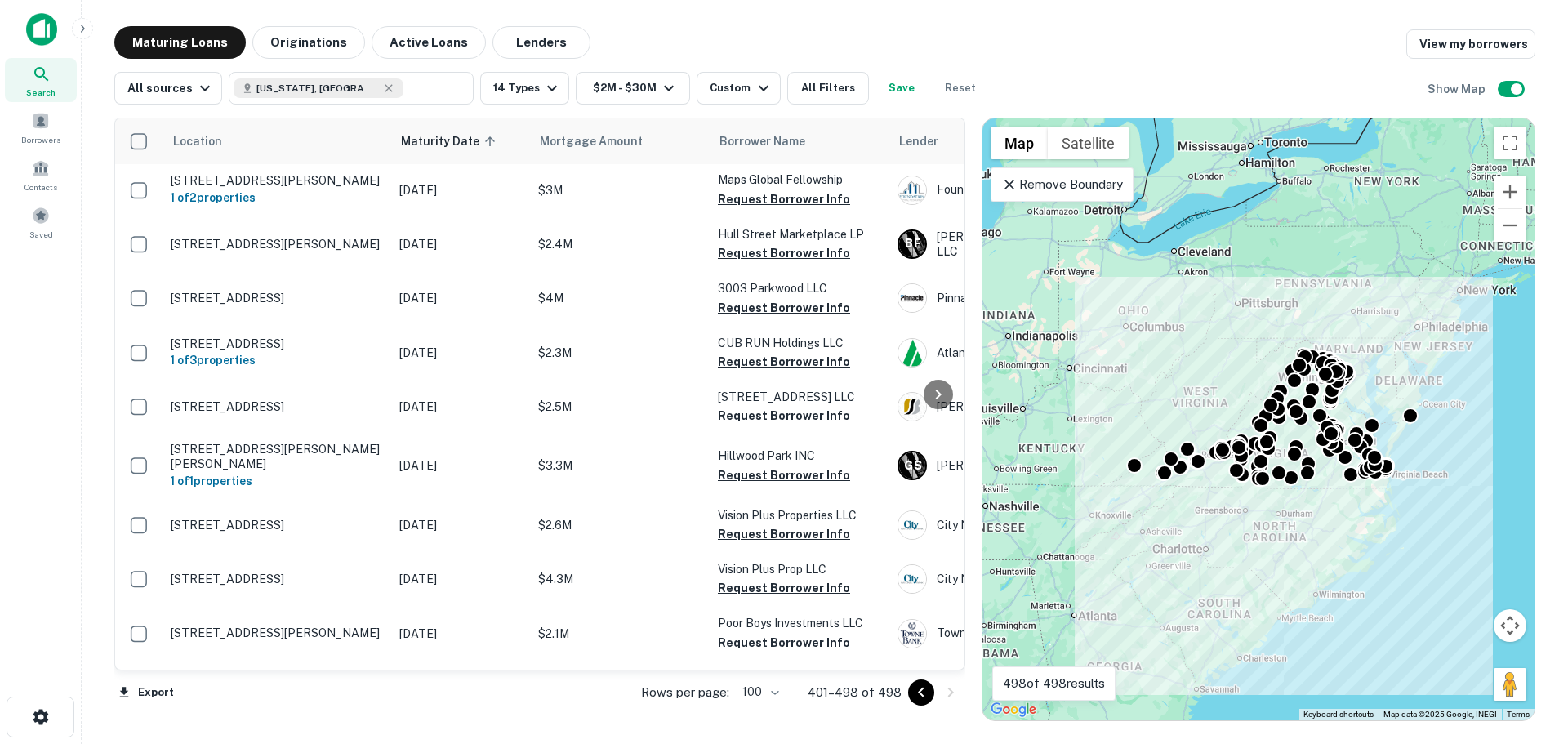
scroll to position [0, 0]
